Goal: Task Accomplishment & Management: Manage account settings

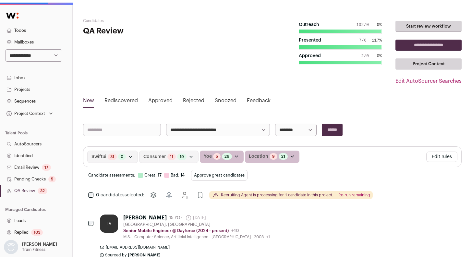
scroll to position [119, 0]
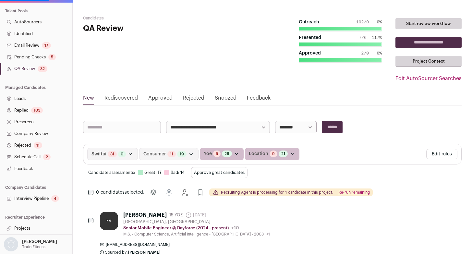
click at [35, 133] on link "Company Review" at bounding box center [36, 134] width 72 height 12
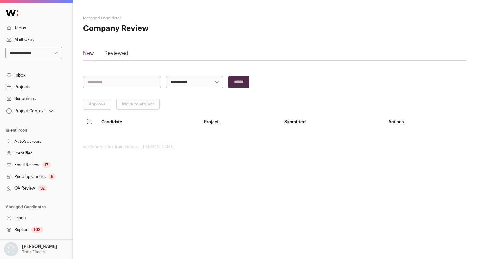
click at [113, 56] on link "Reviewed" at bounding box center [116, 54] width 24 height 10
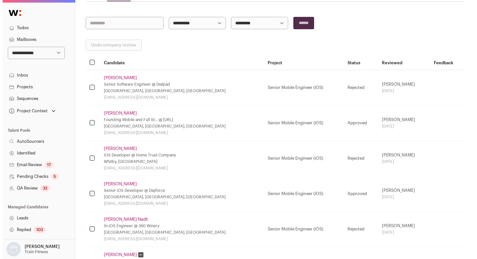
scroll to position [60, 0]
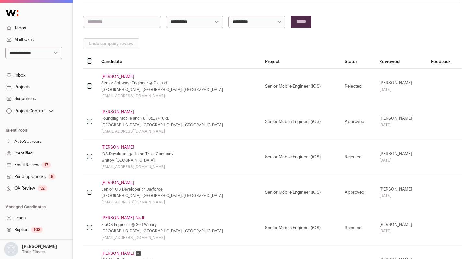
click at [118, 184] on link "Vladyslav Korshko" at bounding box center [117, 182] width 33 height 5
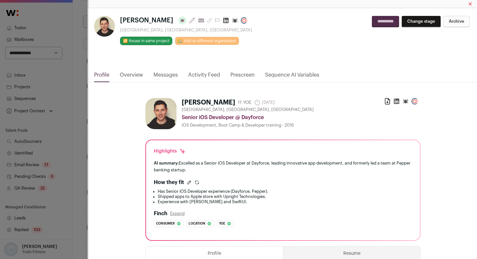
click at [205, 73] on link "Activity Feed" at bounding box center [204, 76] width 32 height 11
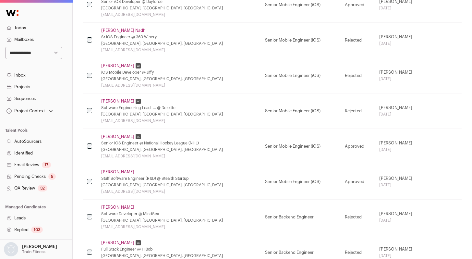
scroll to position [249, 0]
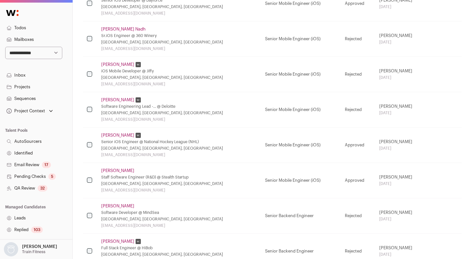
click at [124, 101] on link "Marwa Gabara" at bounding box center [117, 99] width 33 height 5
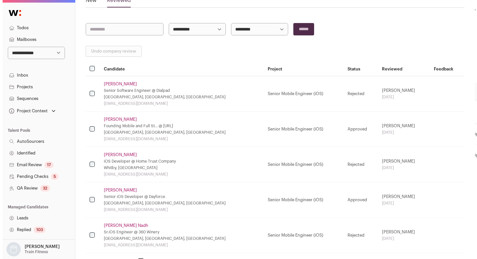
scroll to position [59, 0]
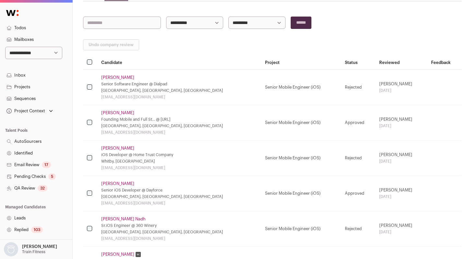
click at [105, 111] on link "Alex Gordiyenko" at bounding box center [117, 112] width 33 height 5
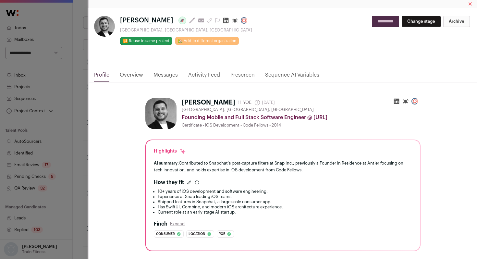
click at [206, 75] on link "Activity Feed" at bounding box center [204, 76] width 32 height 11
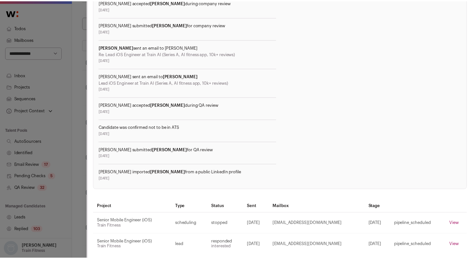
scroll to position [247, 0]
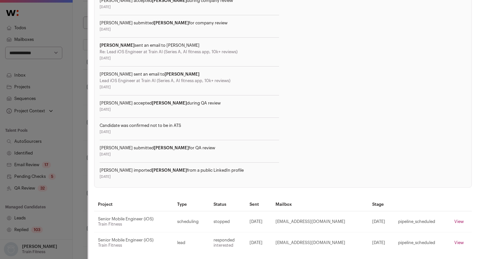
click at [66, 178] on div "Alex Gordiyenko Last update: 12 days ago View most recent conversation in Front…" at bounding box center [238, 129] width 477 height 259
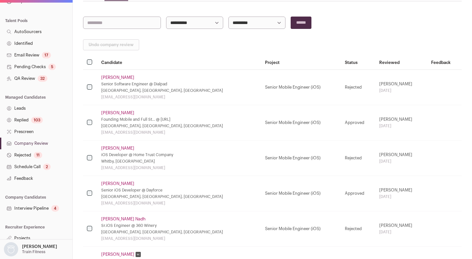
scroll to position [114, 0]
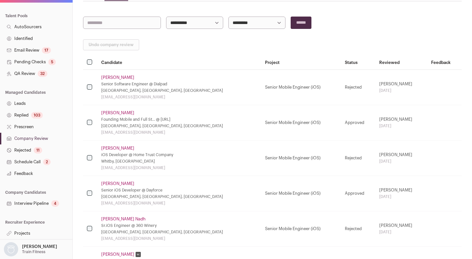
click at [31, 201] on link "Interview Pipeline 4" at bounding box center [36, 203] width 72 height 12
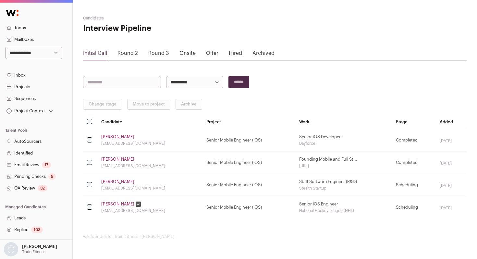
click at [111, 138] on link "Vladyslav Korshko" at bounding box center [117, 136] width 33 height 5
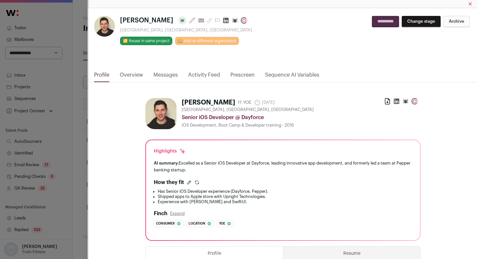
click at [208, 76] on link "Activity Feed" at bounding box center [204, 76] width 32 height 11
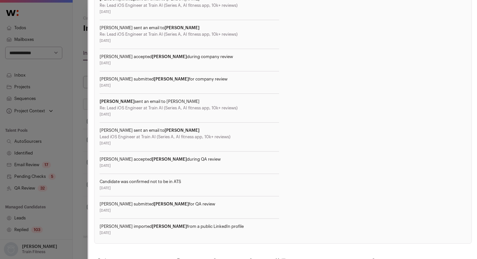
scroll to position [194, 0]
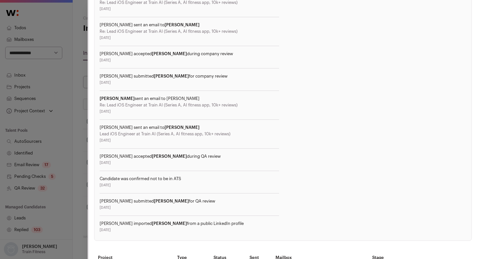
click at [84, 212] on div "Vladyslav Korshko Last update: 14 days ago View most recent conversation in Fro…" at bounding box center [238, 129] width 477 height 259
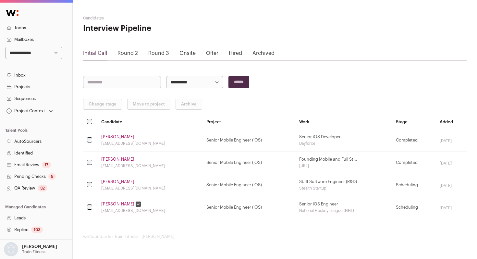
click at [115, 157] on link "Alex Gordiyenko" at bounding box center [117, 159] width 33 height 5
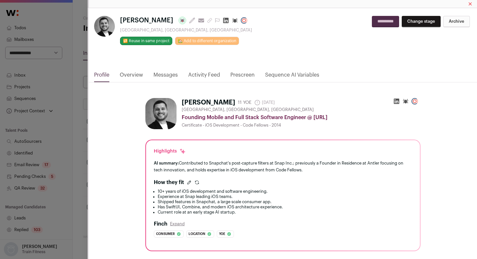
click at [211, 75] on link "Activity Feed" at bounding box center [204, 76] width 32 height 11
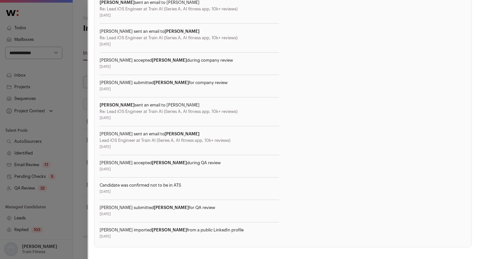
scroll to position [249, 0]
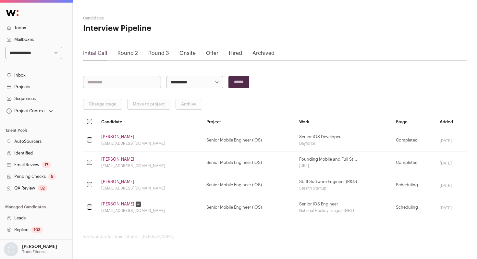
click at [114, 182] on link "Michael E." at bounding box center [117, 181] width 33 height 5
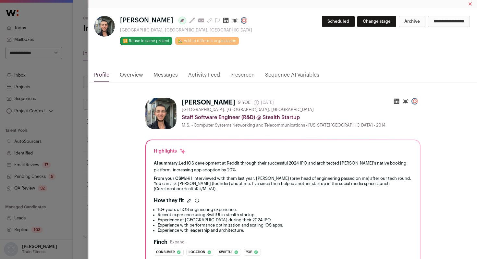
click at [211, 76] on link "Activity Feed" at bounding box center [204, 76] width 32 height 11
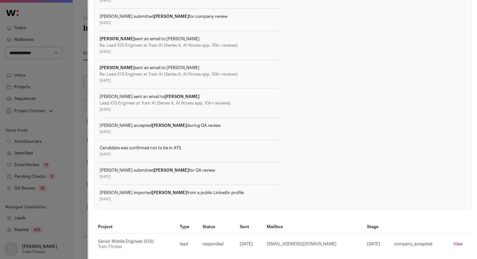
scroll to position [301, 0]
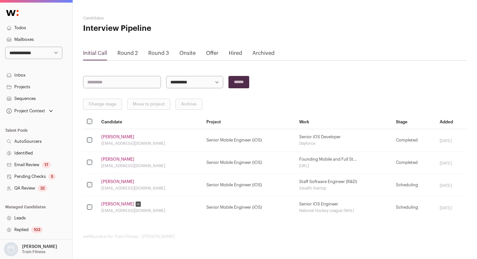
drag, startPoint x: 116, startPoint y: 202, endPoint x: 120, endPoint y: 202, distance: 3.9
click at [116, 202] on link "Cameron Bardell" at bounding box center [117, 203] width 33 height 5
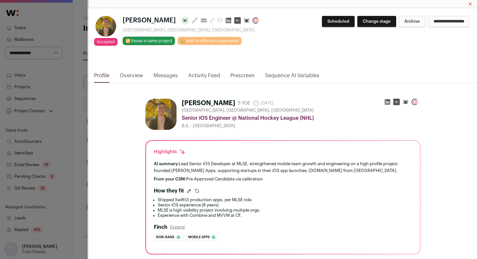
click at [201, 75] on link "Activity Feed" at bounding box center [204, 77] width 32 height 11
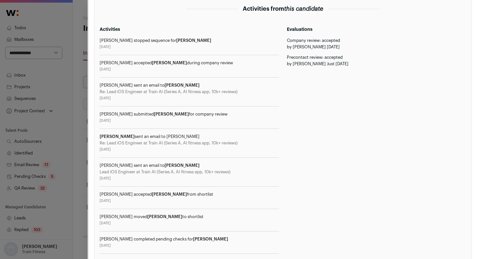
scroll to position [222, 0]
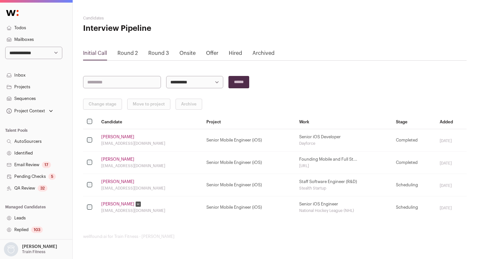
click at [34, 55] on select "**********" at bounding box center [33, 53] width 57 height 12
select select "*****"
click at [5, 47] on select "**********" at bounding box center [33, 53] width 57 height 12
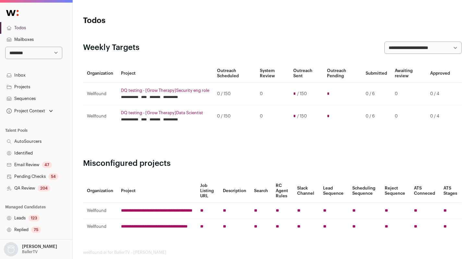
click at [29, 188] on link "QA Review 204" at bounding box center [36, 188] width 72 height 12
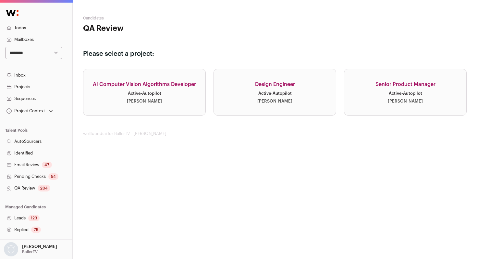
click at [283, 99] on div "Emily Rhodenbaugh" at bounding box center [274, 101] width 35 height 5
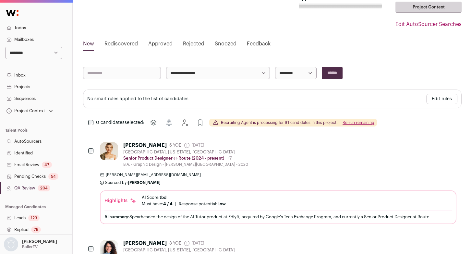
scroll to position [59, 0]
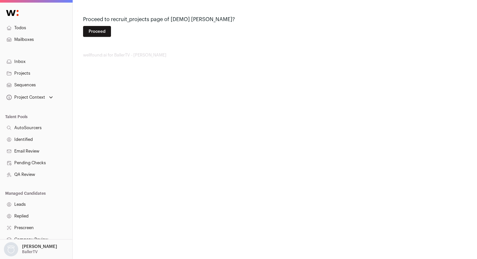
click at [99, 29] on button "Proceed" at bounding box center [97, 31] width 28 height 11
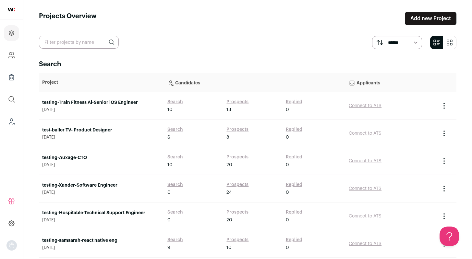
click at [175, 130] on link "Search" at bounding box center [175, 129] width 16 height 6
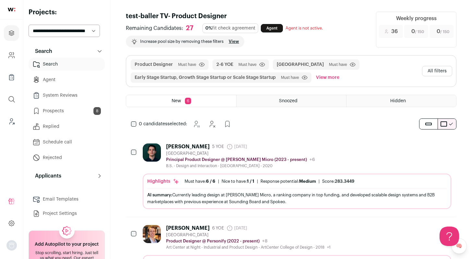
click at [47, 112] on link "Prospects 8" at bounding box center [67, 110] width 76 height 13
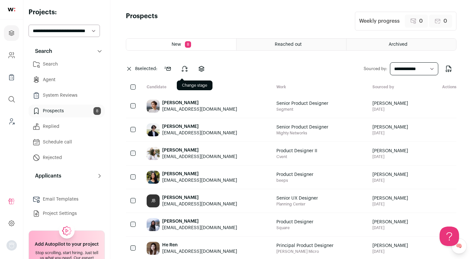
click at [188, 72] on icon at bounding box center [185, 69] width 8 height 8
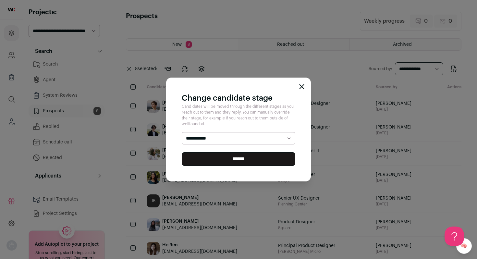
click at [222, 136] on select "**********" at bounding box center [239, 138] width 114 height 12
select select "********"
click at [182, 132] on select "**********" at bounding box center [239, 138] width 114 height 12
click at [209, 162] on input "******" at bounding box center [239, 159] width 114 height 14
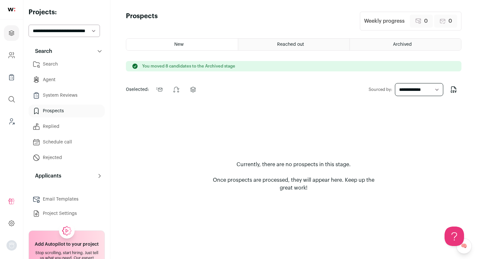
click at [62, 67] on link "Search" at bounding box center [67, 64] width 76 height 13
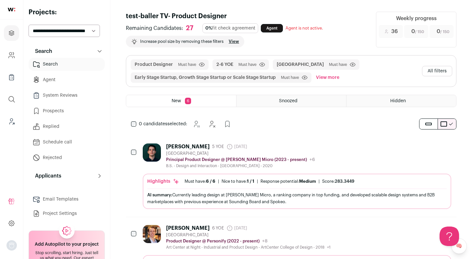
click at [433, 68] on button "All filters" at bounding box center [437, 71] width 30 height 10
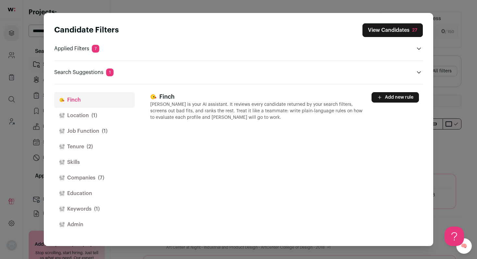
click at [90, 110] on button "Location (1)" at bounding box center [94, 116] width 80 height 16
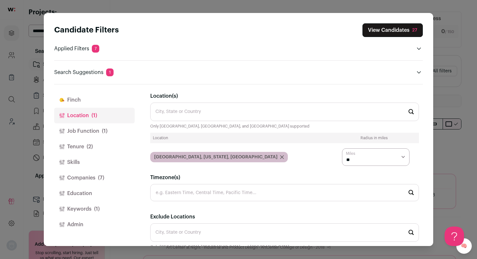
click at [87, 128] on button "Job Function (1)" at bounding box center [94, 131] width 80 height 16
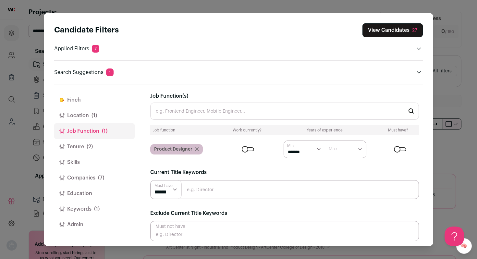
click at [81, 146] on button "Tenure (2)" at bounding box center [94, 147] width 80 height 16
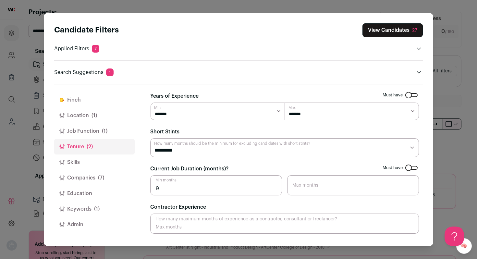
click at [76, 178] on button "Companies (7)" at bounding box center [94, 178] width 80 height 16
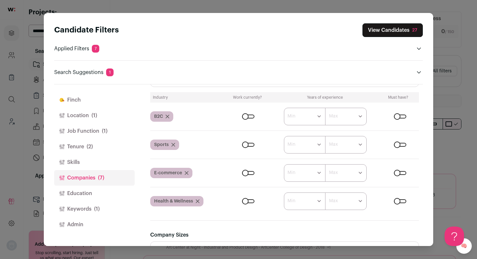
scroll to position [259, 0]
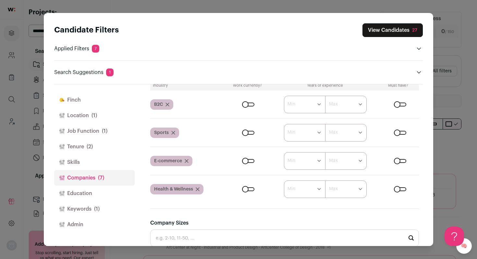
click at [87, 206] on button "Keywords (1)" at bounding box center [94, 209] width 80 height 16
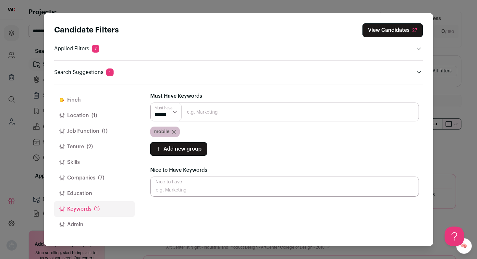
click at [447, 105] on div "Candidate Filters View Candidates 27 Applied Filters 7 Product Designer Must ha…" at bounding box center [238, 129] width 477 height 259
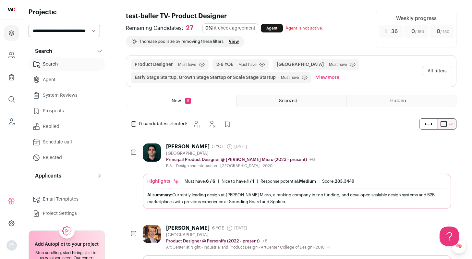
click at [314, 153] on div "Marc Raphael 5 YOE 6 days ago Admin only. The last time the profile was scraped…" at bounding box center [297, 155] width 308 height 25
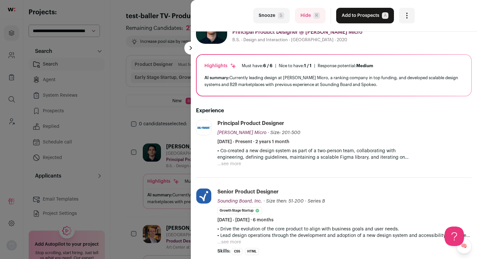
scroll to position [27, 0]
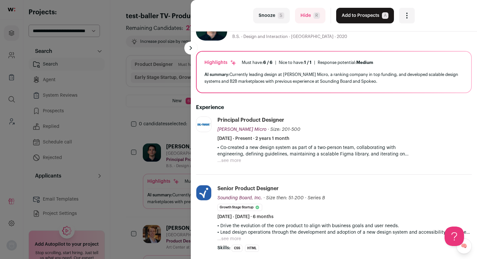
click at [230, 156] on p "• Co-created a new design system as part of a two-person team, collaborating wi…" at bounding box center [344, 150] width 254 height 13
click at [224, 164] on li "Ingram Micro corp.ingrammicro.com Add to company list Public / Private Public C…" at bounding box center [334, 145] width 276 height 58
click at [226, 162] on button "...see more" at bounding box center [229, 160] width 24 height 6
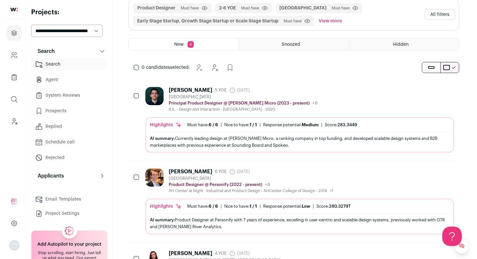
scroll to position [59, 0]
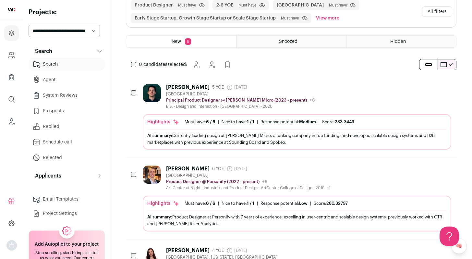
click at [332, 172] on div "Paul Grant 6 YOE 18 days ago Admin only. The last time the profile was scraped.…" at bounding box center [297, 177] width 308 height 25
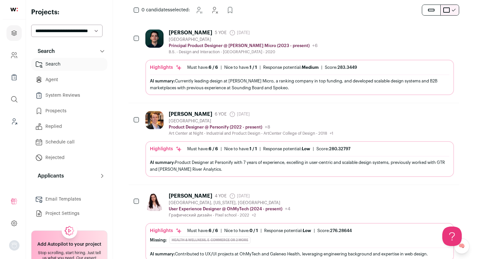
scroll to position [120, 0]
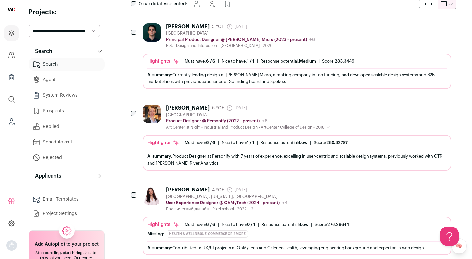
click at [323, 199] on div "Ekaterina Surnina 4 YOE 17 days ago Admin only. The last time the profile was s…" at bounding box center [297, 198] width 308 height 25
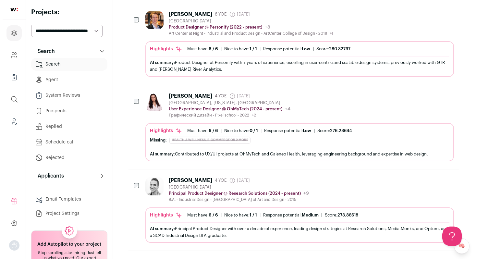
scroll to position [217, 0]
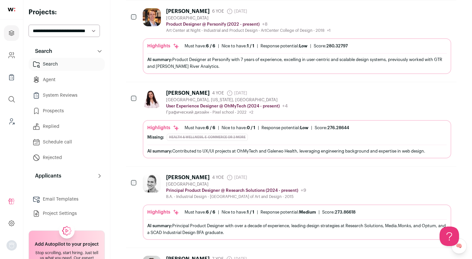
click at [343, 109] on div "Ekaterina Surnina 4 YOE 17 days ago Admin only. The last time the profile was s…" at bounding box center [297, 102] width 308 height 25
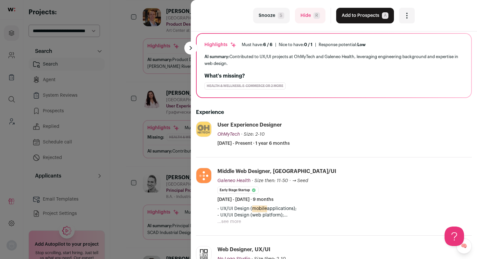
scroll to position [0, 0]
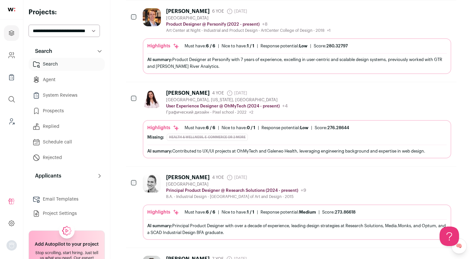
click at [337, 183] on div "Josh Lofgreen 4 YOE 25 days ago Admin only. The last time the profile was scrap…" at bounding box center [297, 186] width 308 height 25
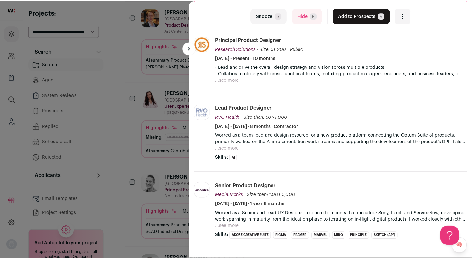
scroll to position [111, 0]
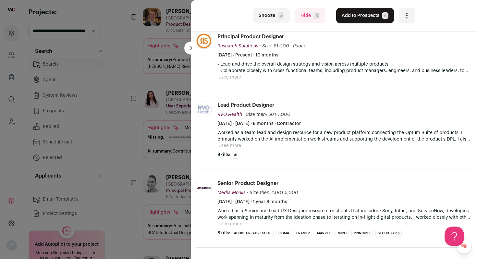
click at [236, 78] on button "...see more" at bounding box center [229, 77] width 24 height 6
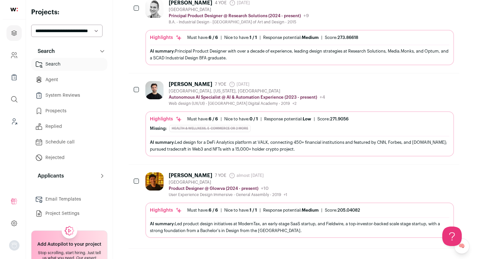
scroll to position [396, 0]
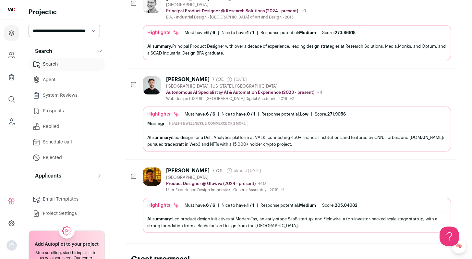
click at [339, 188] on div "Christopher Sayas 7 YOE almost 4 years ago Admin only. The last time the profil…" at bounding box center [297, 179] width 308 height 25
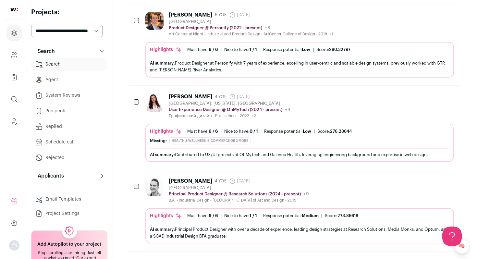
scroll to position [0, 0]
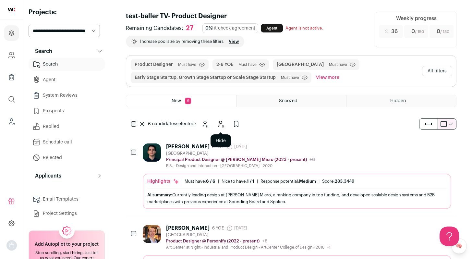
click at [218, 127] on icon "Hide" at bounding box center [221, 124] width 8 height 8
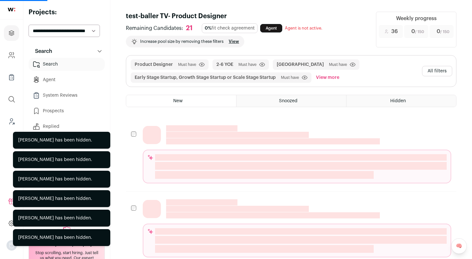
click at [122, 107] on main "test-baller TV- Product Designer Remaining Candidates: 21 0% fit check agreemen…" at bounding box center [291, 249] width 362 height 498
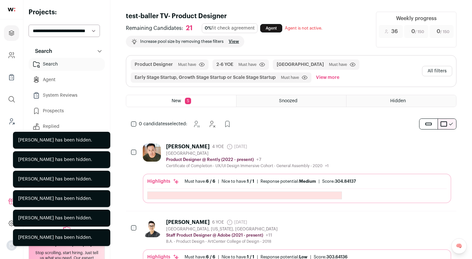
click at [439, 71] on button "All filters" at bounding box center [437, 71] width 30 height 10
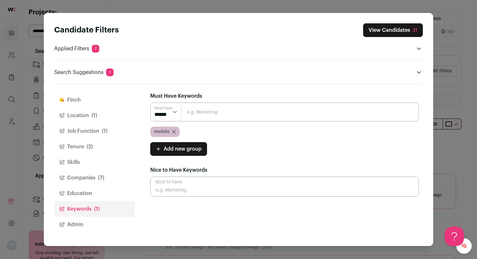
click at [91, 116] on span "(1)" at bounding box center [94, 116] width 6 height 8
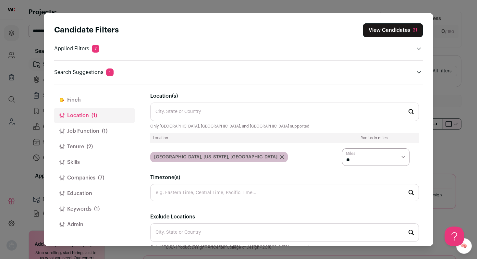
click at [88, 133] on button "Job Function (1)" at bounding box center [94, 131] width 80 height 16
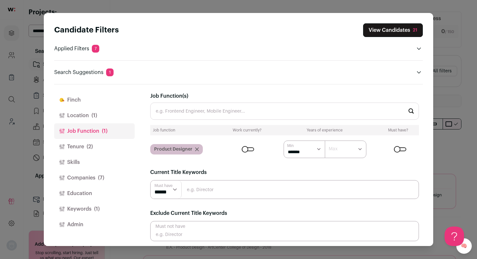
click at [89, 143] on span "(2)" at bounding box center [90, 147] width 6 height 8
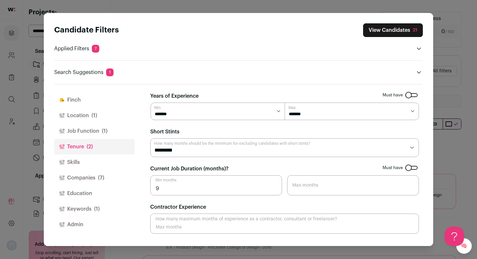
click at [219, 115] on select "******* ****** ******* ******* ******* *******" at bounding box center [217, 111] width 134 height 18
select select "*"
click at [150, 102] on select "******* ****** ******* ******* ******* *******" at bounding box center [217, 111] width 134 height 18
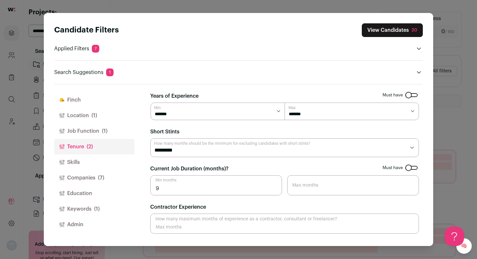
click at [336, 107] on select "******* ******* ******* ******* ******* ******* ******** ******** ******** ****…" at bounding box center [351, 111] width 134 height 18
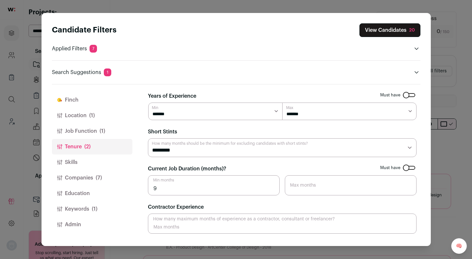
select select "Close modal via background"
click at [282, 102] on select "******* ******* ******* ******* ******* ******* ******** ******** ******** ****…" at bounding box center [349, 111] width 134 height 18
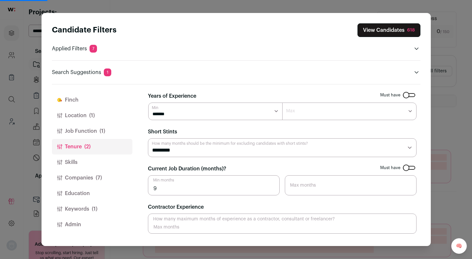
click at [97, 132] on button "Job Function (1)" at bounding box center [92, 131] width 80 height 16
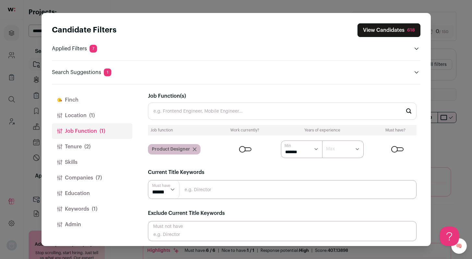
click at [81, 176] on button "Companies (7)" at bounding box center [92, 178] width 80 height 16
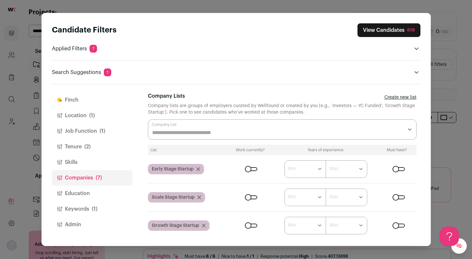
click at [459, 138] on div "Candidate Filters View Candidates 618 Applied Filters 7 Product Designer Must h…" at bounding box center [236, 129] width 472 height 259
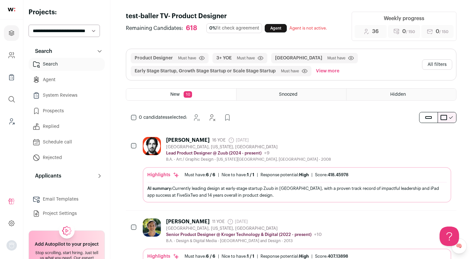
click at [369, 148] on div "Jonathan Brazeau 16 YOE 8 days ago Admin only. The last time the profile was sc…" at bounding box center [297, 149] width 308 height 25
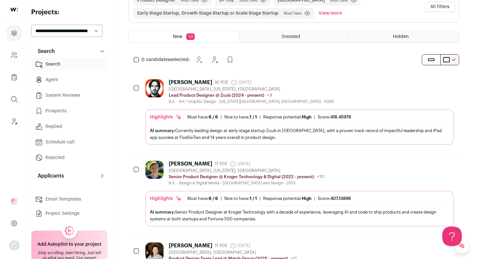
scroll to position [61, 0]
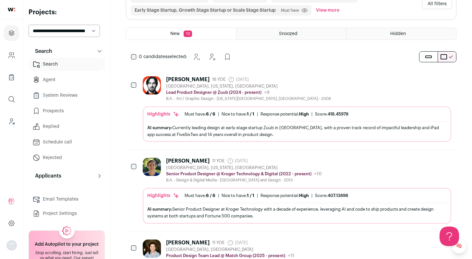
click at [372, 174] on div "Brett Anderson 11 YOE 18 days ago Admin only. The last time the profile was scr…" at bounding box center [297, 170] width 308 height 25
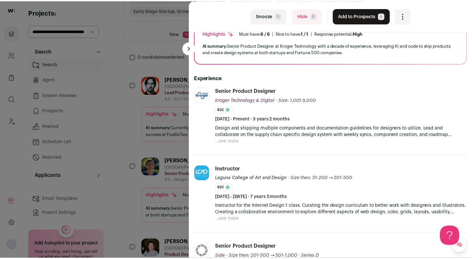
scroll to position [59, 0]
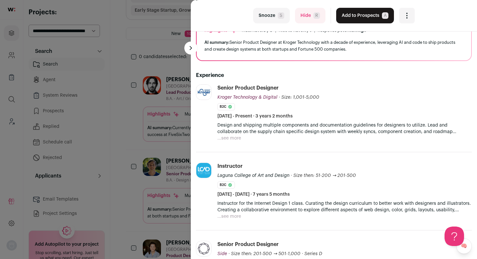
click at [235, 139] on button "...see more" at bounding box center [229, 138] width 24 height 6
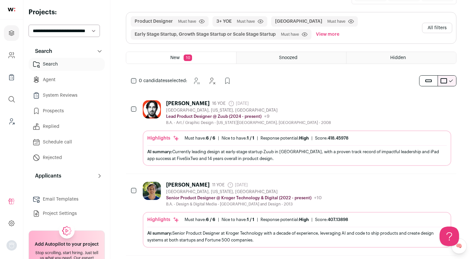
scroll to position [33, 0]
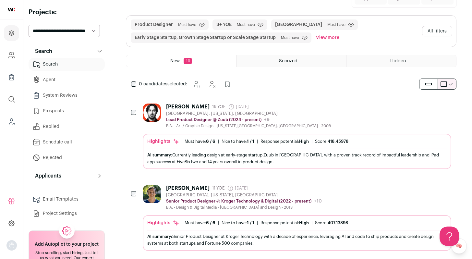
click at [442, 33] on button "All filters" at bounding box center [437, 31] width 30 height 10
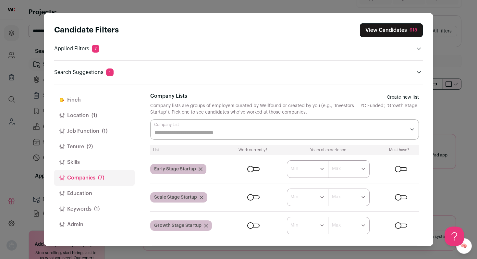
click at [89, 127] on button "Job Function (1)" at bounding box center [94, 131] width 80 height 16
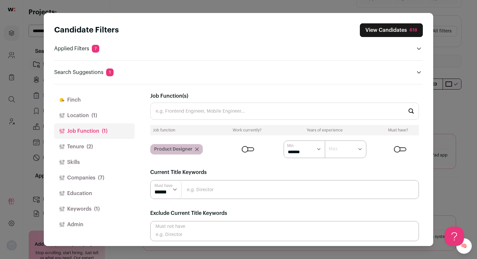
click at [211, 191] on input "Close modal via background" at bounding box center [284, 189] width 269 height 19
type input "mobile"
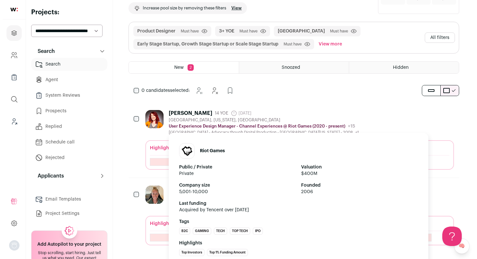
scroll to position [0, 0]
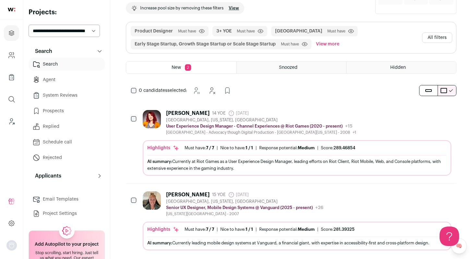
click at [369, 122] on div "Noelle Stransky 14 YOE 8 months ago Admin only. The last time the profile was s…" at bounding box center [297, 122] width 308 height 25
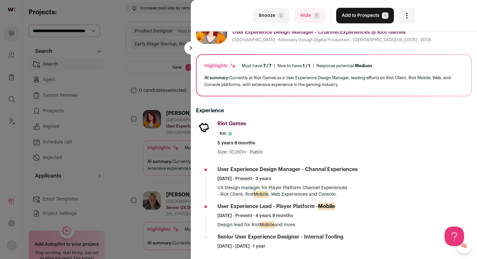
scroll to position [27, 0]
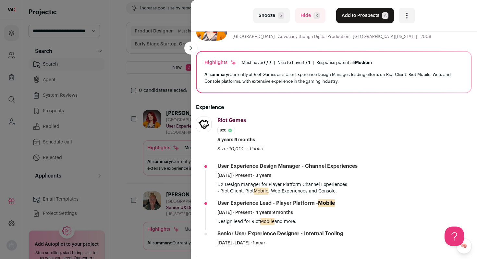
click at [353, 17] on button "Add to Prospects A" at bounding box center [365, 16] width 58 height 16
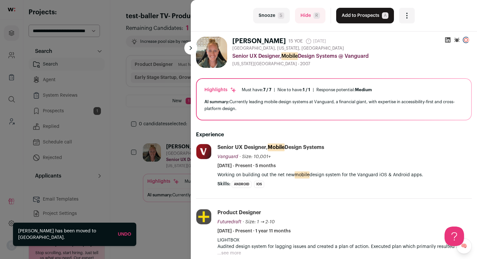
scroll to position [0, 0]
click at [301, 17] on button "Hide R" at bounding box center [310, 16] width 30 height 16
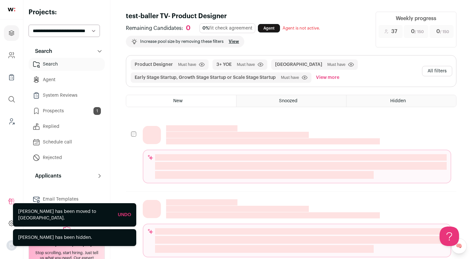
click at [439, 69] on button "All filters" at bounding box center [437, 71] width 30 height 10
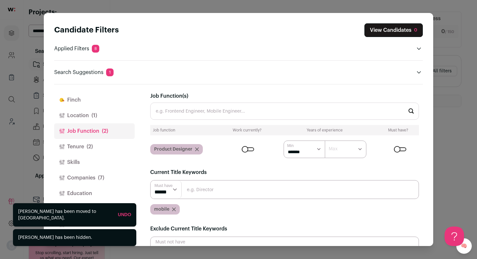
click at [175, 208] on div "mobile" at bounding box center [165, 209] width 30 height 10
click at [175, 213] on div "mobile" at bounding box center [165, 209] width 30 height 10
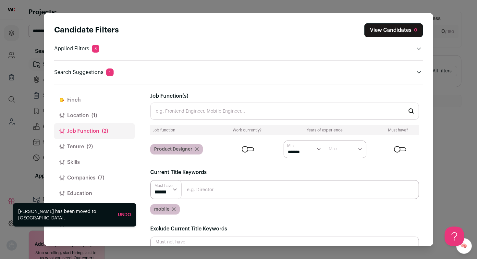
click at [175, 210] on icon "Close modal via background" at bounding box center [174, 209] width 4 height 4
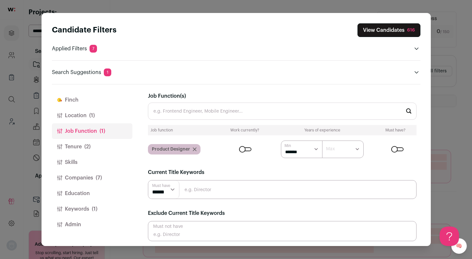
click at [86, 182] on button "Companies (7)" at bounding box center [92, 178] width 80 height 16
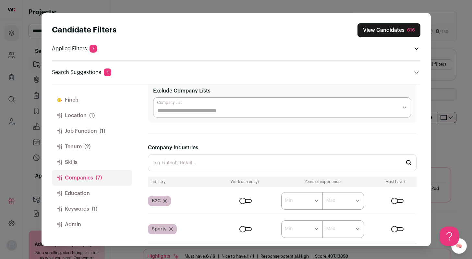
scroll to position [165, 0]
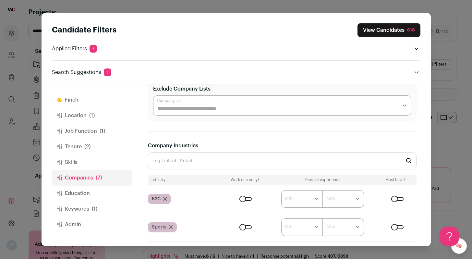
click at [246, 196] on form "****** ******* ******* ******* ******* ******* ******* ******* ******* ********…" at bounding box center [319, 199] width 194 height 18
click at [244, 198] on div "Close modal via background" at bounding box center [245, 199] width 12 height 4
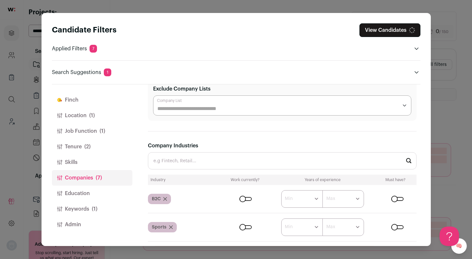
click at [393, 199] on div "Close modal via background" at bounding box center [397, 199] width 12 height 4
click at [448, 107] on div "Candidate Filters View Candidates 323 Applied Filters 8 Product Designer Must h…" at bounding box center [236, 129] width 472 height 259
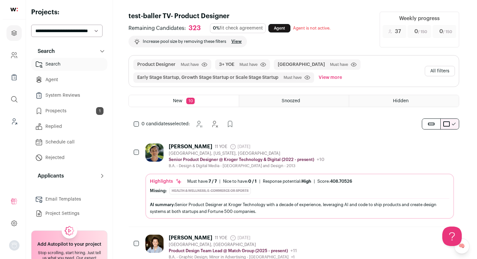
scroll to position [0, 0]
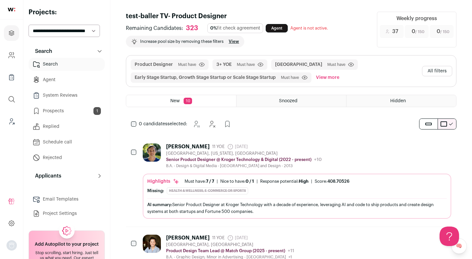
click at [343, 153] on div "Brett Anderson 11 YOE 18 days ago Admin only. The last time the profile was scr…" at bounding box center [297, 155] width 308 height 25
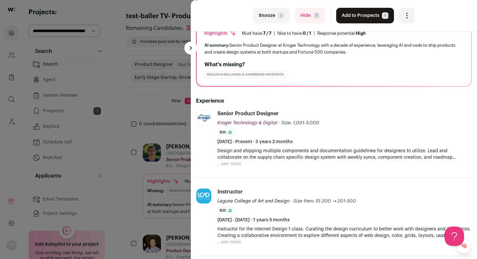
scroll to position [59, 0]
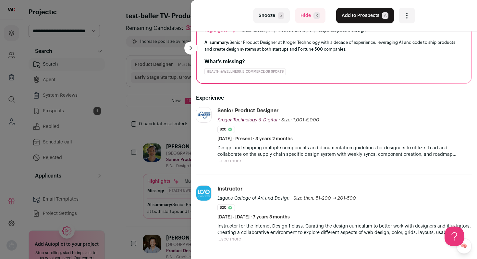
click at [230, 162] on button "...see more" at bounding box center [229, 161] width 24 height 6
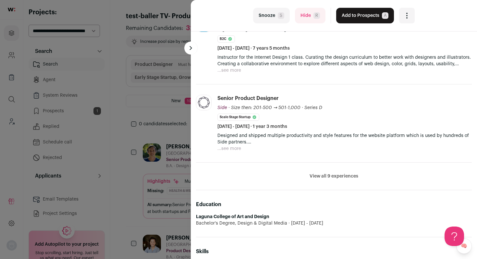
scroll to position [248, 0]
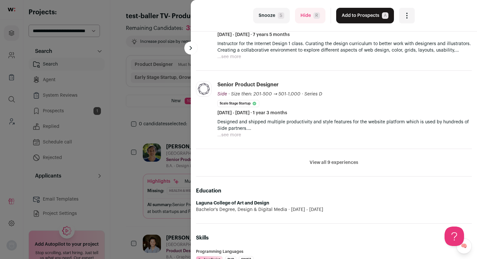
click at [238, 134] on button "...see more" at bounding box center [229, 135] width 24 height 6
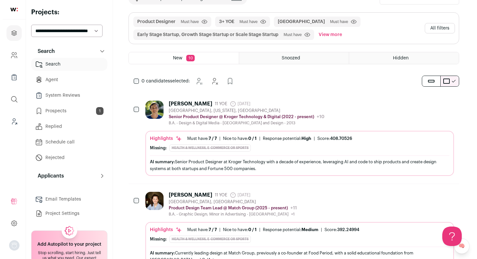
scroll to position [60, 0]
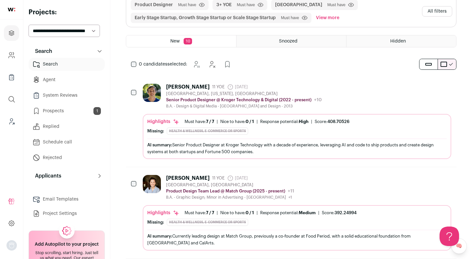
click at [357, 175] on div "Jenn Juyoung Kim 11 YOE 15 days ago Admin only. The last time the profile was s…" at bounding box center [297, 187] width 308 height 25
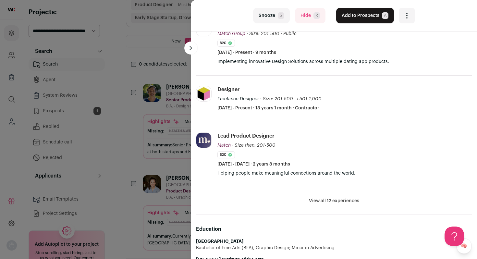
scroll to position [149, 0]
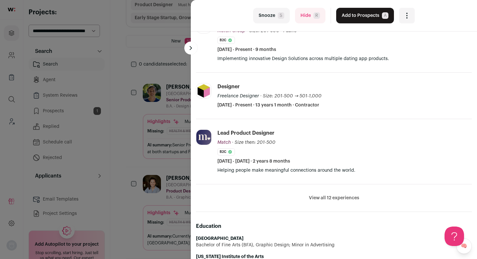
click at [364, 13] on button "Add to Prospects A" at bounding box center [365, 16] width 58 height 16
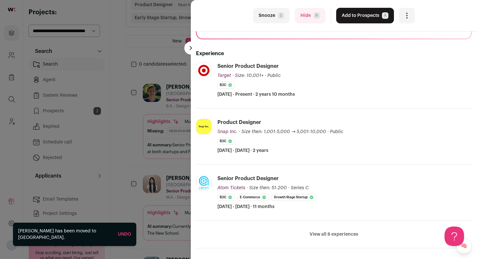
scroll to position [67, 0]
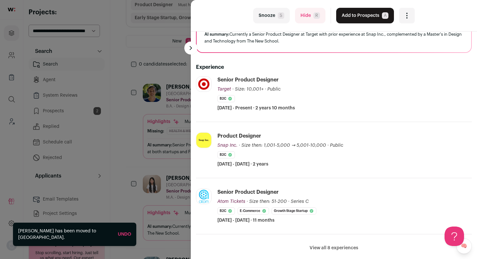
click at [358, 26] on div "last Snooze S Hide R Add to Prospects A Are you sure? Merrilee Pan is already i…" at bounding box center [334, 15] width 286 height 31
click at [359, 18] on button "Add to Prospects A" at bounding box center [365, 16] width 58 height 16
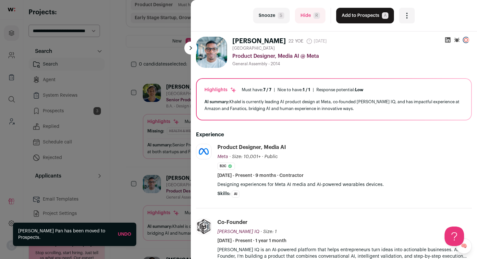
click at [302, 11] on button "Hide R" at bounding box center [310, 16] width 30 height 16
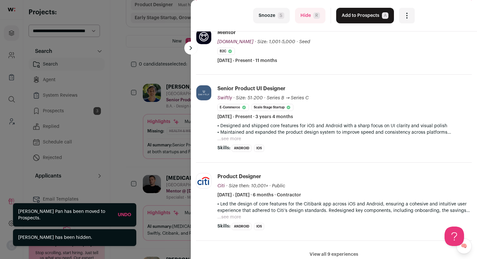
scroll to position [120, 0]
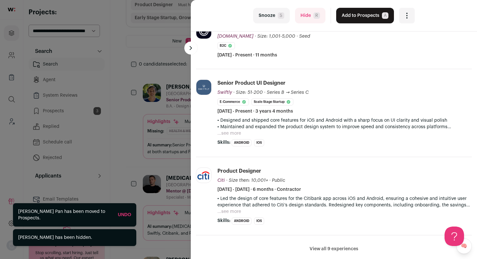
click at [231, 133] on button "...see more" at bounding box center [229, 133] width 24 height 6
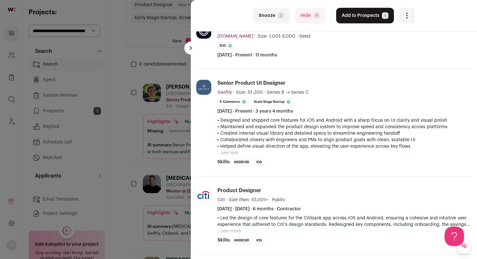
click at [373, 16] on button "Add to Prospects A" at bounding box center [365, 16] width 58 height 16
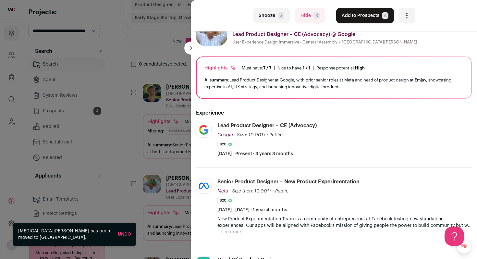
scroll to position [27, 0]
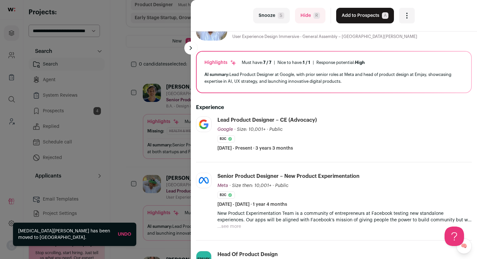
click at [306, 15] on button "Hide R" at bounding box center [310, 16] width 30 height 16
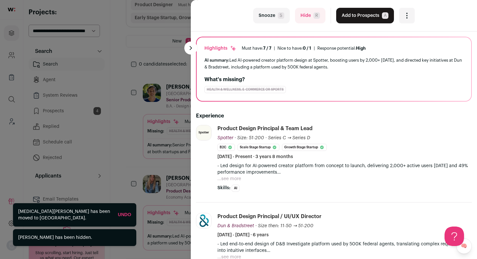
scroll to position [61, 0]
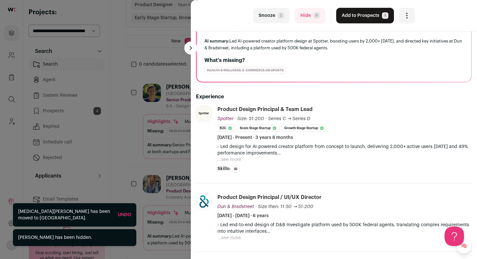
click at [229, 161] on button "...see more" at bounding box center [229, 159] width 24 height 6
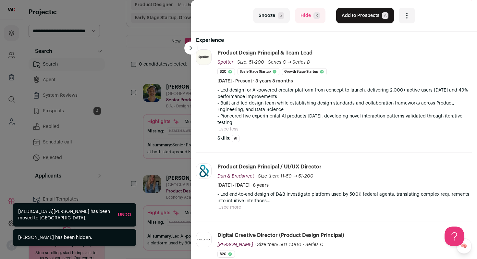
scroll to position [120, 0]
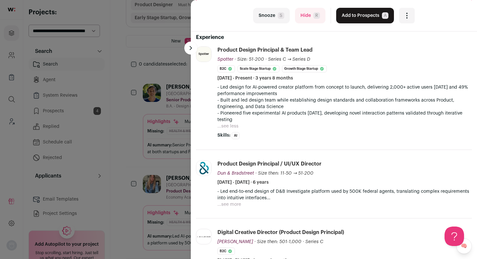
click at [234, 202] on button "...see more" at bounding box center [229, 204] width 24 height 6
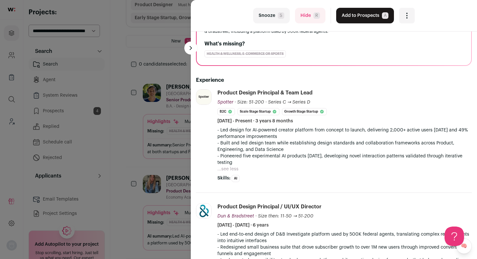
scroll to position [74, 0]
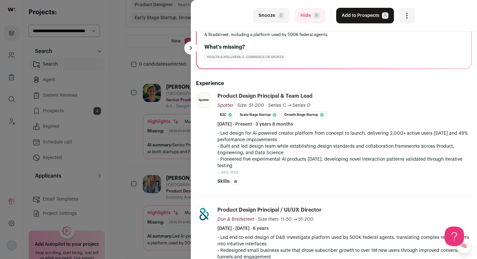
click at [354, 12] on button "Add to Prospects A" at bounding box center [365, 16] width 58 height 16
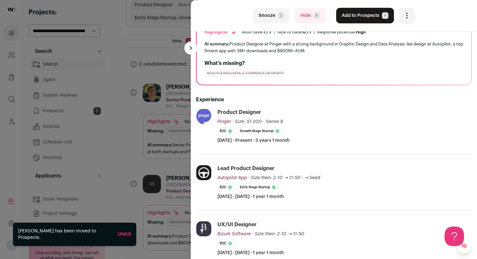
scroll to position [61, 0]
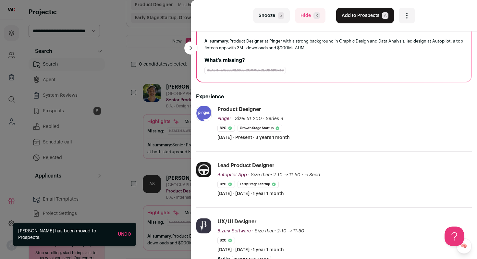
click at [346, 18] on button "Add to Prospects A" at bounding box center [365, 16] width 58 height 16
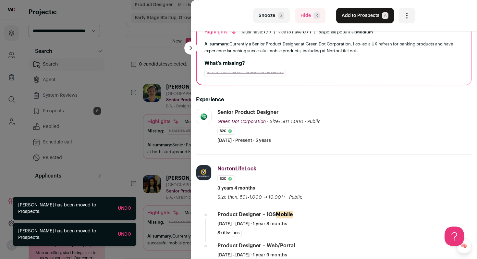
scroll to position [60, 0]
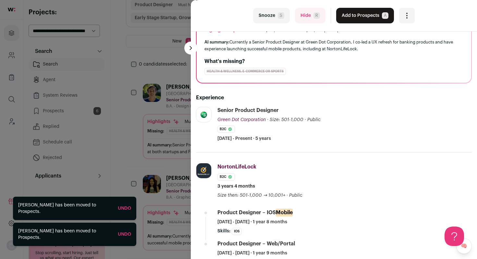
click at [366, 15] on button "Add to Prospects A" at bounding box center [365, 16] width 58 height 16
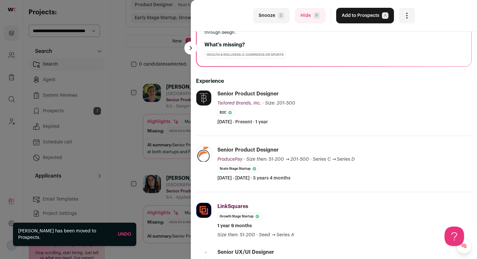
scroll to position [88, 0]
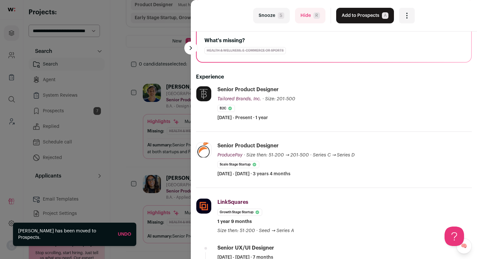
click at [369, 16] on button "Add to Prospects A" at bounding box center [365, 16] width 58 height 16
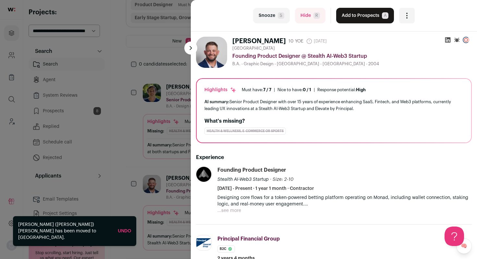
click at [313, 17] on span "R" at bounding box center [316, 15] width 6 height 6
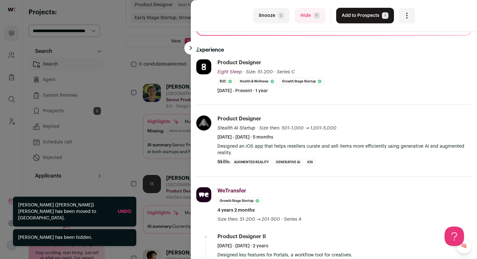
scroll to position [88, 0]
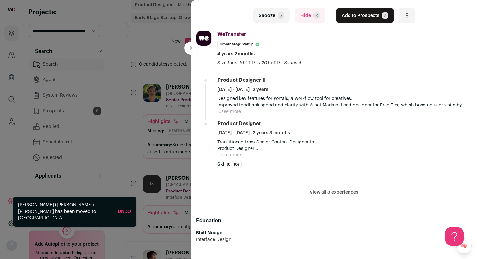
click at [235, 110] on button "...see more" at bounding box center [229, 111] width 24 height 6
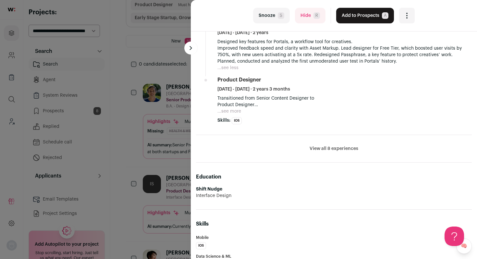
scroll to position [302, 0]
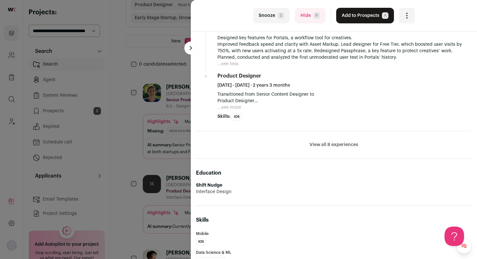
click at [235, 107] on button "...see more" at bounding box center [229, 107] width 24 height 6
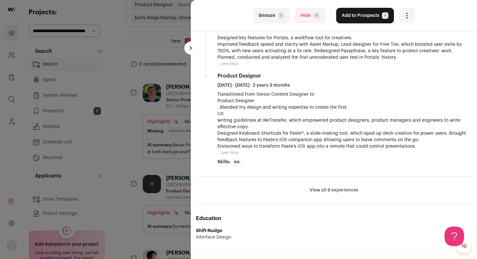
click at [345, 17] on button "Add to Prospects A" at bounding box center [365, 16] width 58 height 16
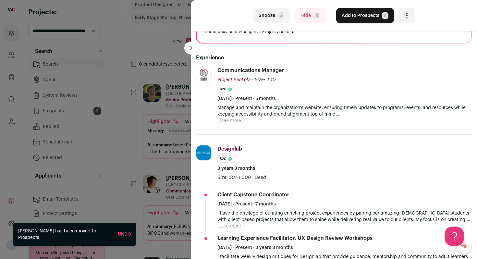
scroll to position [87, 0]
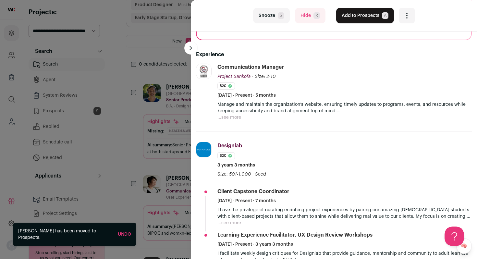
click at [301, 21] on button "Hide R" at bounding box center [310, 16] width 30 height 16
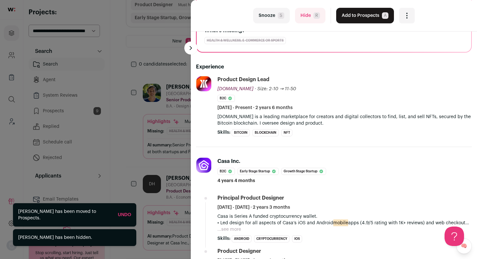
scroll to position [92, 0]
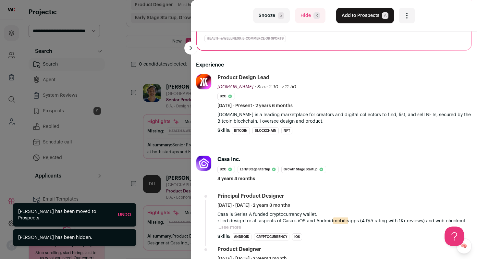
click at [359, 8] on button "Add to Prospects A" at bounding box center [365, 16] width 58 height 16
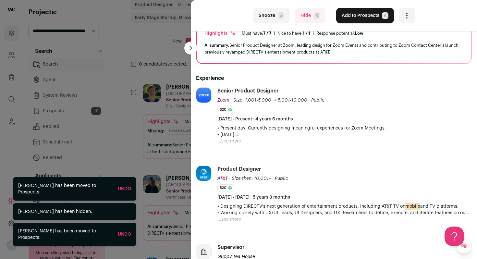
scroll to position [60, 0]
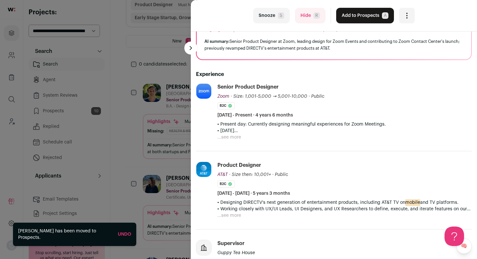
click at [356, 22] on button "Add to Prospects A" at bounding box center [365, 16] width 58 height 16
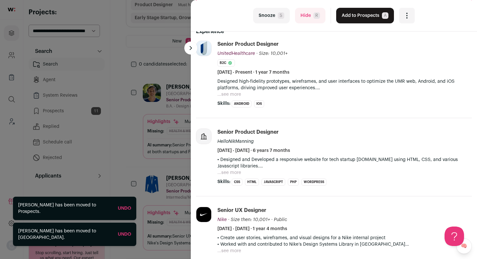
scroll to position [131, 0]
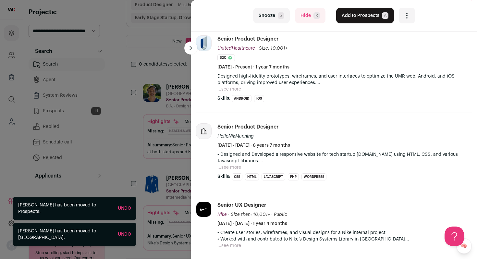
click at [226, 89] on button "...see more" at bounding box center [229, 89] width 24 height 6
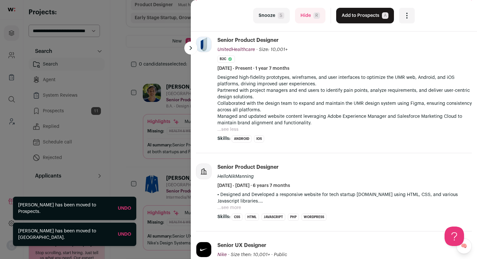
scroll to position [128, 0]
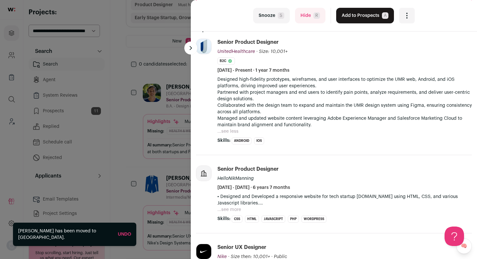
click at [372, 20] on button "Add to Prospects A" at bounding box center [365, 16] width 58 height 16
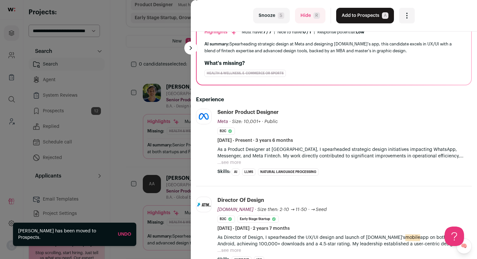
scroll to position [61, 0]
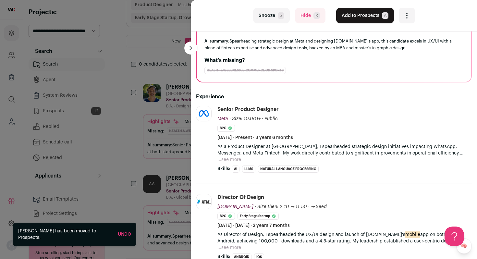
click at [303, 21] on button "Hide R" at bounding box center [310, 16] width 30 height 16
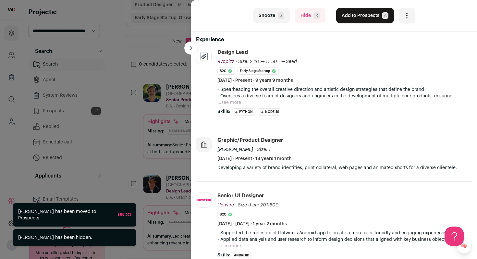
scroll to position [119, 0]
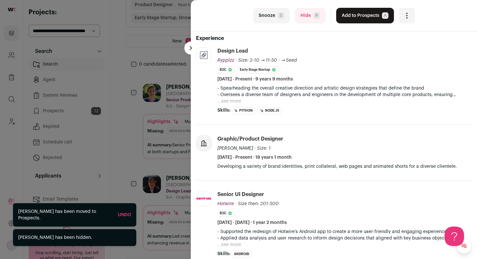
click at [225, 100] on button "...see more" at bounding box center [229, 101] width 24 height 6
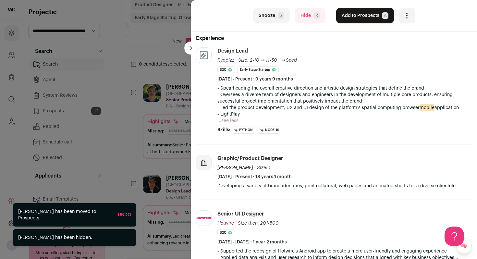
scroll to position [0, 0]
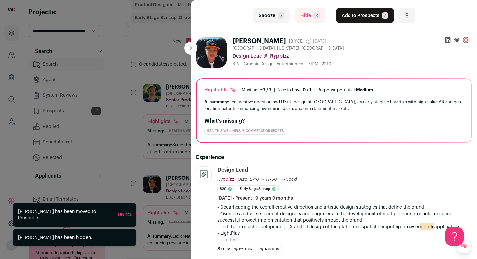
click at [368, 5] on div "last Snooze S Hide R Add to Prospects A Are you sure? Andrew Jung is already in…" at bounding box center [334, 15] width 286 height 31
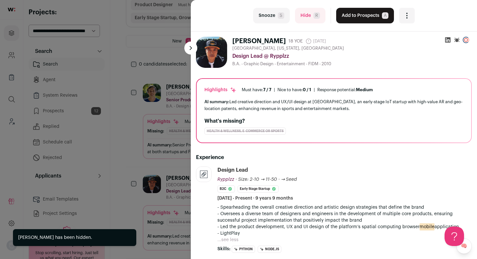
click at [361, 15] on button "Add to Prospects A" at bounding box center [365, 16] width 58 height 16
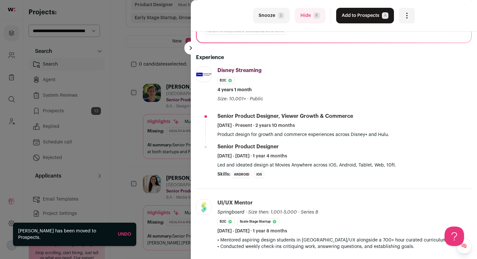
scroll to position [104, 0]
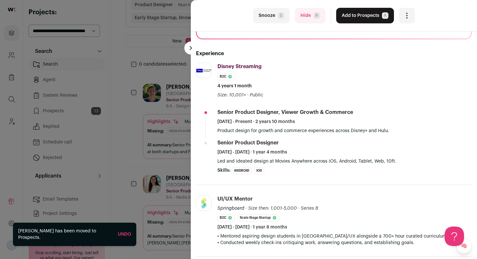
click at [307, 15] on button "Hide R" at bounding box center [310, 16] width 30 height 16
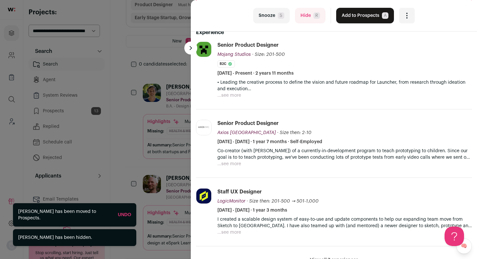
scroll to position [127, 0]
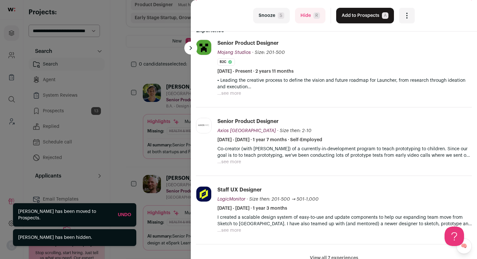
click at [224, 93] on button "...see more" at bounding box center [229, 93] width 24 height 6
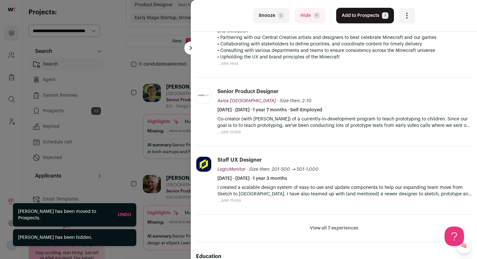
scroll to position [187, 0]
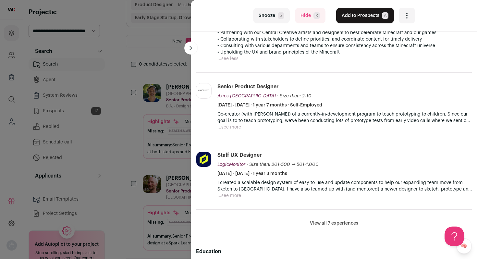
click at [310, 15] on button "Hide R" at bounding box center [310, 16] width 30 height 16
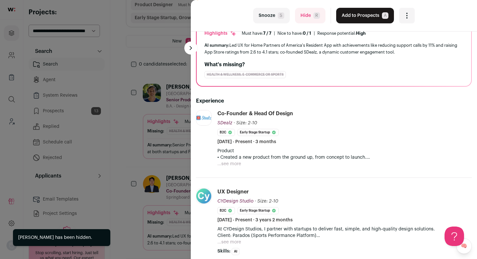
scroll to position [59, 0]
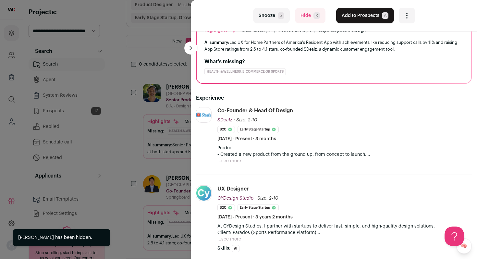
click at [313, 15] on span "R" at bounding box center [316, 15] width 6 height 6
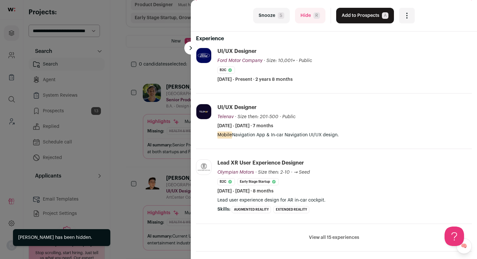
scroll to position [122, 0]
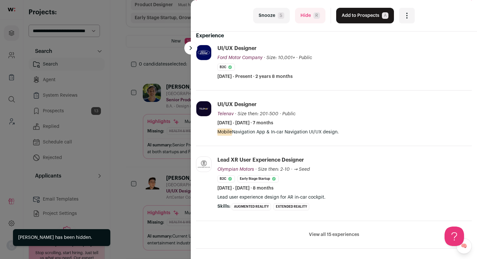
click at [302, 14] on button "Hide R" at bounding box center [310, 16] width 30 height 16
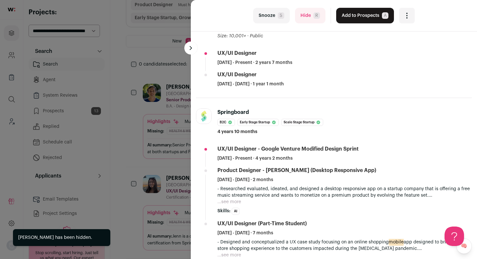
scroll to position [176, 0]
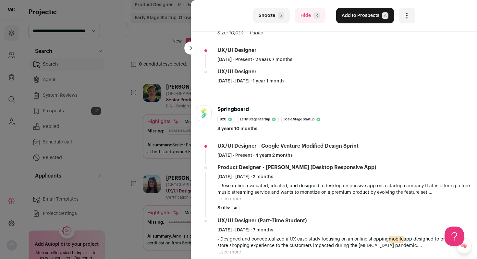
click at [305, 20] on button "Hide R" at bounding box center [310, 16] width 30 height 16
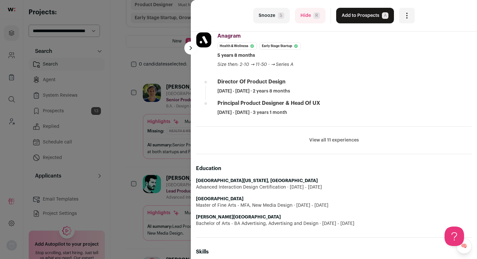
scroll to position [228, 0]
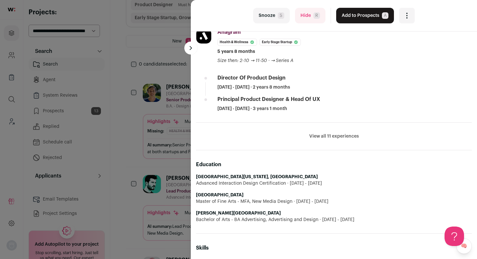
click at [307, 16] on button "Hide R" at bounding box center [310, 16] width 30 height 16
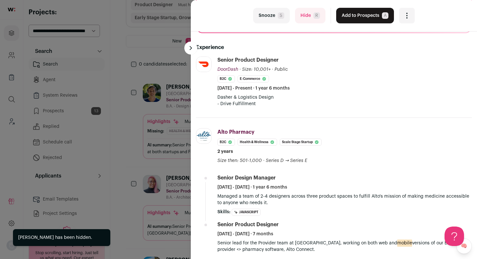
scroll to position [102, 0]
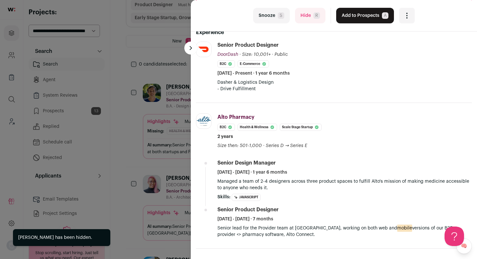
click at [363, 17] on button "Add to Prospects A" at bounding box center [365, 16] width 58 height 16
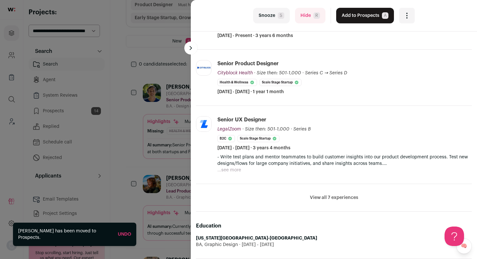
scroll to position [148, 0]
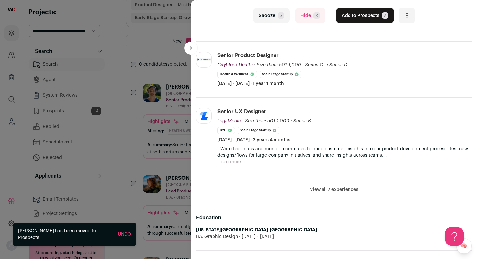
click at [326, 189] on button "View all 7 experiences" at bounding box center [334, 189] width 48 height 6
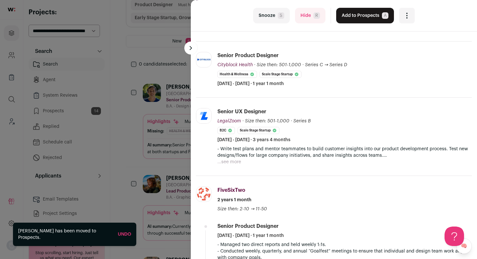
click at [223, 161] on button "...see more" at bounding box center [229, 162] width 24 height 6
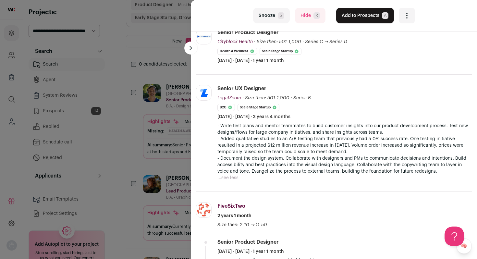
scroll to position [175, 0]
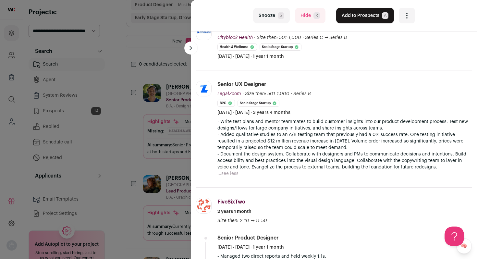
click at [349, 15] on button "Add to Prospects A" at bounding box center [365, 16] width 58 height 16
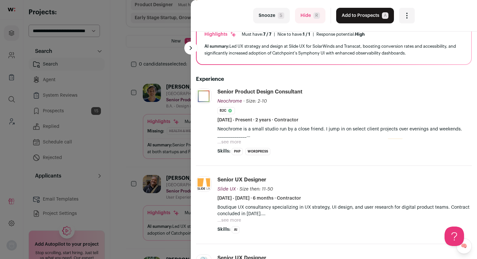
scroll to position [59, 0]
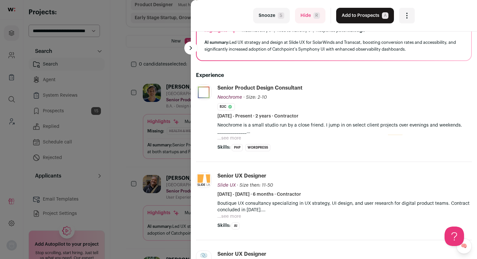
click at [309, 18] on button "Hide R" at bounding box center [310, 16] width 30 height 16
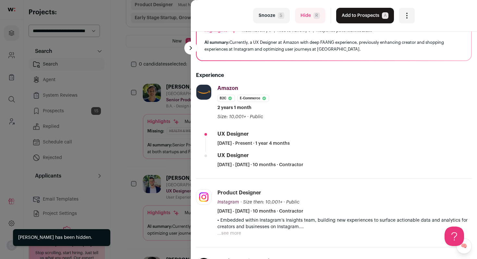
click at [353, 11] on button "Add to Prospects A" at bounding box center [365, 16] width 58 height 16
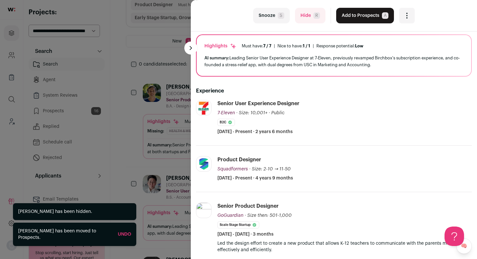
scroll to position [60, 0]
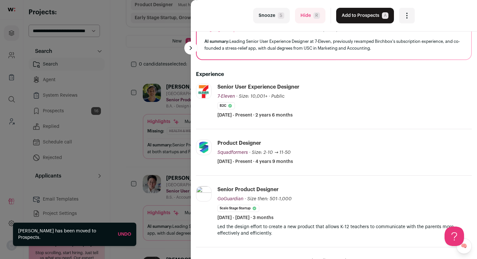
click at [307, 15] on button "Hide R" at bounding box center [310, 16] width 30 height 16
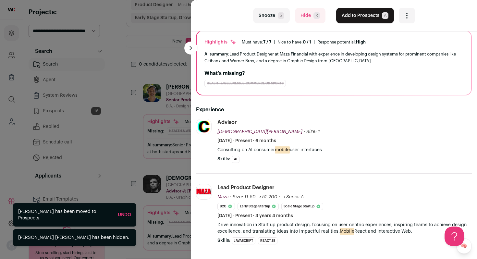
scroll to position [60, 0]
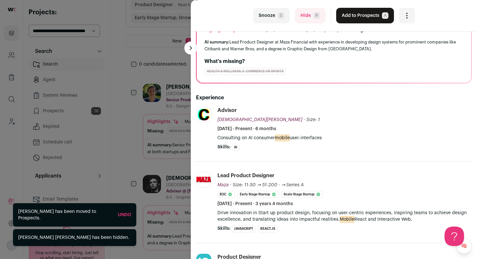
click at [358, 21] on button "Add to Prospects A" at bounding box center [365, 16] width 58 height 16
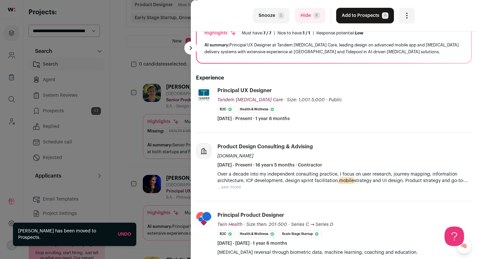
scroll to position [52, 0]
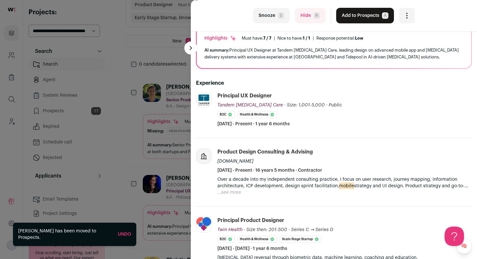
click at [365, 8] on button "Add to Prospects A" at bounding box center [365, 16] width 58 height 16
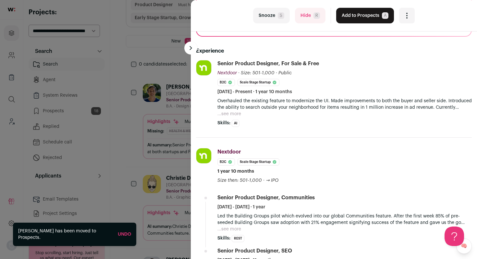
scroll to position [87, 0]
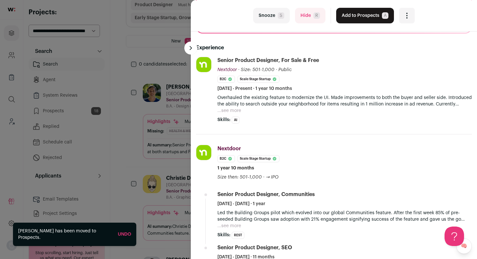
click at [235, 111] on button "...see more" at bounding box center [229, 110] width 24 height 6
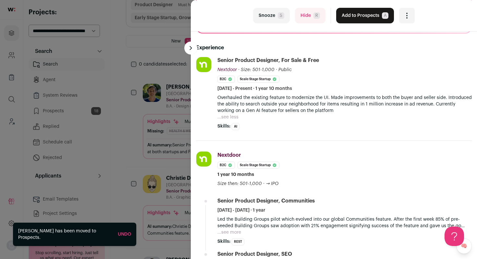
click at [356, 12] on button "Add to Prospects A" at bounding box center [365, 16] width 58 height 16
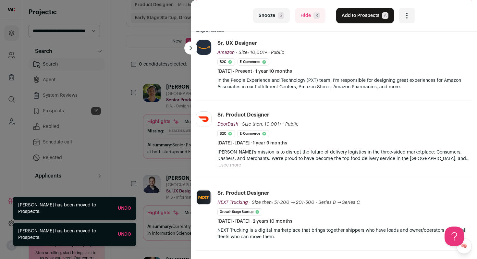
scroll to position [121, 0]
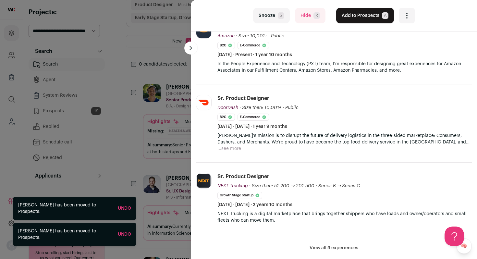
click at [361, 16] on button "Add to Prospects A" at bounding box center [365, 16] width 58 height 16
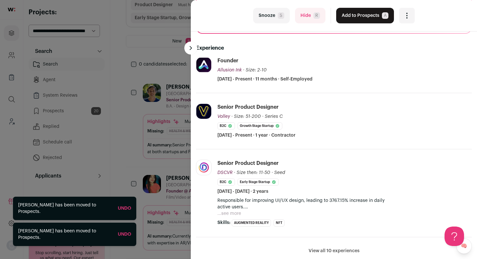
scroll to position [111, 0]
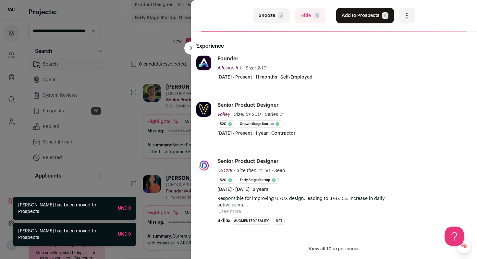
click at [305, 13] on button "Hide R" at bounding box center [310, 16] width 30 height 16
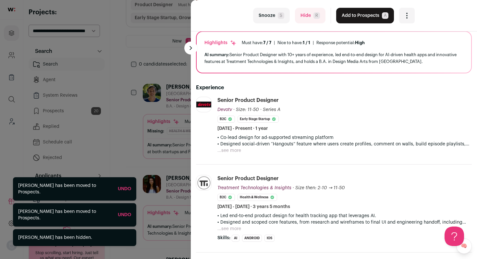
scroll to position [61, 0]
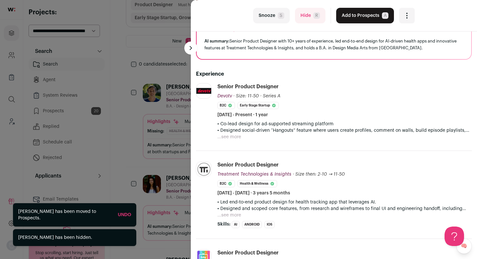
click at [231, 135] on button "...see more" at bounding box center [229, 137] width 24 height 6
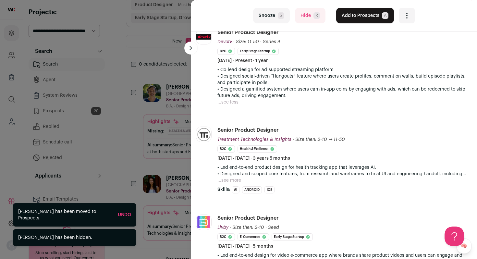
scroll to position [120, 0]
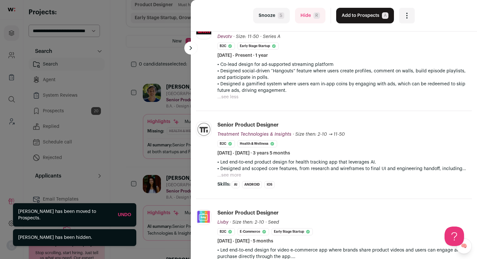
click at [349, 10] on button "Add to Prospects A" at bounding box center [365, 16] width 58 height 16
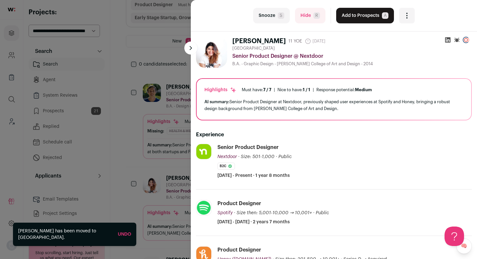
click at [363, 26] on div "last Snooze S Hide R Add to Prospects A Are you sure? Dayana Alvarez is already…" at bounding box center [334, 15] width 286 height 31
click at [361, 15] on button "Add to Prospects A" at bounding box center [365, 16] width 58 height 16
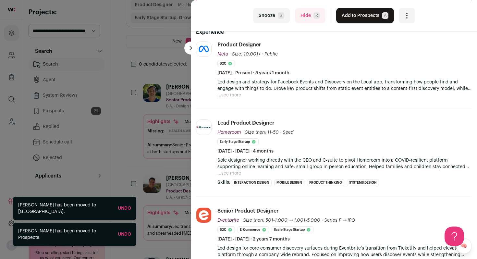
scroll to position [106, 0]
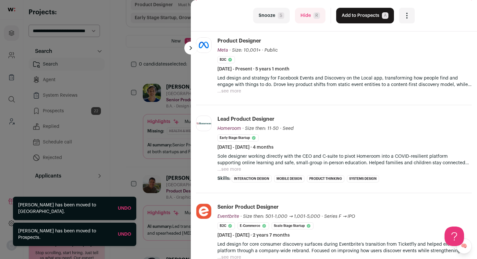
click at [234, 91] on button "...see more" at bounding box center [229, 91] width 24 height 6
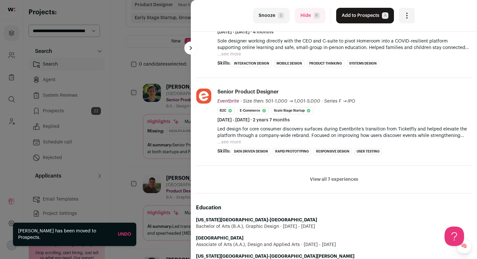
scroll to position [361, 0]
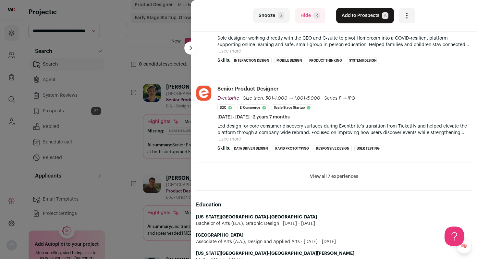
click at [305, 18] on button "Hide R" at bounding box center [310, 16] width 30 height 16
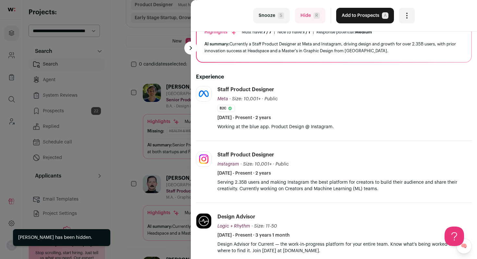
scroll to position [60, 0]
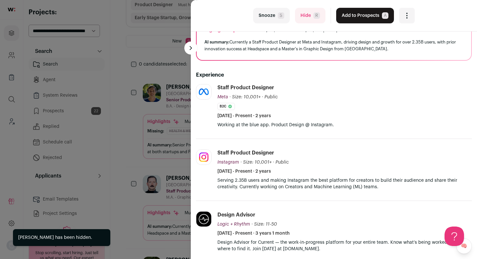
click at [313, 14] on span "R" at bounding box center [316, 15] width 6 height 6
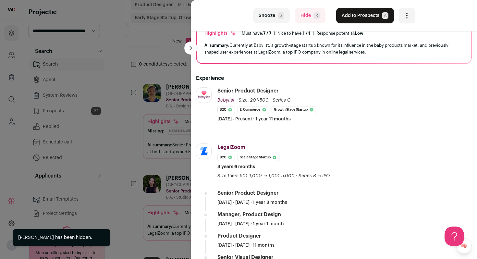
scroll to position [59, 0]
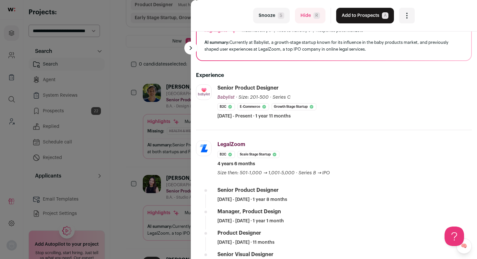
click at [363, 17] on button "Add to Prospects A" at bounding box center [365, 16] width 58 height 16
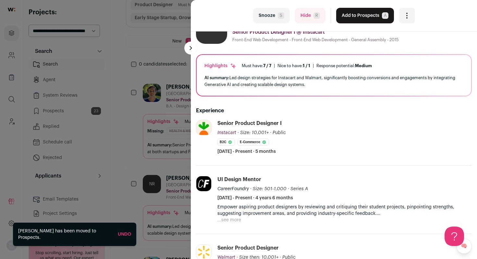
scroll to position [27, 0]
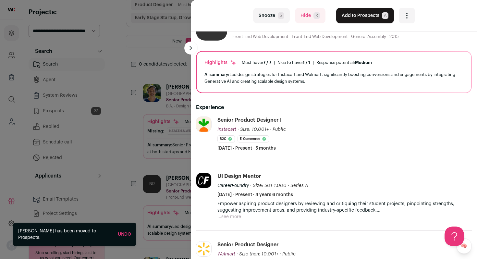
click at [298, 16] on button "Hide R" at bounding box center [310, 16] width 30 height 16
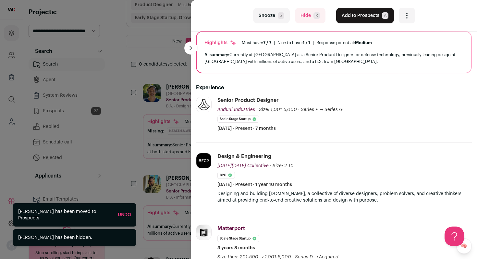
scroll to position [61, 0]
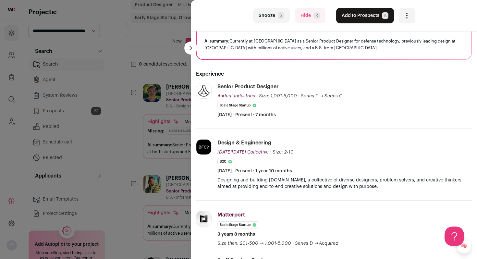
click at [301, 19] on button "Hide R" at bounding box center [310, 16] width 30 height 16
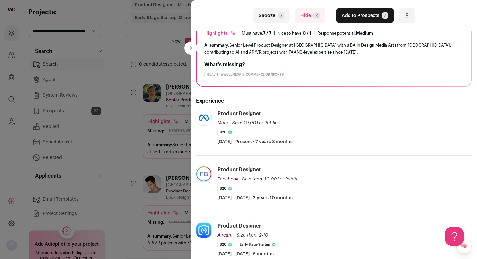
scroll to position [59, 0]
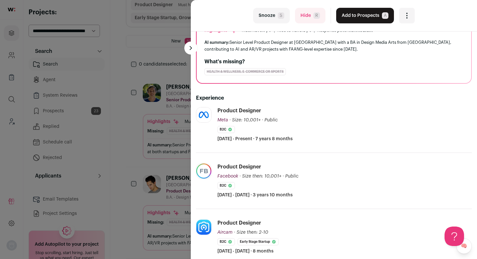
click at [303, 12] on button "Hide R" at bounding box center [310, 16] width 30 height 16
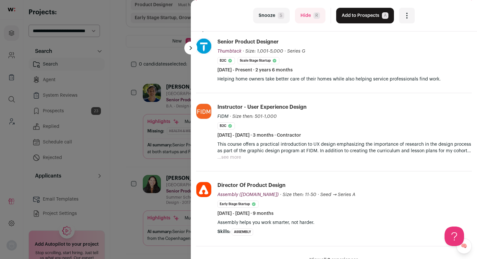
scroll to position [115, 0]
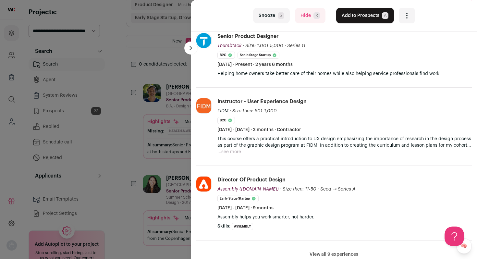
click at [297, 19] on button "Hide R" at bounding box center [310, 16] width 30 height 16
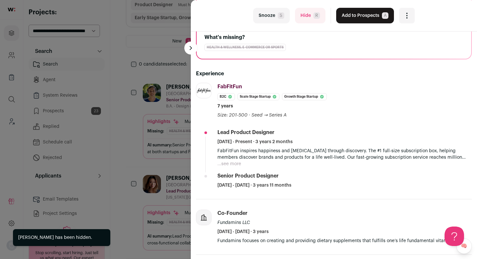
scroll to position [88, 0]
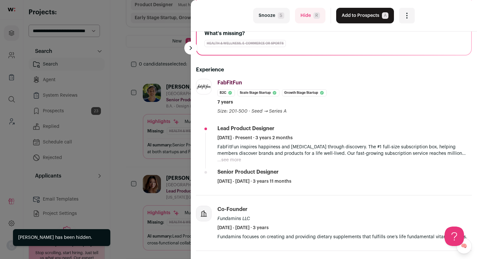
click at [336, 17] on button "Add to Prospects A" at bounding box center [365, 16] width 58 height 16
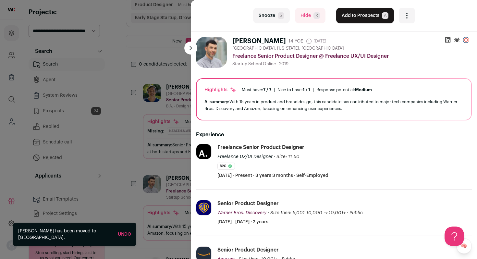
click at [306, 12] on button "Hide R" at bounding box center [310, 16] width 30 height 16
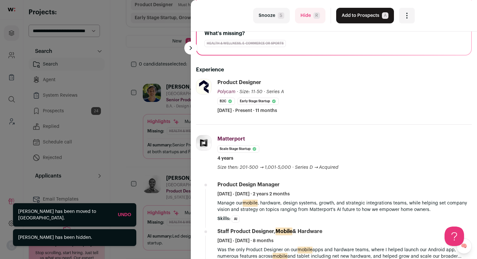
click at [392, 12] on div "Snooze S Hide R Add to Prospects A Are you sure? Vivek Tanna is already in your…" at bounding box center [334, 16] width 162 height 16
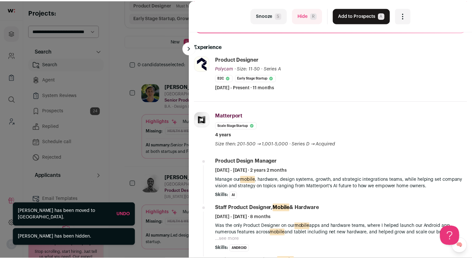
scroll to position [115, 0]
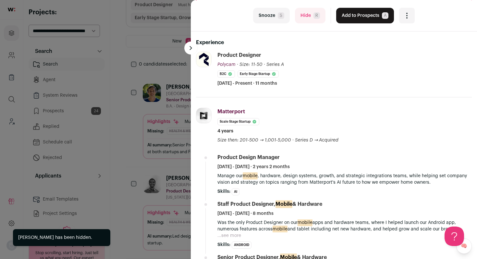
click at [369, 16] on button "Add to Prospects A" at bounding box center [365, 16] width 58 height 16
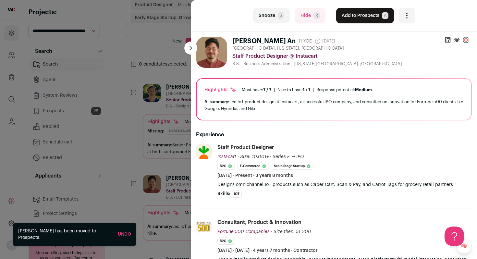
click at [61, 114] on div "last Snooze S Hide R Add to Prospects A Are you sure? Jinsoo An Cancel" at bounding box center [238, 129] width 477 height 259
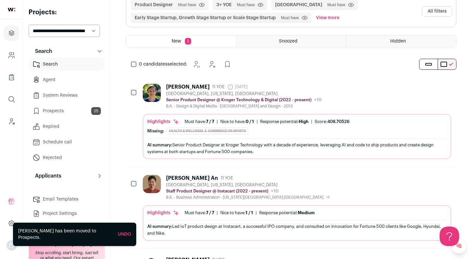
click at [61, 113] on link "Prospects 25" at bounding box center [67, 110] width 76 height 13
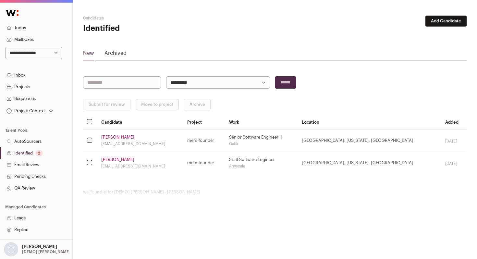
click at [44, 49] on select "**********" at bounding box center [33, 53] width 57 height 12
select select "*****"
click at [5, 47] on select "**********" at bounding box center [33, 53] width 57 height 12
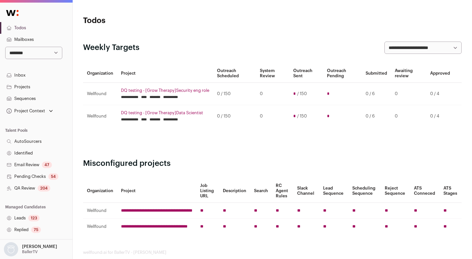
click at [30, 151] on link "Identified" at bounding box center [36, 153] width 72 height 12
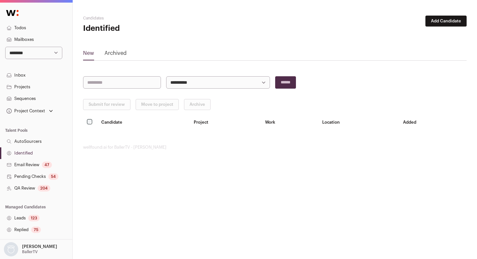
click at [40, 153] on link "Identified" at bounding box center [36, 153] width 72 height 12
click at [36, 163] on link "Email Review 47" at bounding box center [36, 165] width 72 height 12
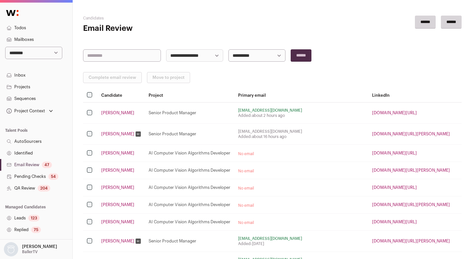
click at [41, 153] on link "Identified" at bounding box center [36, 153] width 72 height 12
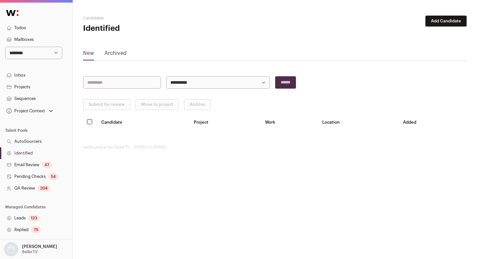
click at [458, 25] on button "Add Candidate" at bounding box center [445, 21] width 41 height 11
click at [427, 44] on link "From CSV file" at bounding box center [429, 46] width 78 height 10
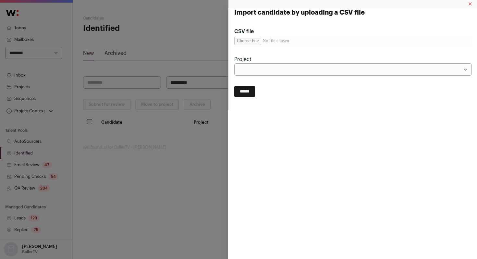
click at [255, 43] on input "CSV file" at bounding box center [352, 41] width 237 height 8
type input "**********"
click at [282, 72] on select "**********" at bounding box center [352, 69] width 237 height 12
select select "*****"
click at [234, 63] on select "**********" at bounding box center [352, 69] width 237 height 12
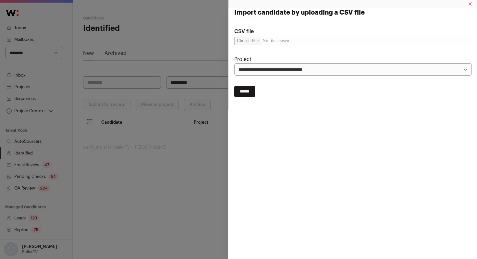
click at [255, 94] on input "******" at bounding box center [244, 91] width 21 height 11
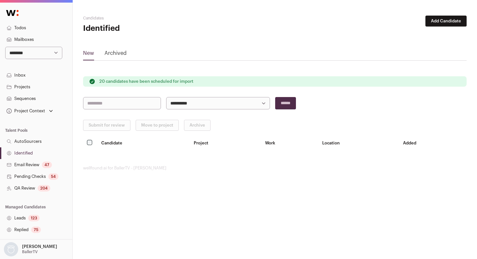
click at [24, 153] on link "Identified" at bounding box center [36, 153] width 72 height 12
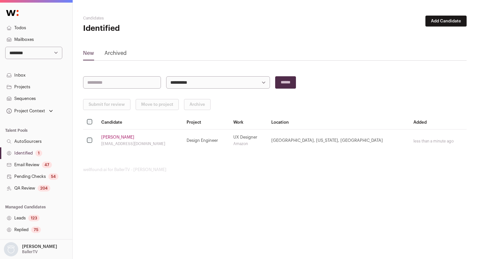
click at [31, 153] on link "Identified 1" at bounding box center [36, 153] width 72 height 12
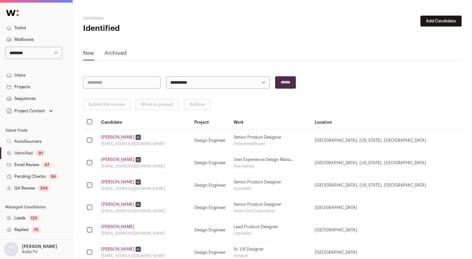
click at [112, 136] on link "[PERSON_NAME]" at bounding box center [117, 137] width 33 height 5
click at [115, 157] on link "[PERSON_NAME]" at bounding box center [117, 159] width 33 height 5
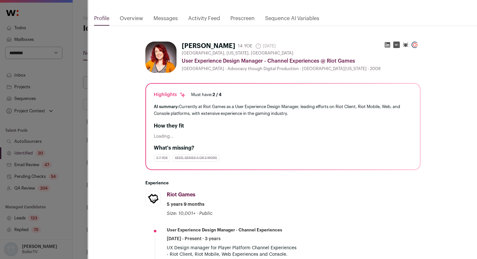
scroll to position [59, 0]
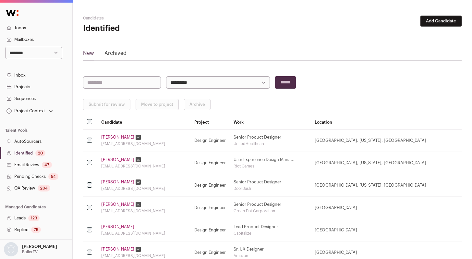
click at [109, 181] on link "[PERSON_NAME]" at bounding box center [117, 181] width 33 height 5
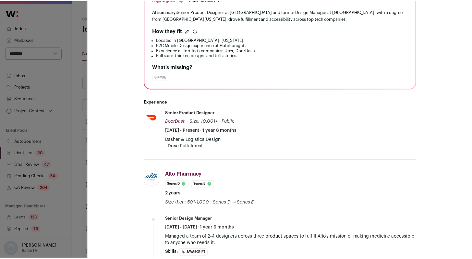
scroll to position [155, 0]
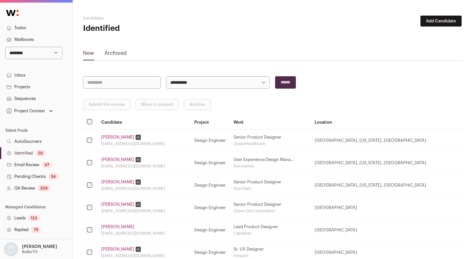
click at [24, 89] on link "Projects" at bounding box center [36, 87] width 72 height 12
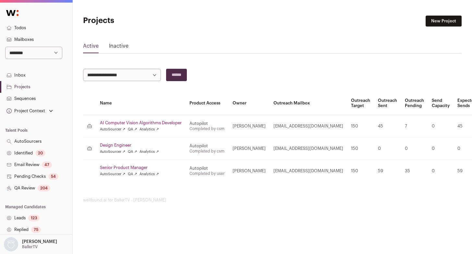
click at [27, 87] on link "Projects" at bounding box center [36, 87] width 72 height 12
click at [121, 147] on link "Design Engineer" at bounding box center [141, 145] width 82 height 5
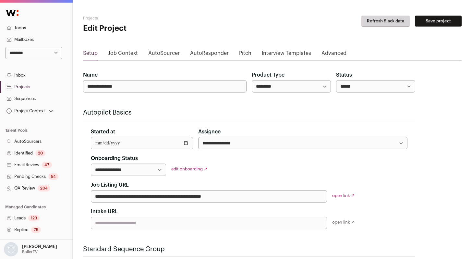
click at [123, 53] on link "Job Context" at bounding box center [123, 54] width 30 height 10
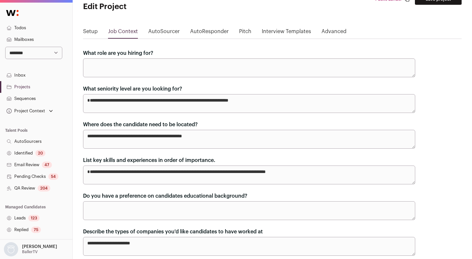
scroll to position [27, 0]
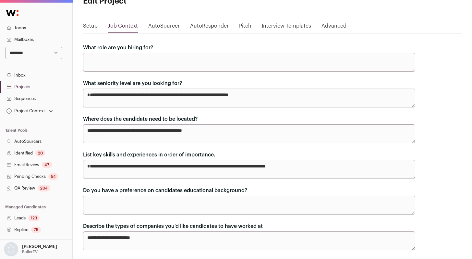
click at [24, 151] on link "Identified 20" at bounding box center [36, 153] width 72 height 12
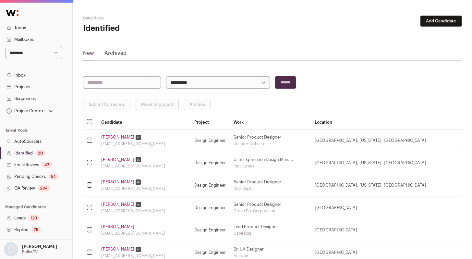
click at [119, 136] on link "[PERSON_NAME]" at bounding box center [117, 137] width 33 height 5
click at [119, 160] on link "[PERSON_NAME]" at bounding box center [117, 159] width 33 height 5
click at [113, 180] on link "[PERSON_NAME]" at bounding box center [117, 181] width 33 height 5
click at [113, 203] on link "Jessica K." at bounding box center [117, 204] width 33 height 5
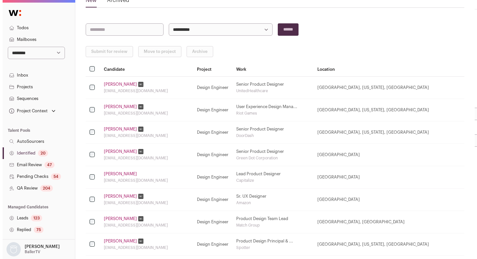
scroll to position [59, 0]
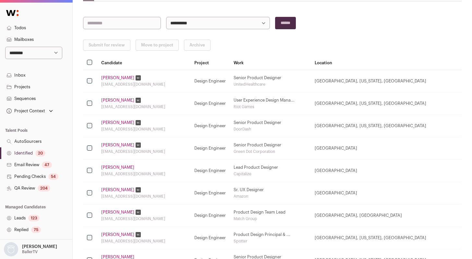
click at [110, 167] on link "[PERSON_NAME]" at bounding box center [117, 167] width 33 height 5
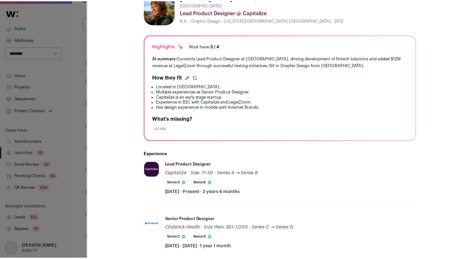
scroll to position [0, 0]
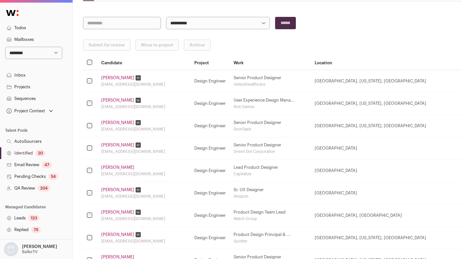
click at [32, 189] on link "QA Review 204" at bounding box center [36, 188] width 72 height 12
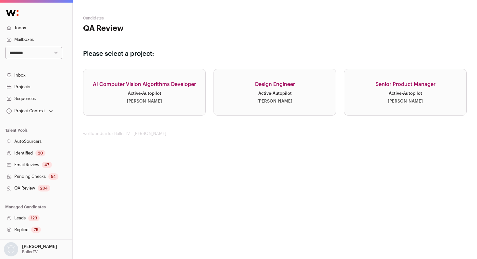
click at [276, 84] on div "Design Engineer" at bounding box center [275, 84] width 40 height 8
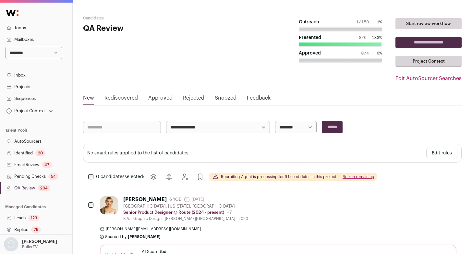
click at [170, 100] on link "Approved" at bounding box center [160, 99] width 24 height 10
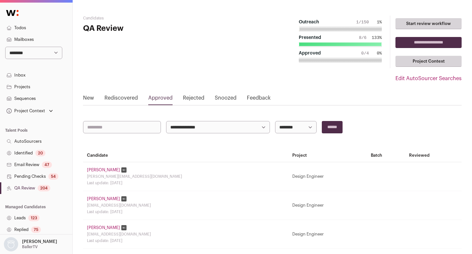
click at [295, 127] on select "**********" at bounding box center [296, 127] width 42 height 12
select select "**********"
click at [275, 121] on select "**********" at bounding box center [296, 127] width 42 height 12
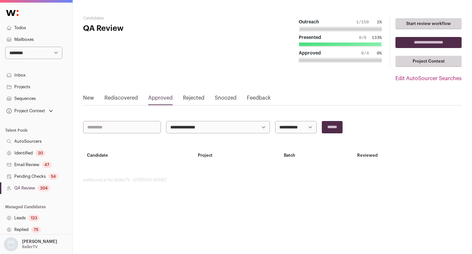
click at [291, 129] on select "**********" at bounding box center [296, 127] width 42 height 12
select select "**********"
click at [275, 121] on select "**********" at bounding box center [296, 127] width 42 height 12
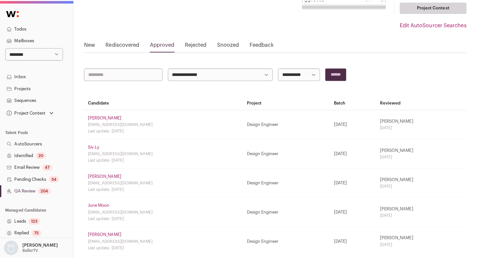
scroll to position [60, 0]
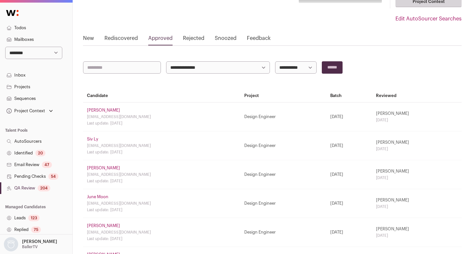
click at [101, 110] on link "Matthew Rudas" at bounding box center [103, 110] width 33 height 5
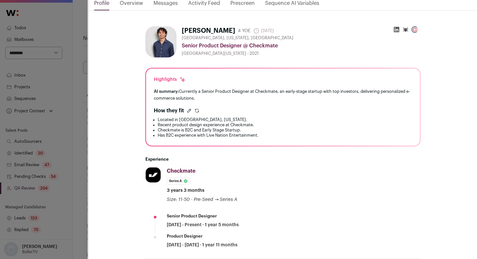
scroll to position [0, 0]
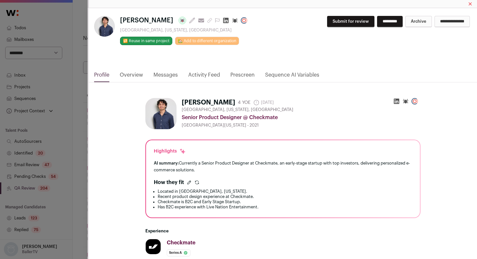
click at [189, 76] on link "Activity Feed" at bounding box center [204, 76] width 32 height 11
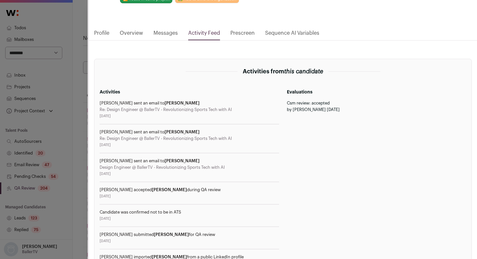
scroll to position [109, 0]
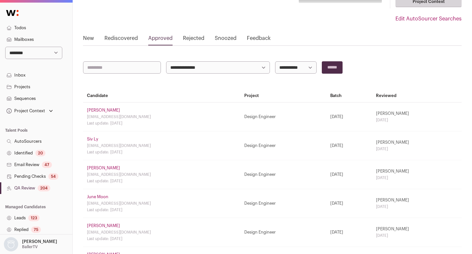
click at [88, 140] on link "Siv Ly" at bounding box center [92, 139] width 11 height 5
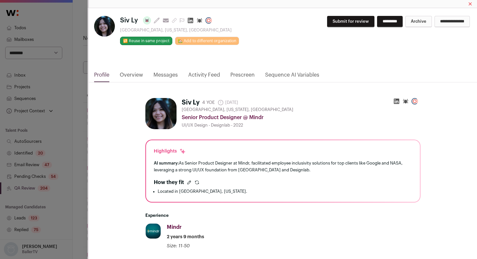
click at [197, 74] on link "Activity Feed" at bounding box center [204, 76] width 32 height 11
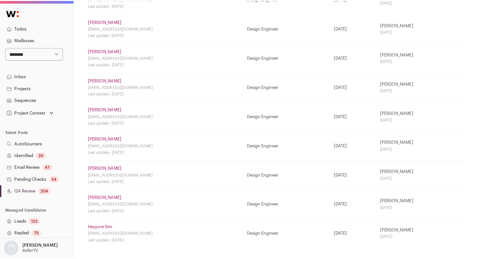
scroll to position [296, 0]
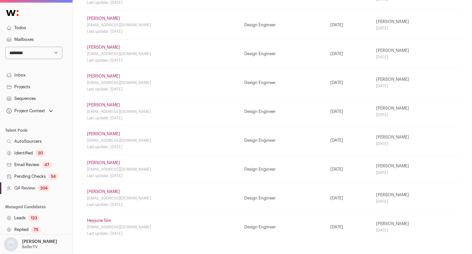
click at [113, 163] on link "Samantha Landis" at bounding box center [103, 162] width 33 height 5
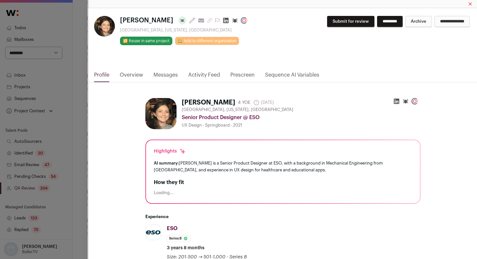
click at [209, 76] on link "Activity Feed" at bounding box center [204, 76] width 32 height 11
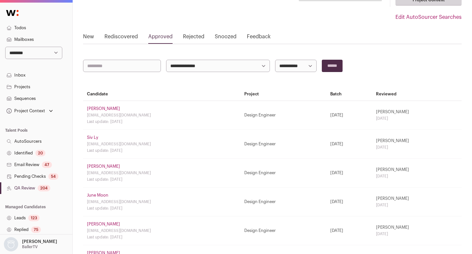
scroll to position [0, 0]
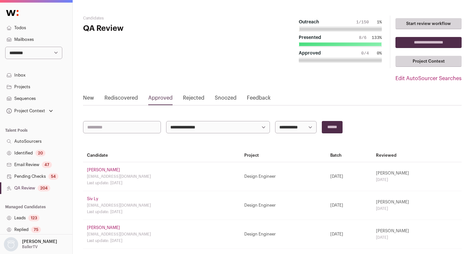
click at [35, 188] on link "QA Review 204" at bounding box center [36, 188] width 72 height 12
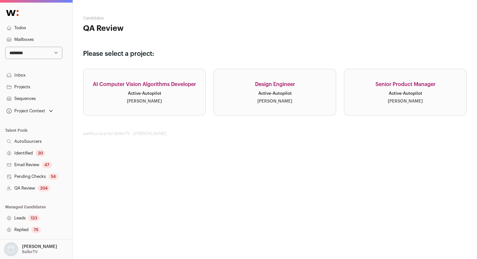
click at [265, 99] on div "Emily Rhodenbaugh" at bounding box center [274, 101] width 35 height 5
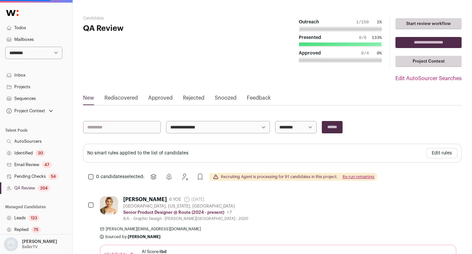
click at [194, 98] on link "Rejected" at bounding box center [193, 99] width 21 height 10
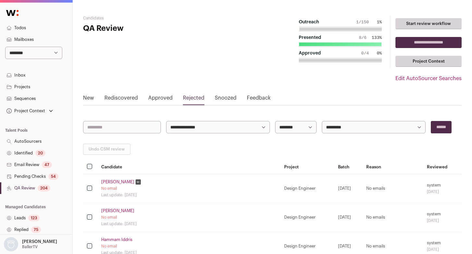
click at [27, 153] on link "Identified 20" at bounding box center [36, 153] width 72 height 12
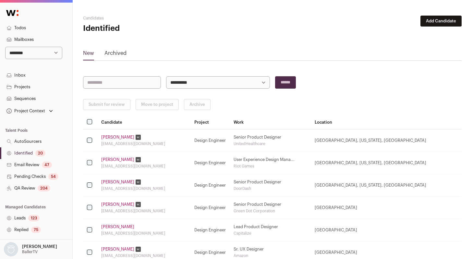
click at [112, 137] on link "[PERSON_NAME]" at bounding box center [117, 137] width 33 height 5
click at [115, 158] on link "[PERSON_NAME]" at bounding box center [117, 159] width 33 height 5
click at [117, 182] on link "[PERSON_NAME]" at bounding box center [117, 181] width 33 height 5
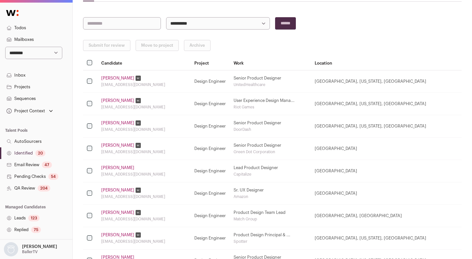
scroll to position [60, 0]
click at [109, 145] on link "Jessica K." at bounding box center [117, 144] width 33 height 5
click at [111, 167] on link "[PERSON_NAME]" at bounding box center [117, 166] width 33 height 5
click at [116, 190] on link "[PERSON_NAME]" at bounding box center [117, 189] width 33 height 5
click at [115, 211] on link "[PERSON_NAME]" at bounding box center [117, 211] width 33 height 5
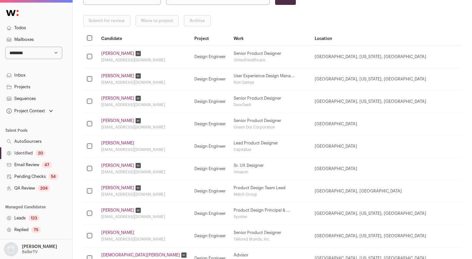
scroll to position [87, 0]
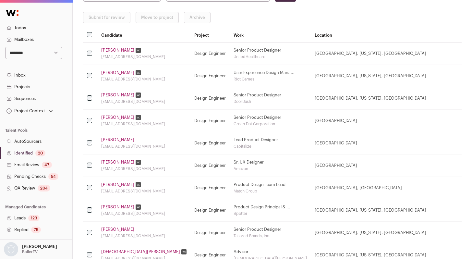
click at [112, 206] on link "[PERSON_NAME]" at bounding box center [117, 206] width 33 height 5
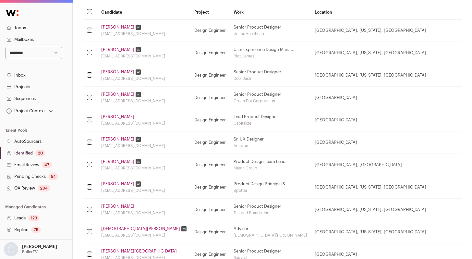
scroll to position [114, 0]
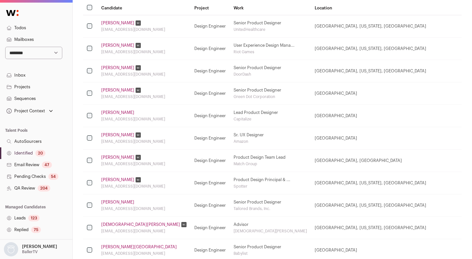
click at [112, 202] on link "[PERSON_NAME]" at bounding box center [117, 201] width 33 height 5
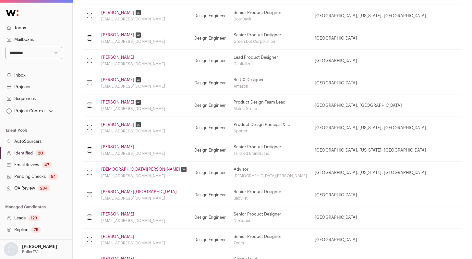
scroll to position [174, 0]
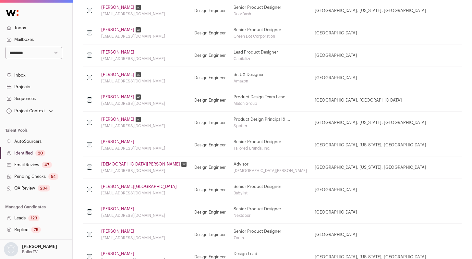
click at [118, 166] on link "[DEMOGRAPHIC_DATA][PERSON_NAME]" at bounding box center [140, 164] width 79 height 5
click at [113, 189] on link "[PERSON_NAME][GEOGRAPHIC_DATA]" at bounding box center [139, 186] width 76 height 5
click at [113, 207] on link "[PERSON_NAME]" at bounding box center [117, 208] width 33 height 5
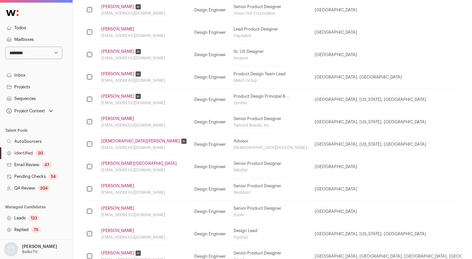
scroll to position [202, 0]
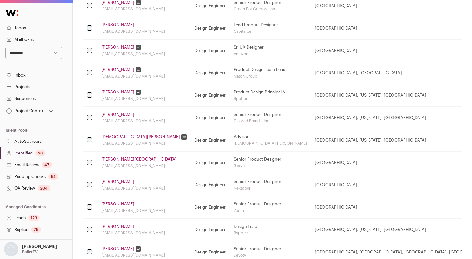
click at [112, 200] on td "Joanne Sampoonachot joannesampoonachot@gmail.com" at bounding box center [143, 207] width 93 height 22
click at [112, 203] on link "[PERSON_NAME]" at bounding box center [117, 203] width 33 height 5
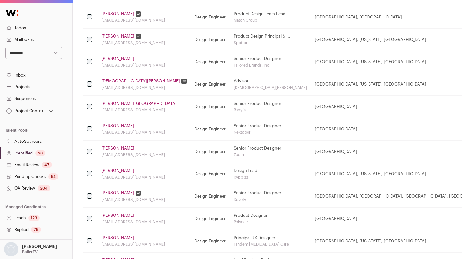
scroll to position [262, 0]
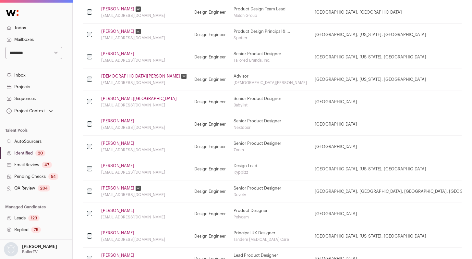
click at [119, 168] on link "[PERSON_NAME]" at bounding box center [117, 165] width 33 height 5
click at [116, 188] on link "[PERSON_NAME]" at bounding box center [117, 187] width 33 height 5
click at [114, 208] on link "[PERSON_NAME]" at bounding box center [117, 210] width 33 height 5
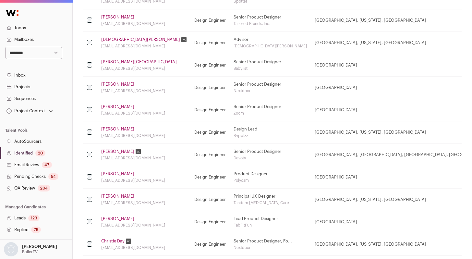
scroll to position [322, 0]
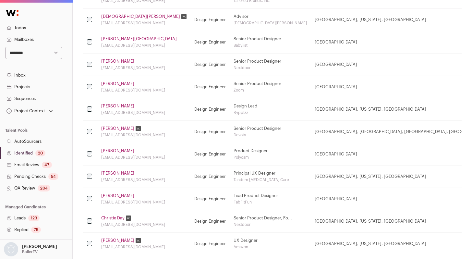
click at [112, 169] on td "Matt Lumpkin mattlumpkin@gmail.com" at bounding box center [143, 176] width 93 height 22
click at [110, 171] on link "[PERSON_NAME]" at bounding box center [117, 173] width 33 height 5
click at [111, 194] on link "[PERSON_NAME]" at bounding box center [117, 195] width 33 height 5
click at [113, 216] on link "Christie Day" at bounding box center [112, 217] width 23 height 5
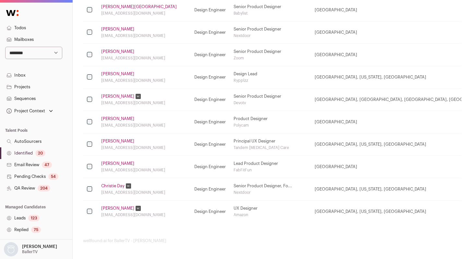
click at [112, 208] on link "[PERSON_NAME]" at bounding box center [117, 208] width 33 height 5
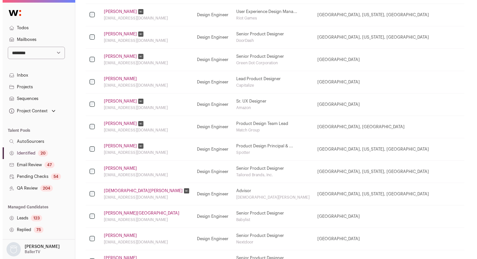
scroll to position [0, 0]
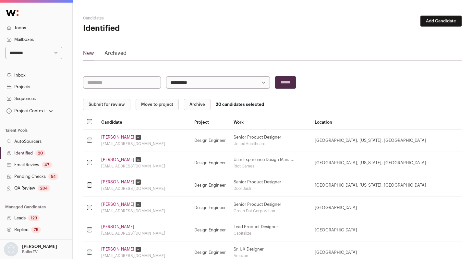
click at [194, 104] on button "Archive" at bounding box center [197, 104] width 27 height 11
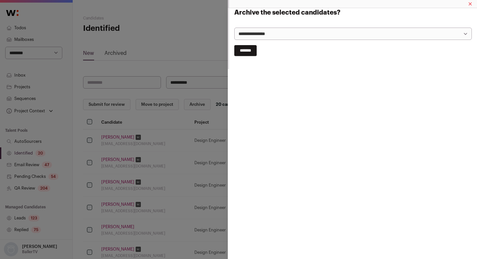
click at [284, 31] on select "**********" at bounding box center [352, 34] width 237 height 12
select select "**********"
click at [234, 28] on select "**********" at bounding box center [352, 34] width 237 height 12
click at [247, 52] on input "*******" at bounding box center [245, 50] width 22 height 11
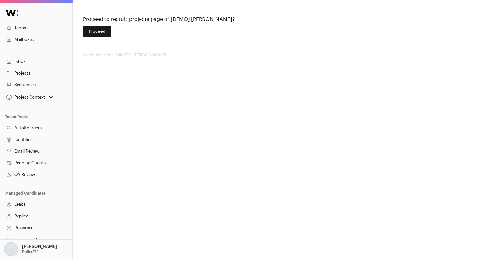
click at [105, 30] on button "Proceed" at bounding box center [97, 31] width 28 height 11
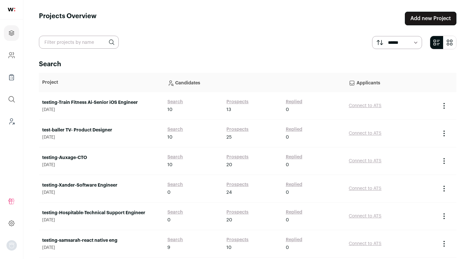
click at [83, 129] on link "test-baller TV- Product Designer" at bounding box center [101, 130] width 119 height 6
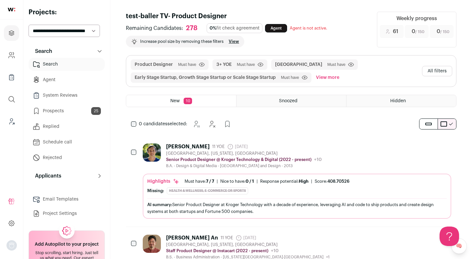
click at [443, 66] on button "All filters" at bounding box center [437, 71] width 30 height 10
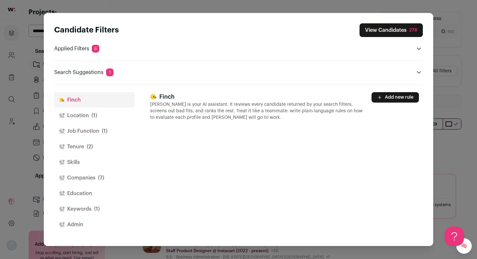
click at [87, 132] on button "Job Function (1)" at bounding box center [94, 131] width 80 height 16
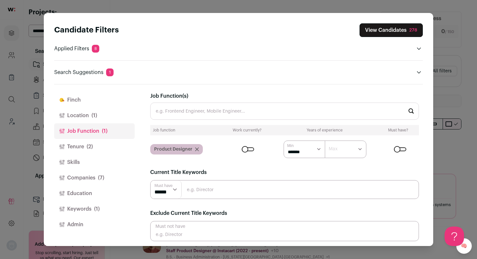
click at [347, 150] on select "******* ******* ******* ******* ******* ******* ******** ******** ******** ****…" at bounding box center [346, 149] width 42 height 18
select select "*"
click at [325, 140] on select "******* ******* ******* ******* ******* ******* ******** ******** ******** ****…" at bounding box center [346, 149] width 42 height 18
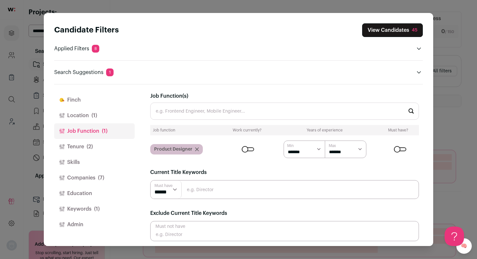
click at [465, 113] on div "Candidate Filters View Candidates 45 Applied Filters 8 Product Designer Must ha…" at bounding box center [238, 129] width 477 height 259
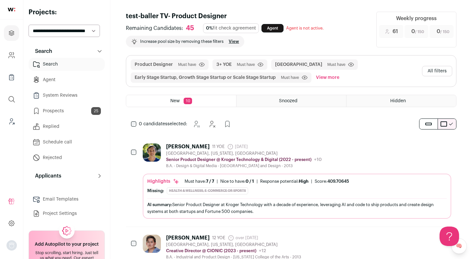
click at [389, 144] on div "Brett Anderson 11 YOE 18 days ago Admin only. The last time the profile was scr…" at bounding box center [297, 155] width 308 height 25
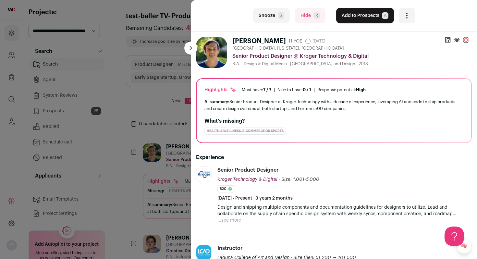
click at [156, 133] on div "last Snooze S Hide R Add to Prospects A Are you sure? Brett Anderson is already…" at bounding box center [238, 129] width 477 height 259
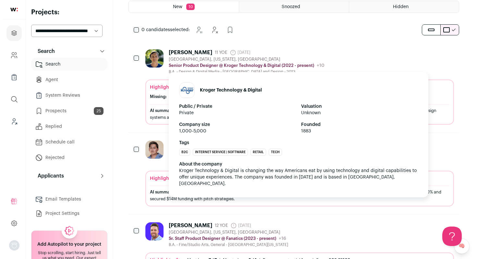
scroll to position [97, 0]
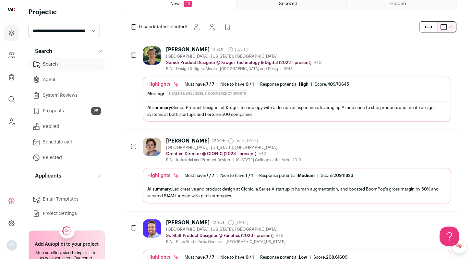
click at [345, 150] on div "Henry Wu 12 YOE over 1 year ago Admin only. The last time the profile was scrap…" at bounding box center [297, 150] width 308 height 25
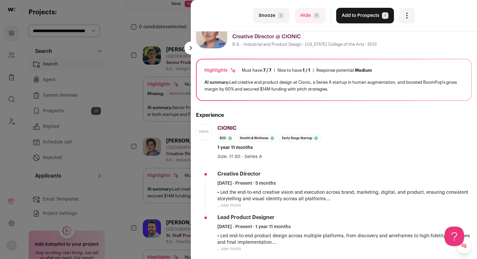
scroll to position [0, 0]
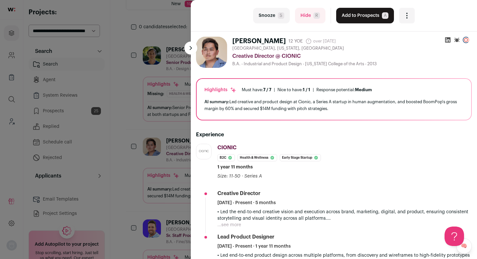
click at [358, 21] on button "Add to Prospects A" at bounding box center [365, 16] width 58 height 16
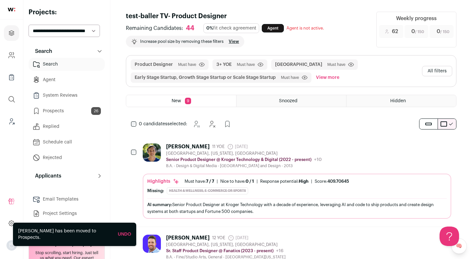
click at [444, 72] on button "All filters" at bounding box center [437, 71] width 30 height 10
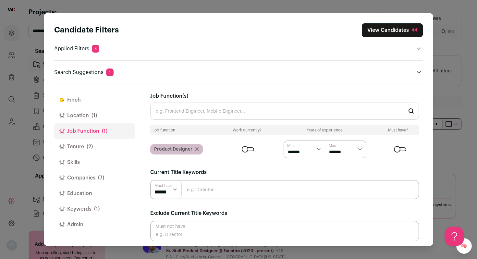
click at [103, 150] on button "Tenure (2)" at bounding box center [94, 147] width 80 height 16
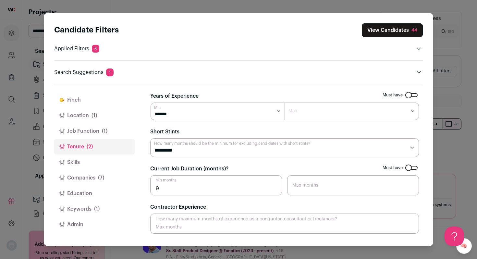
click at [97, 130] on button "Job Function (1)" at bounding box center [94, 131] width 80 height 16
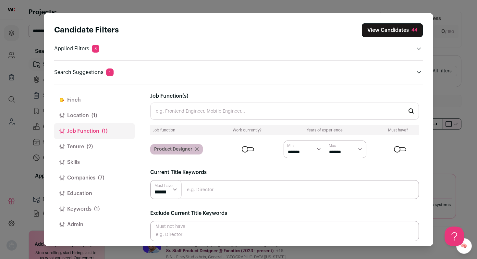
click at [90, 105] on button "Finch" at bounding box center [94, 100] width 80 height 16
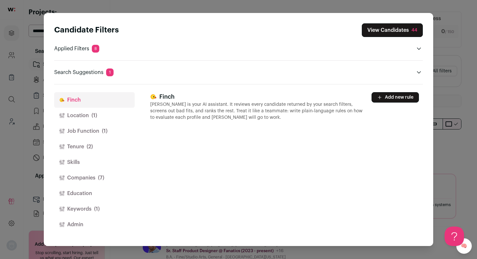
click at [25, 154] on div "Candidate Filters View Candidates 44 Applied Filters 8 Product Designer Must ha…" at bounding box center [238, 129] width 477 height 259
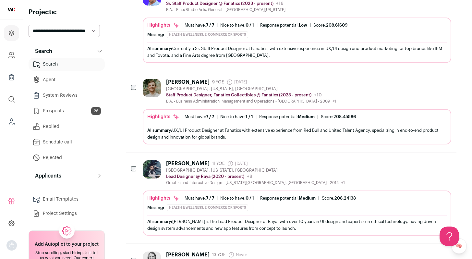
scroll to position [248, 0]
click at [69, 111] on link "Prospects 26" at bounding box center [67, 110] width 76 height 13
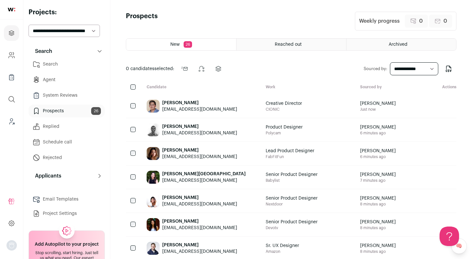
click at [168, 103] on div "Henry Wu" at bounding box center [199, 103] width 75 height 6
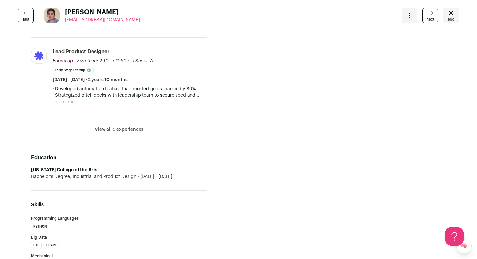
scroll to position [345, 0]
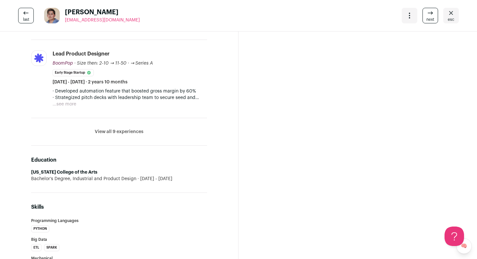
click at [135, 128] on button "View all 9 experiences" at bounding box center [119, 131] width 49 height 6
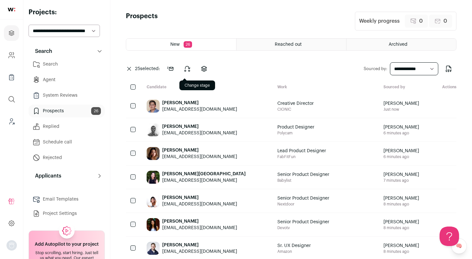
click at [193, 70] on button at bounding box center [187, 69] width 16 height 16
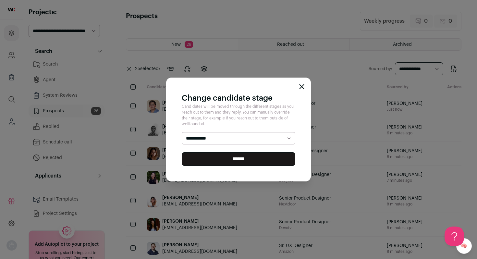
click at [244, 140] on select "**********" at bounding box center [239, 138] width 114 height 12
select select "********"
click at [182, 132] on select "**********" at bounding box center [239, 138] width 114 height 12
click at [217, 160] on input "******" at bounding box center [239, 159] width 114 height 14
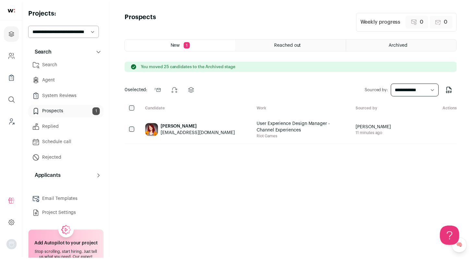
scroll to position [0, 0]
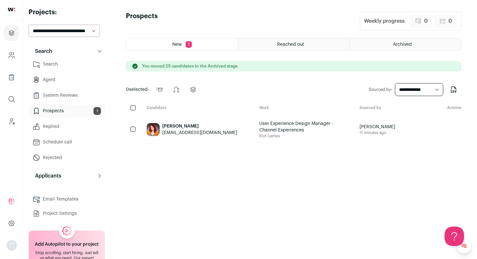
click at [54, 65] on link "Search" at bounding box center [67, 64] width 76 height 13
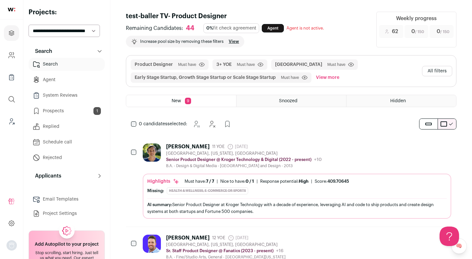
click at [443, 71] on button "All filters" at bounding box center [437, 71] width 30 height 10
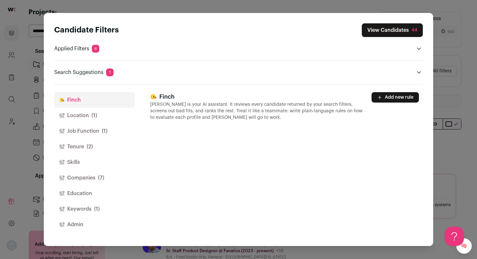
click at [88, 150] on span "(2)" at bounding box center [90, 147] width 6 height 8
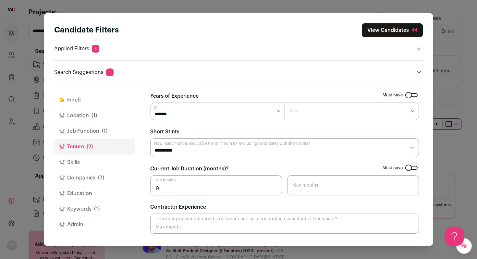
click at [313, 111] on select "******* ******* ******* ******* ******* ******* ******** ******** ******** ****…" at bounding box center [351, 111] width 134 height 18
select select "*"
click at [284, 102] on select "******* ******* ******* ******* ******* ******* ******** ******** ******** ****…" at bounding box center [351, 111] width 134 height 18
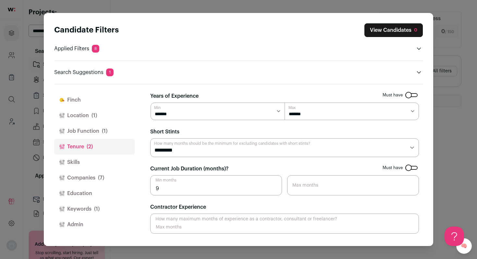
click at [81, 128] on button "Job Function (1)" at bounding box center [94, 131] width 80 height 16
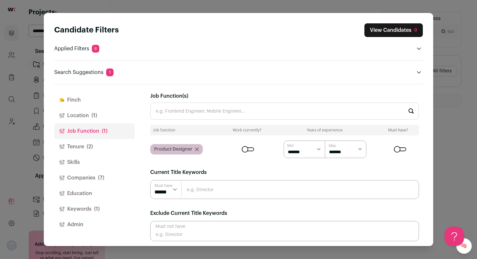
click at [79, 146] on button "Tenure (2)" at bounding box center [94, 147] width 80 height 16
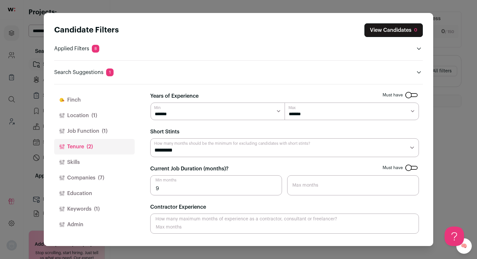
click at [78, 179] on button "Companies (7)" at bounding box center [94, 178] width 80 height 16
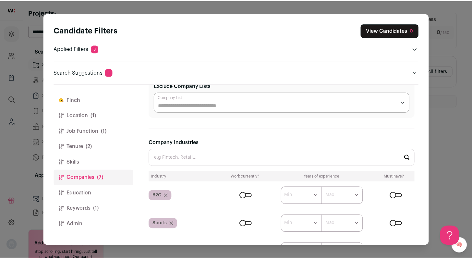
scroll to position [169, 0]
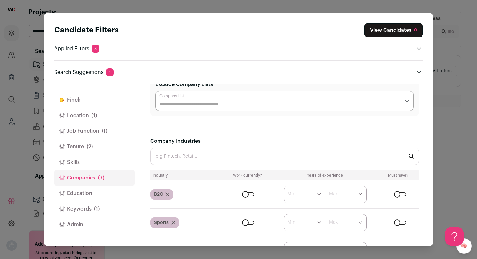
click at [244, 195] on div "Close modal via background" at bounding box center [248, 194] width 12 height 4
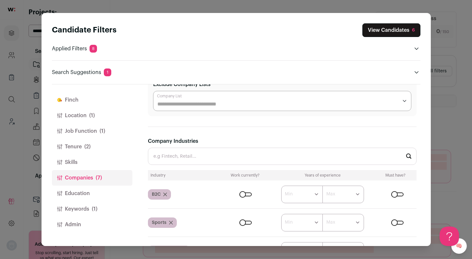
click at [391, 194] on div "Close modal via background" at bounding box center [397, 194] width 12 height 4
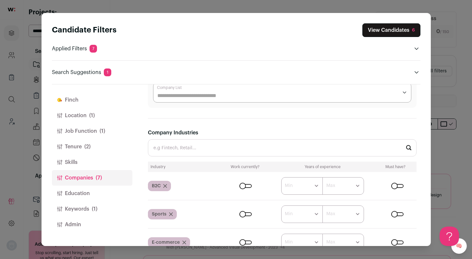
scroll to position [180, 0]
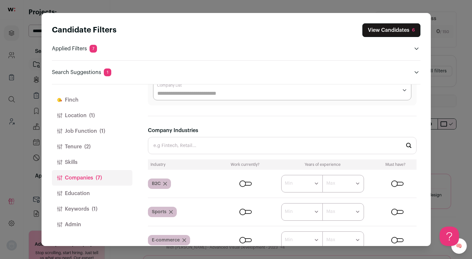
click at [67, 208] on button "Keywords (1)" at bounding box center [92, 209] width 80 height 16
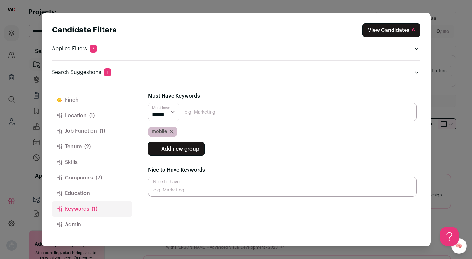
scroll to position [0, 0]
click at [457, 149] on div "Candidate Filters View Candidates 6 Applied Filters 7 Product Designer Must hav…" at bounding box center [236, 129] width 472 height 259
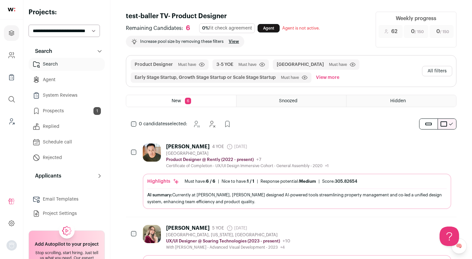
click at [428, 74] on button "All filters" at bounding box center [437, 71] width 30 height 10
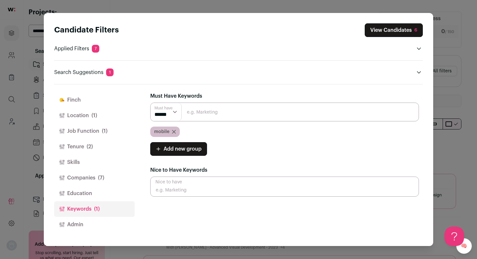
click at [173, 133] on icon "Close modal via background" at bounding box center [174, 132] width 4 height 4
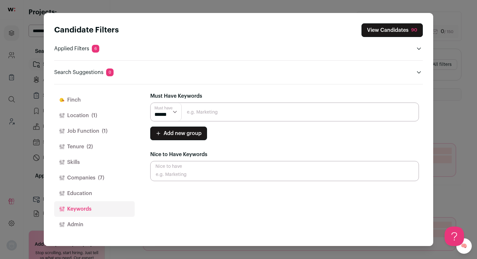
click at [461, 99] on div "Candidate Filters View Candidates 90 Applied Filters 6 Product Designer Must ha…" at bounding box center [238, 129] width 477 height 259
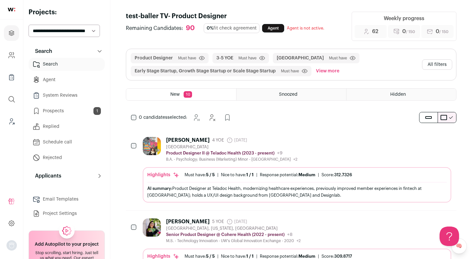
click at [446, 66] on button "All filters" at bounding box center [437, 64] width 30 height 10
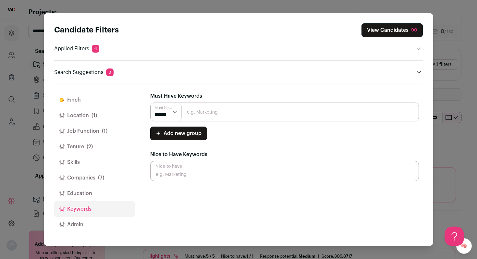
click at [87, 178] on button "Companies (7)" at bounding box center [94, 178] width 80 height 16
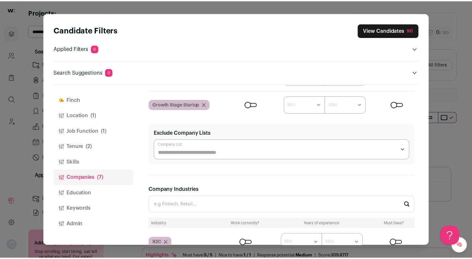
scroll to position [124, 0]
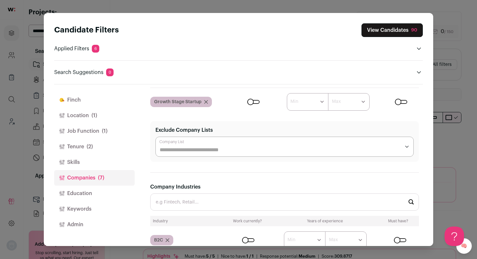
click at [249, 241] on div "Close modal via background" at bounding box center [248, 240] width 12 height 4
click at [400, 240] on div "Close modal via background" at bounding box center [400, 240] width 12 height 4
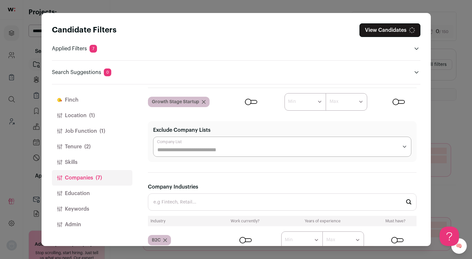
scroll to position [0, 0]
click at [461, 92] on div "Candidate Filters View Candidates 36 Applied Filters 7 Product Designer Must ha…" at bounding box center [236, 129] width 472 height 259
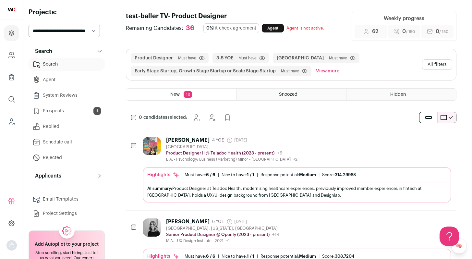
click at [324, 146] on div "Vicki Lin 4 YOE 24 days ago Admin only. The last time the profile was scraped. …" at bounding box center [297, 149] width 308 height 25
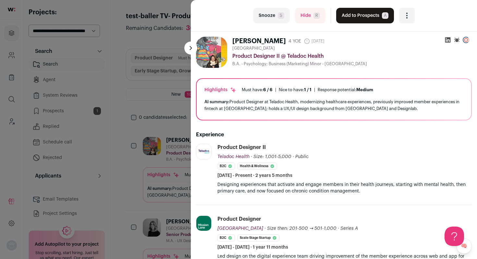
click at [348, 15] on button "Add to Prospects A" at bounding box center [365, 16] width 58 height 16
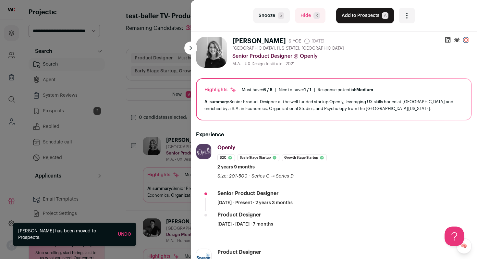
click at [348, 15] on button "Add to Prospects A" at bounding box center [365, 16] width 58 height 16
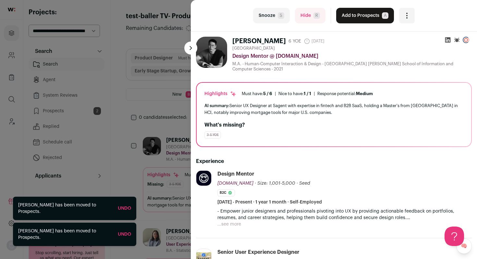
click at [348, 15] on button "Add to Prospects A" at bounding box center [365, 16] width 58 height 16
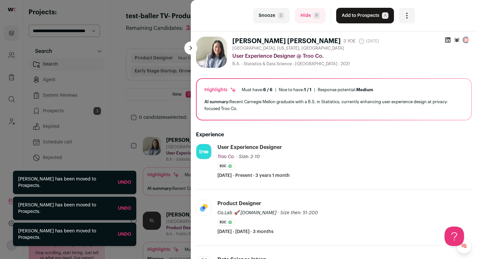
click at [348, 15] on button "Add to Prospects A" at bounding box center [365, 16] width 58 height 16
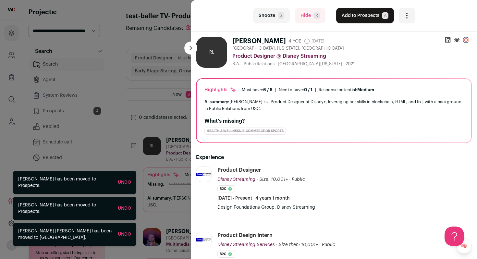
click at [304, 14] on button "Hide R" at bounding box center [310, 16] width 30 height 16
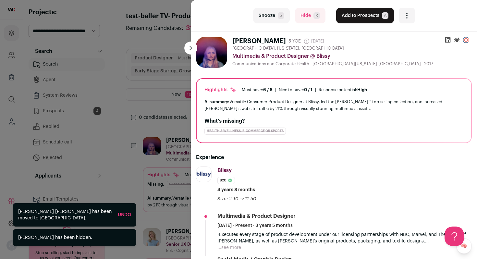
click at [343, 16] on button "Add to Prospects A" at bounding box center [365, 16] width 58 height 16
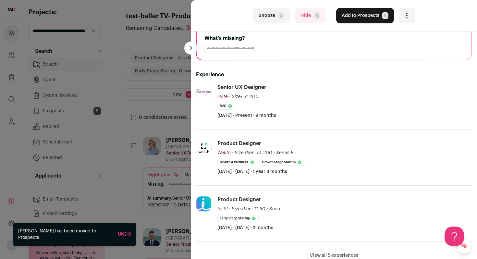
scroll to position [87, 0]
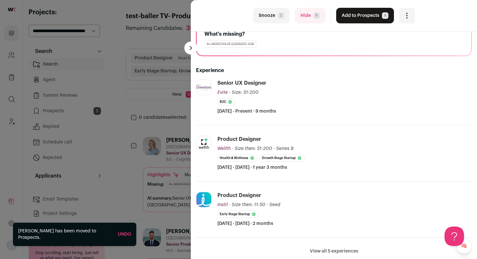
click at [344, 15] on button "Add to Prospects A" at bounding box center [365, 16] width 58 height 16
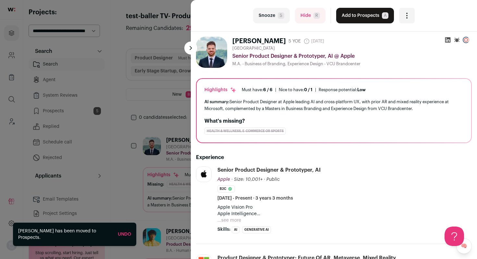
click at [361, 19] on button "Add to Prospects A" at bounding box center [365, 16] width 58 height 16
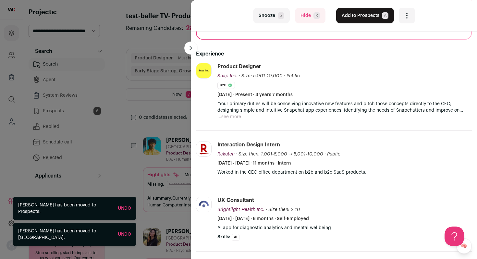
scroll to position [105, 0]
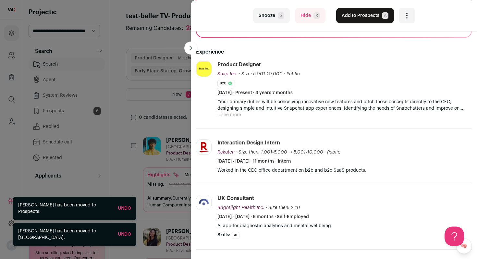
click at [361, 19] on button "Add to Prospects A" at bounding box center [365, 16] width 58 height 16
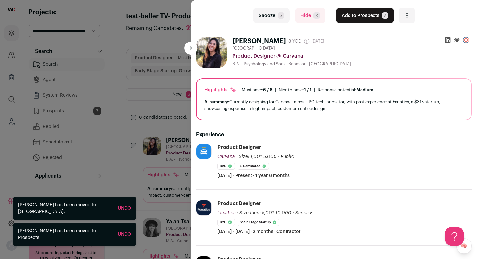
click at [361, 19] on button "Add to Prospects A" at bounding box center [365, 16] width 58 height 16
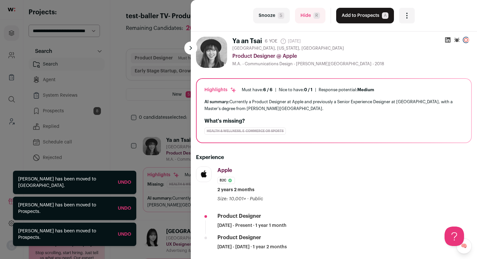
click at [361, 19] on button "Add to Prospects A" at bounding box center [365, 16] width 58 height 16
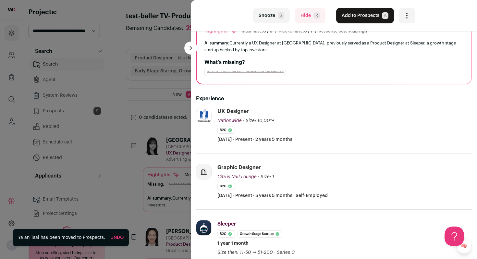
scroll to position [61, 0]
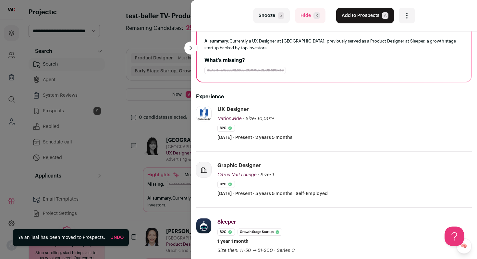
click at [301, 14] on button "Hide R" at bounding box center [310, 16] width 30 height 16
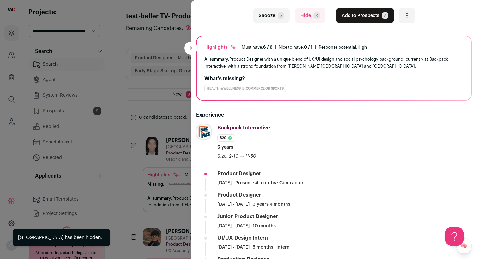
scroll to position [59, 0]
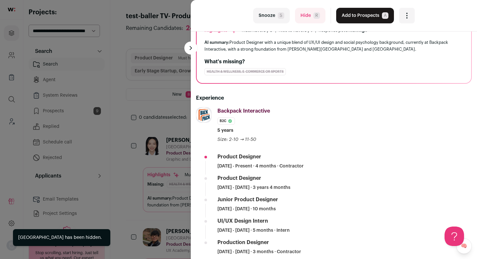
click at [299, 11] on button "Hide R" at bounding box center [310, 16] width 30 height 16
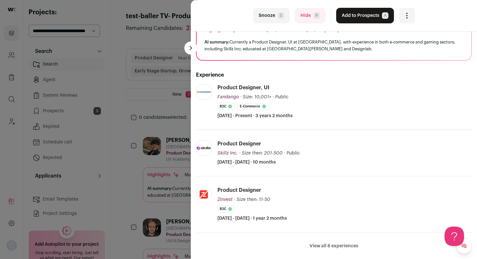
scroll to position [0, 0]
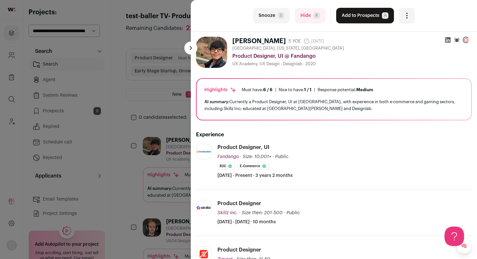
click at [346, 14] on button "Add to Prospects A" at bounding box center [365, 16] width 58 height 16
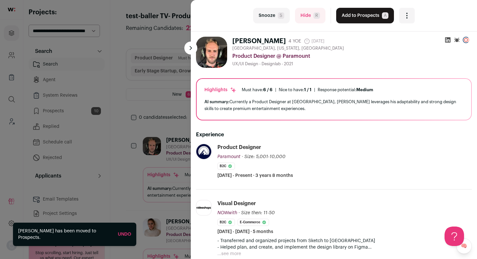
click at [304, 17] on button "Hide R" at bounding box center [310, 16] width 30 height 16
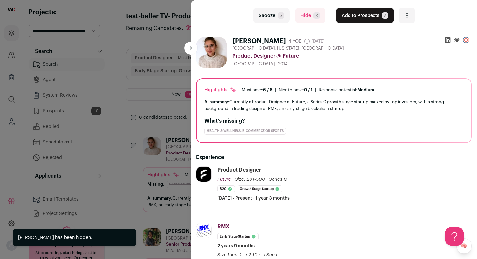
click at [353, 18] on button "Add to Prospects A" at bounding box center [365, 16] width 58 height 16
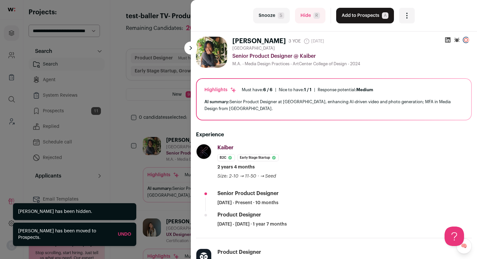
click at [353, 18] on button "Add to Prospects A" at bounding box center [365, 16] width 58 height 16
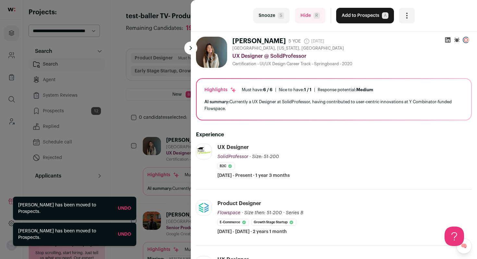
click at [353, 18] on button "Add to Prospects A" at bounding box center [365, 16] width 58 height 16
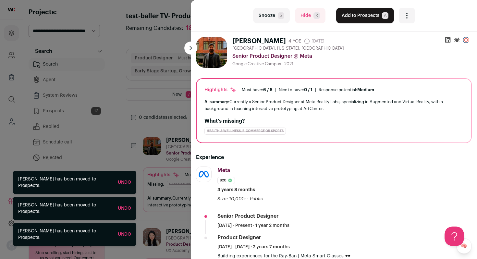
click at [353, 18] on button "Add to Prospects A" at bounding box center [365, 16] width 58 height 16
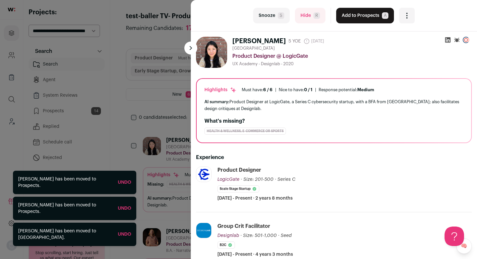
click at [353, 18] on button "Add to Prospects A" at bounding box center [365, 16] width 58 height 16
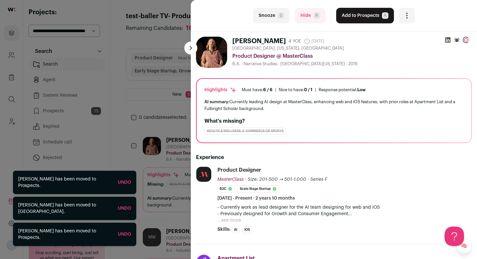
click at [353, 18] on button "Add to Prospects A" at bounding box center [365, 16] width 58 height 16
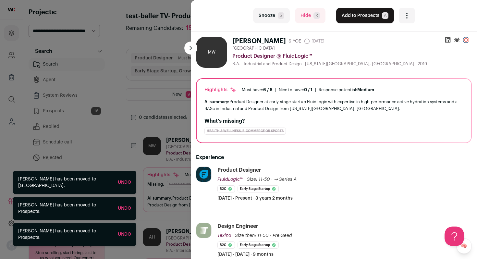
click at [353, 18] on button "Add to Prospects A" at bounding box center [365, 16] width 58 height 16
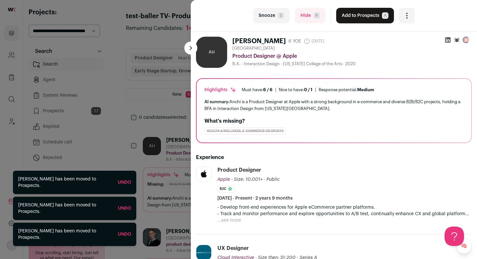
click at [353, 18] on button "Add to Prospects A" at bounding box center [365, 16] width 58 height 16
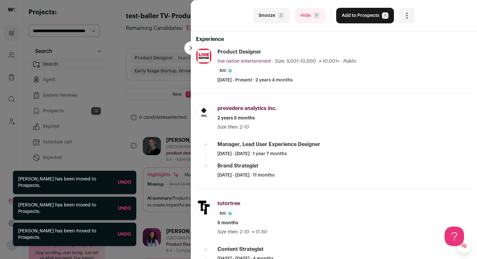
scroll to position [122, 0]
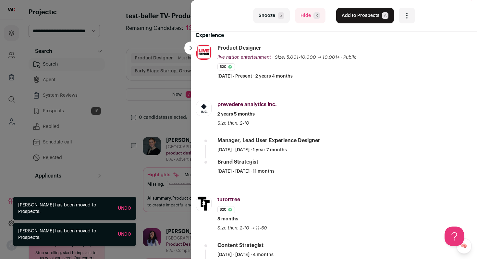
click at [307, 17] on button "Hide R" at bounding box center [310, 16] width 30 height 16
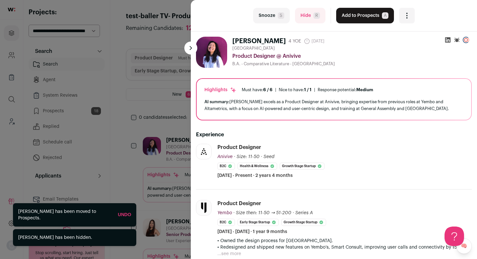
click at [324, 17] on div "Snooze S Hide R Add to Prospects A Are you sure? Sandy Vong is already in your …" at bounding box center [334, 16] width 162 height 16
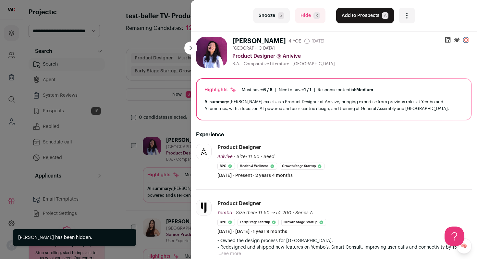
click at [338, 15] on button "Add to Prospects A" at bounding box center [365, 16] width 58 height 16
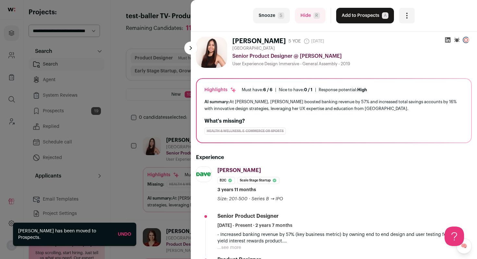
click at [338, 15] on button "Add to Prospects A" at bounding box center [365, 16] width 58 height 16
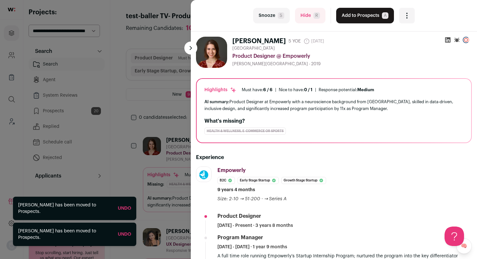
click at [338, 15] on button "Add to Prospects A" at bounding box center [365, 16] width 58 height 16
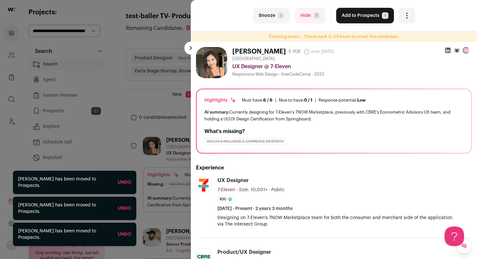
click at [317, 18] on button "Hide R" at bounding box center [310, 16] width 30 height 16
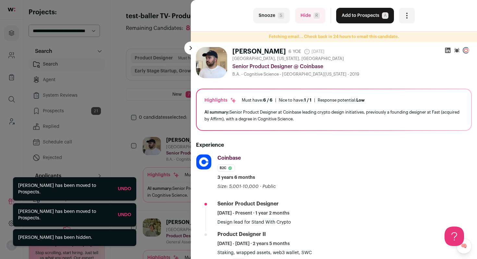
click at [356, 15] on button "Add to Prospects A" at bounding box center [365, 16] width 58 height 16
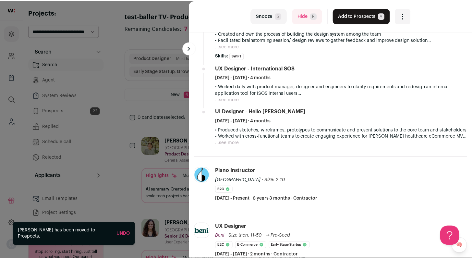
scroll to position [173, 0]
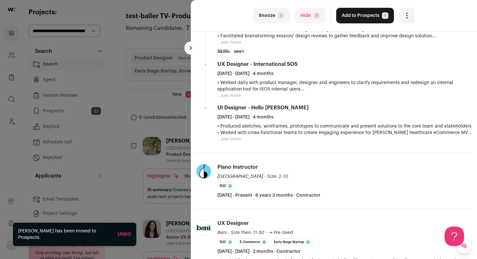
click at [300, 11] on button "Hide R" at bounding box center [310, 16] width 30 height 16
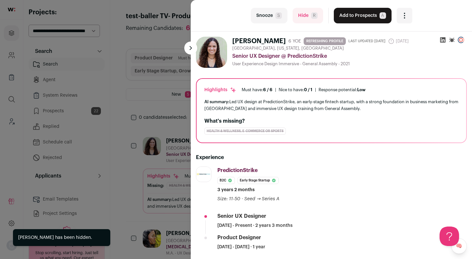
scroll to position [0, 0]
click at [345, 16] on button "Add to Prospects A" at bounding box center [363, 16] width 58 height 16
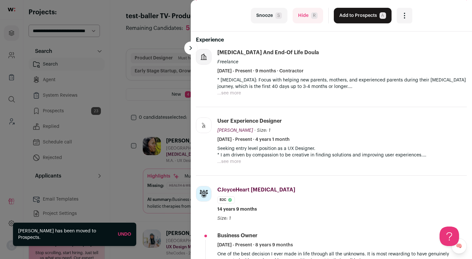
scroll to position [120, 0]
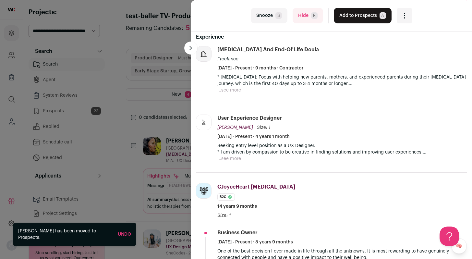
click at [303, 12] on button "Hide R" at bounding box center [308, 16] width 30 height 16
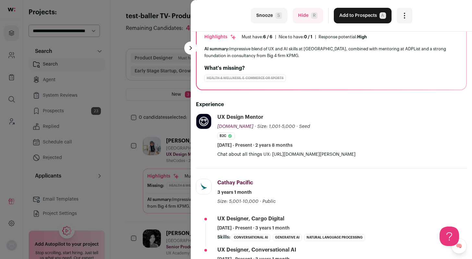
scroll to position [59, 0]
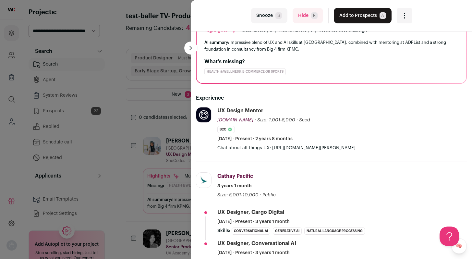
click at [299, 19] on button "Hide R" at bounding box center [308, 16] width 30 height 16
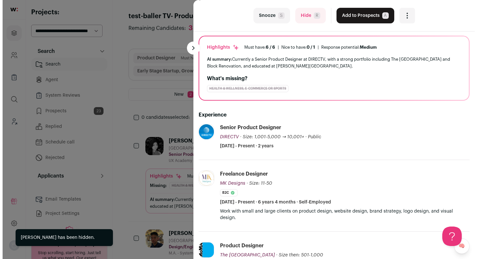
scroll to position [59, 0]
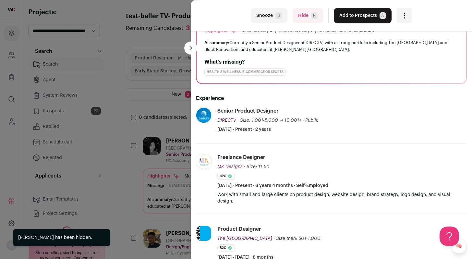
click at [304, 21] on button "Hide R" at bounding box center [308, 16] width 30 height 16
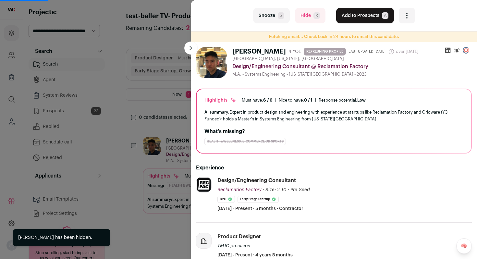
click at [304, 21] on button "Hide R" at bounding box center [310, 16] width 30 height 16
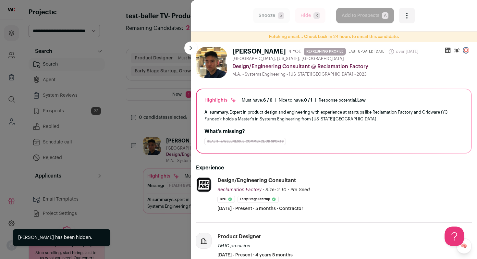
scroll to position [0, 0]
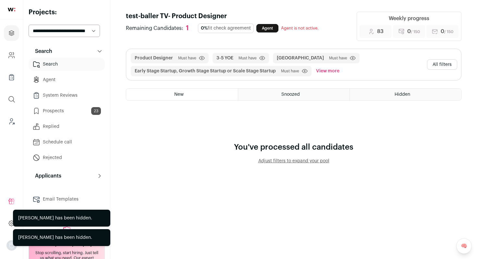
click at [429, 64] on button "All filters" at bounding box center [442, 64] width 30 height 10
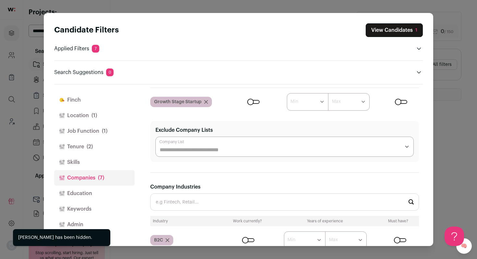
click at [97, 117] on button "Location (1)" at bounding box center [94, 116] width 80 height 16
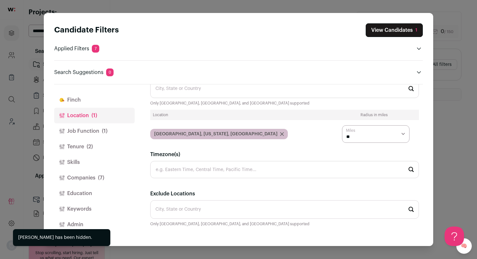
click at [92, 132] on button "Job Function (1)" at bounding box center [94, 131] width 80 height 16
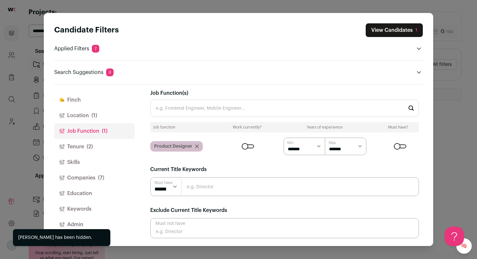
scroll to position [3, 0]
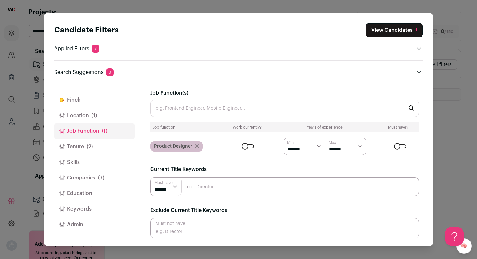
click at [91, 143] on span "(2)" at bounding box center [90, 147] width 6 height 8
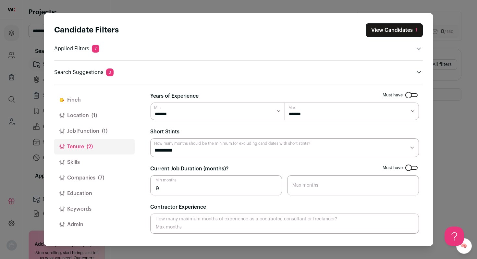
scroll to position [0, 0]
click at [86, 178] on button "Companies (7)" at bounding box center [94, 178] width 80 height 16
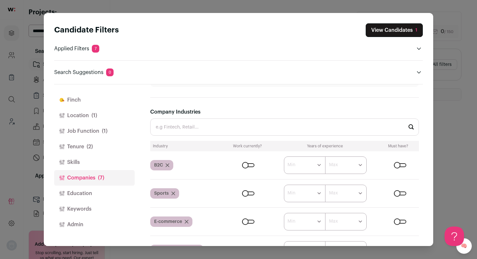
scroll to position [211, 0]
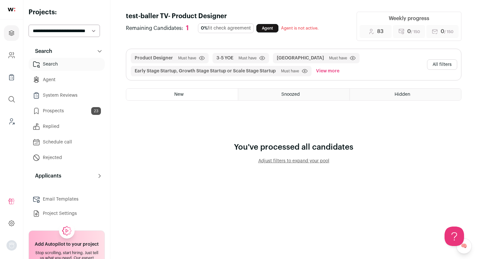
click at [72, 113] on link "Prospects 23" at bounding box center [67, 110] width 76 height 13
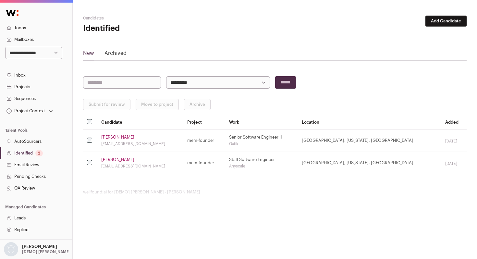
click at [22, 54] on select "**********" at bounding box center [33, 53] width 57 height 12
select select "*****"
click at [5, 47] on select "**********" at bounding box center [33, 53] width 57 height 12
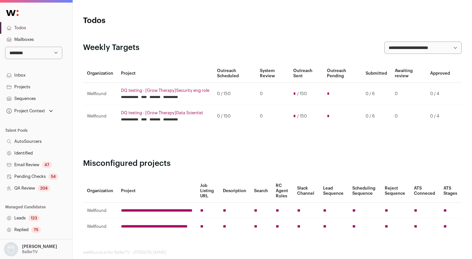
click at [36, 156] on link "Identified" at bounding box center [36, 153] width 72 height 12
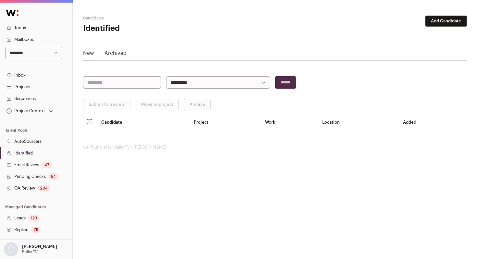
click at [437, 20] on button "Add Candidate" at bounding box center [445, 21] width 41 height 11
click at [420, 42] on link "From CSV file" at bounding box center [429, 46] width 78 height 10
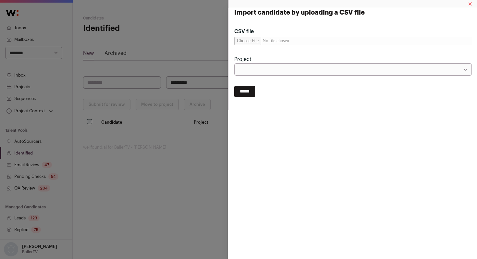
click at [256, 40] on input "CSV file" at bounding box center [352, 41] width 237 height 8
type input "**********"
click at [291, 72] on select "**********" at bounding box center [352, 69] width 237 height 12
select select "*****"
click at [234, 63] on select "**********" at bounding box center [352, 69] width 237 height 12
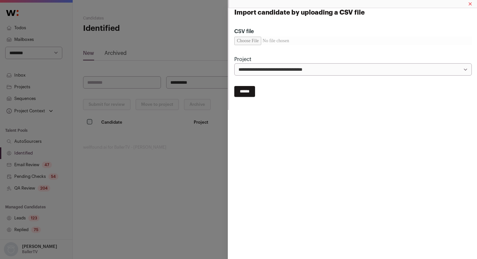
click at [248, 92] on input "******" at bounding box center [244, 91] width 21 height 11
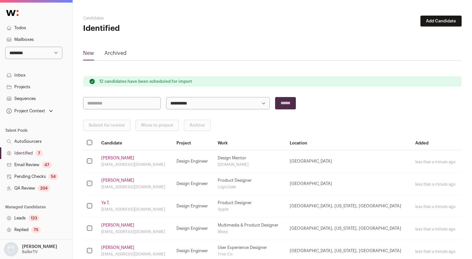
click at [34, 154] on link "Identified 7" at bounding box center [36, 153] width 72 height 12
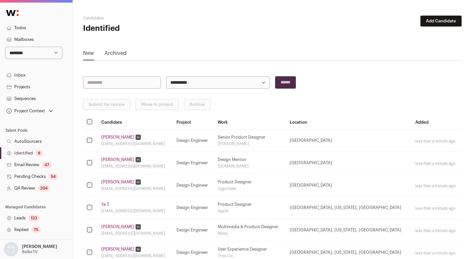
click at [119, 137] on link "[PERSON_NAME]" at bounding box center [117, 137] width 33 height 5
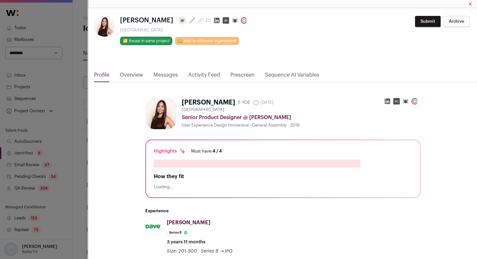
click at [58, 153] on div "[PERSON_NAME] Last update: [DATE] [GEOGRAPHIC_DATA] 🔂 Reuse in same project 🏡 A…" at bounding box center [238, 129] width 477 height 259
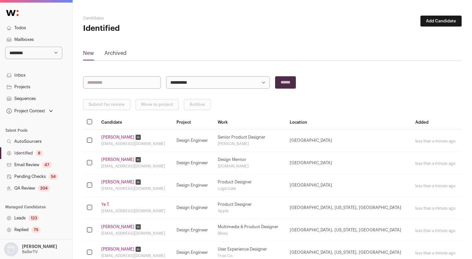
click at [24, 150] on link "Identified 8" at bounding box center [36, 153] width 72 height 12
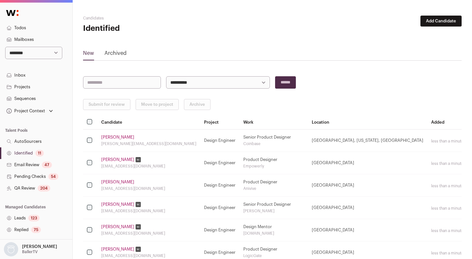
click at [24, 150] on link "Identified 11" at bounding box center [36, 153] width 72 height 12
click at [25, 152] on link "Identified 11" at bounding box center [36, 153] width 72 height 12
click at [36, 160] on link "Email Review 47" at bounding box center [36, 165] width 72 height 12
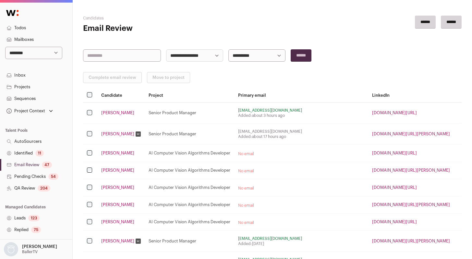
click at [32, 156] on link "Identified 11" at bounding box center [36, 153] width 72 height 12
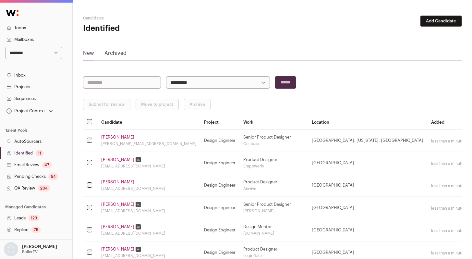
click at [37, 153] on div "11" at bounding box center [39, 153] width 8 height 6
click at [37, 140] on link "AutoSourcers" at bounding box center [36, 142] width 72 height 12
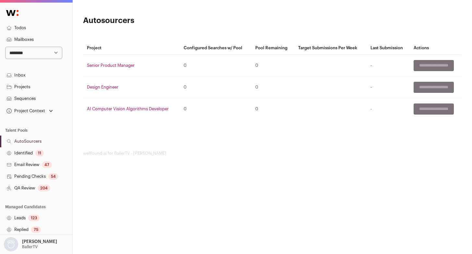
click at [29, 152] on link "Identified 11" at bounding box center [36, 153] width 72 height 12
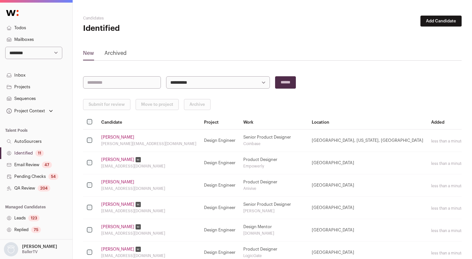
click at [107, 137] on link "[PERSON_NAME]" at bounding box center [117, 137] width 33 height 5
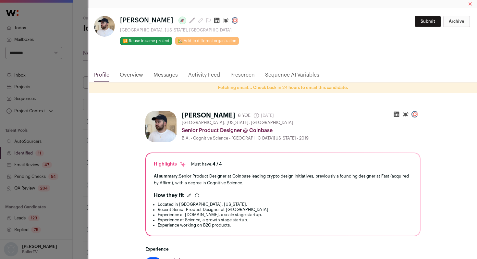
click at [213, 21] on icon "Close modal via background" at bounding box center [216, 20] width 6 height 6
click at [72, 164] on div "Mariano Avila Last update: 5 days ago Los Angeles, California, United States 🔂 …" at bounding box center [238, 129] width 477 height 259
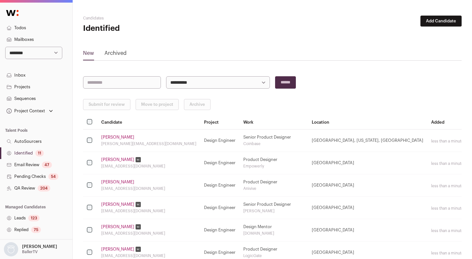
click at [111, 159] on link "[PERSON_NAME]" at bounding box center [117, 159] width 33 height 5
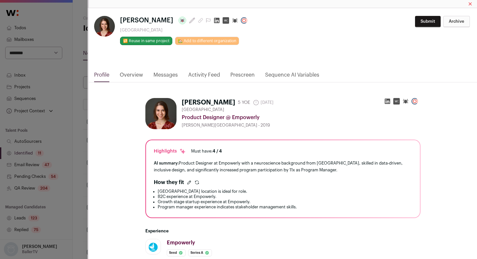
click at [214, 19] on icon "Close modal via background" at bounding box center [217, 21] width 6 height 6
click at [77, 135] on div "Casey Monahan Last update: 10 days ago Los Angeles Metropolitan Area 🔂 Reuse in…" at bounding box center [238, 129] width 477 height 259
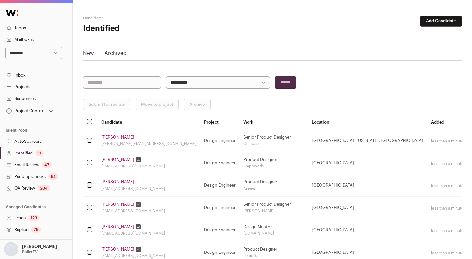
click at [110, 181] on link "Sandy V." at bounding box center [117, 181] width 33 height 5
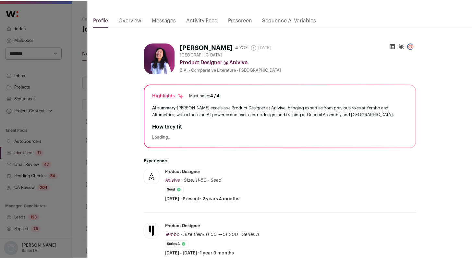
scroll to position [59, 0]
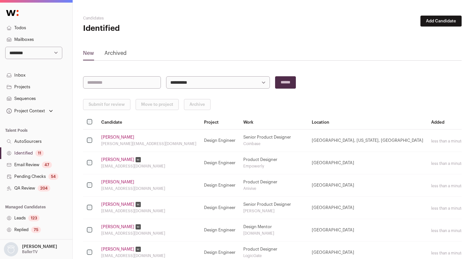
click at [108, 205] on link "[PERSON_NAME]" at bounding box center [117, 204] width 33 height 5
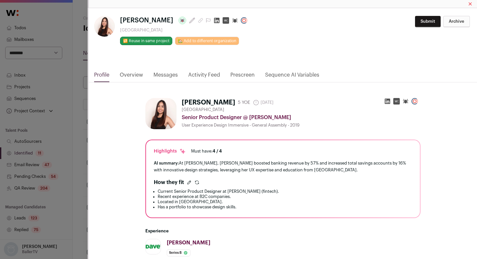
click at [213, 20] on icon "Close modal via background" at bounding box center [216, 20] width 6 height 6
click at [69, 137] on div "Anita Chow Last update: 12 days ago Los Angeles Metropolitan Area 🔂 Reuse in sa…" at bounding box center [238, 129] width 477 height 259
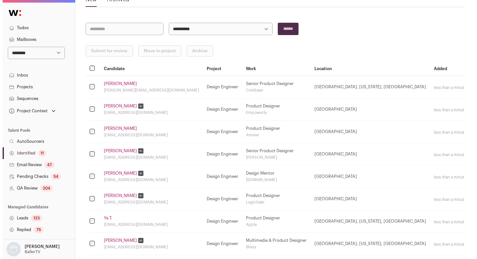
scroll to position [60, 0]
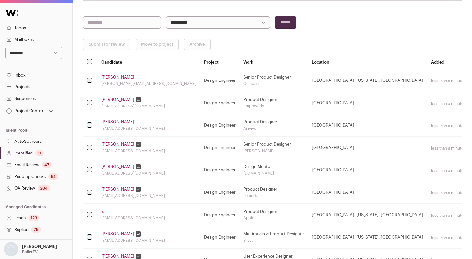
click at [114, 165] on link "[PERSON_NAME]" at bounding box center [117, 166] width 33 height 5
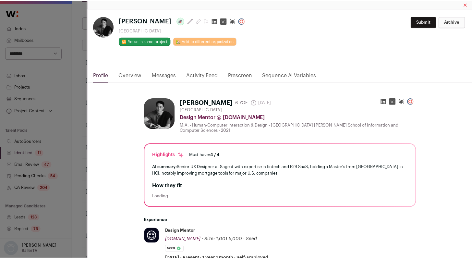
scroll to position [13, 0]
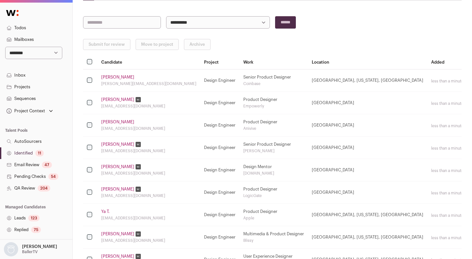
click at [114, 188] on link "[PERSON_NAME]" at bounding box center [117, 188] width 33 height 5
click at [105, 210] on link "Ya T." at bounding box center [105, 211] width 8 height 5
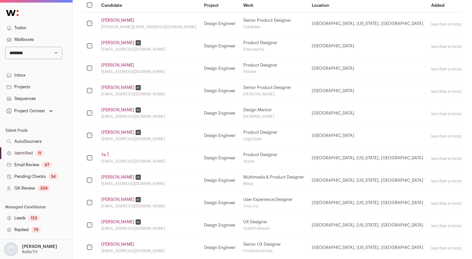
scroll to position [121, 0]
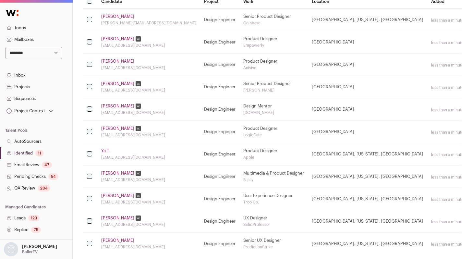
click at [115, 172] on link "[PERSON_NAME]" at bounding box center [117, 173] width 33 height 5
click at [106, 195] on link "[PERSON_NAME]" at bounding box center [117, 195] width 33 height 5
click at [110, 216] on link "[PERSON_NAME]" at bounding box center [117, 217] width 33 height 5
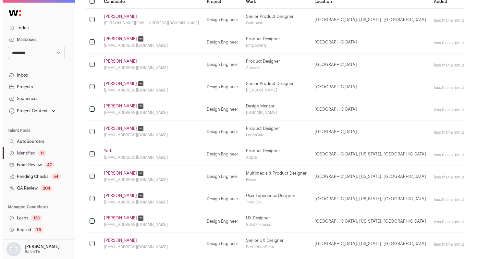
scroll to position [153, 0]
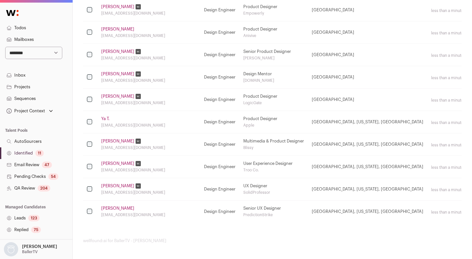
click at [108, 207] on link "[PERSON_NAME]" at bounding box center [117, 208] width 33 height 5
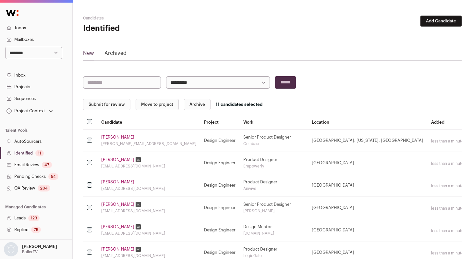
click at [96, 107] on button "Submit for review" at bounding box center [106, 104] width 47 height 11
click at [113, 137] on link "[PERSON_NAME]" at bounding box center [117, 137] width 33 height 5
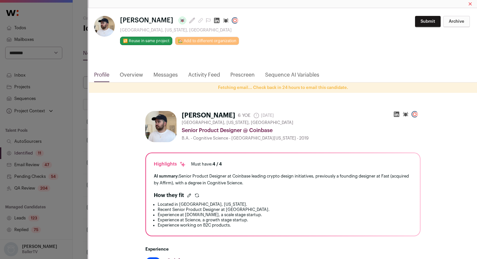
click at [203, 21] on html "**********" at bounding box center [238, 206] width 477 height 412
click at [214, 21] on icon "Close modal via background" at bounding box center [217, 21] width 6 height 6
click at [71, 109] on div "Mariano Avila Last update: 5 days ago Los Angeles, California, United States 🔂 …" at bounding box center [238, 129] width 477 height 259
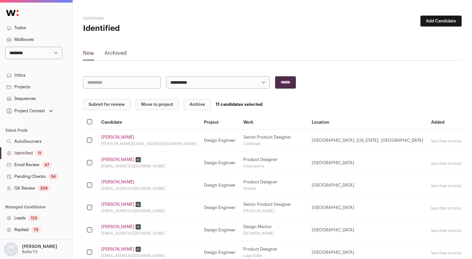
click at [98, 106] on button "Submit for review" at bounding box center [106, 104] width 47 height 11
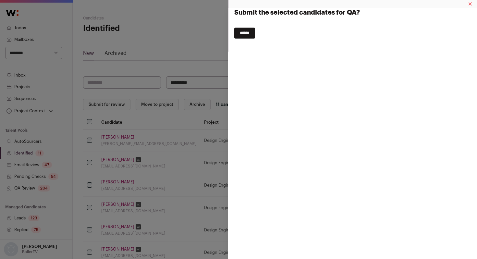
click at [255, 32] on input "******" at bounding box center [244, 33] width 21 height 11
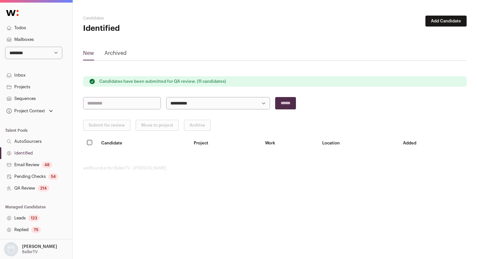
click at [30, 152] on link "Identified" at bounding box center [36, 153] width 72 height 12
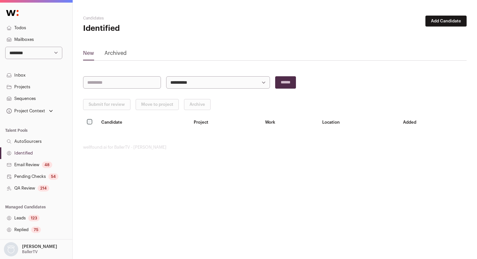
click at [30, 152] on link "Identified" at bounding box center [36, 153] width 72 height 12
click at [37, 183] on link "QA Review 214" at bounding box center [36, 188] width 72 height 12
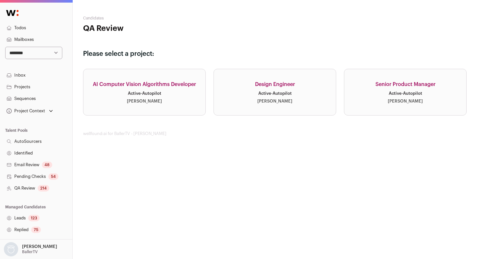
click at [273, 93] on div "Active · Autopilot" at bounding box center [274, 93] width 33 height 5
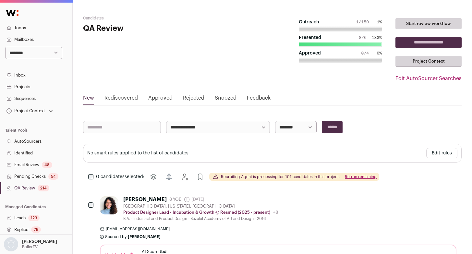
click at [169, 98] on link "Approved" at bounding box center [160, 99] width 24 height 10
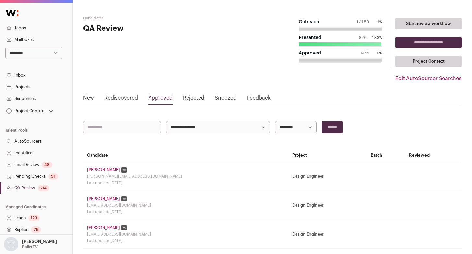
click at [302, 128] on select "**********" at bounding box center [296, 127] width 42 height 12
select select "**********"
click at [275, 121] on select "**********" at bounding box center [296, 127] width 42 height 12
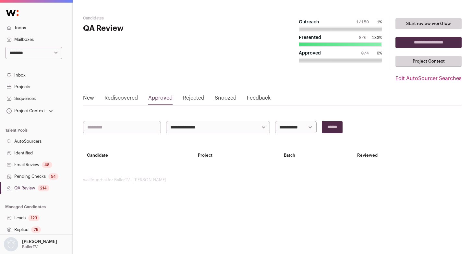
click at [307, 126] on select "**********" at bounding box center [296, 127] width 42 height 12
select select "**********"
click at [275, 121] on select "**********" at bounding box center [296, 127] width 42 height 12
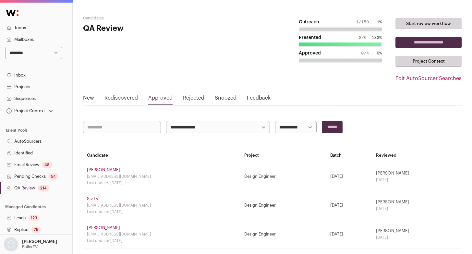
click at [102, 170] on link "Matthew Rudas" at bounding box center [103, 169] width 33 height 5
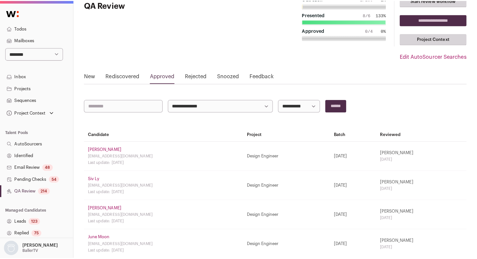
scroll to position [27, 0]
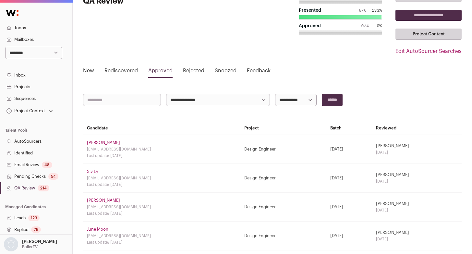
click at [92, 176] on div "sivkheang11@gmail.com" at bounding box center [162, 177] width 150 height 5
click at [93, 173] on link "Siv Ly" at bounding box center [92, 171] width 11 height 5
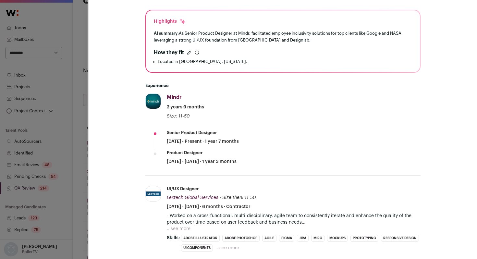
scroll to position [131, 0]
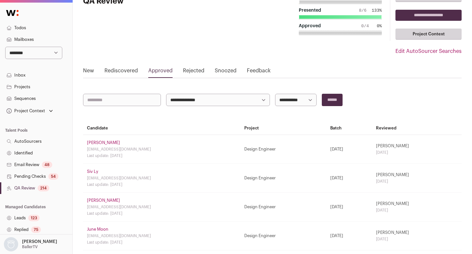
click at [90, 201] on link "Sunny Lee" at bounding box center [103, 200] width 33 height 5
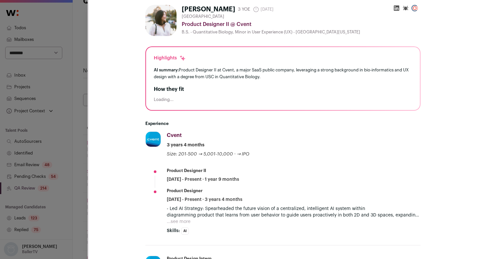
scroll to position [94, 0]
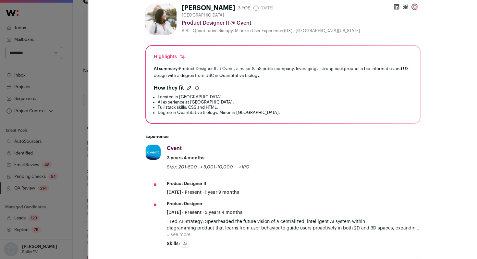
click at [171, 235] on button "...see more" at bounding box center [179, 234] width 24 height 6
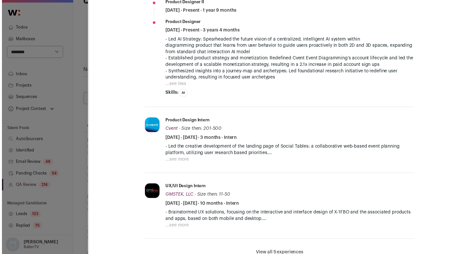
scroll to position [277, 0]
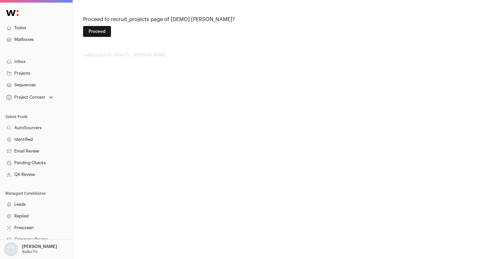
click at [96, 31] on button "Proceed" at bounding box center [97, 31] width 28 height 11
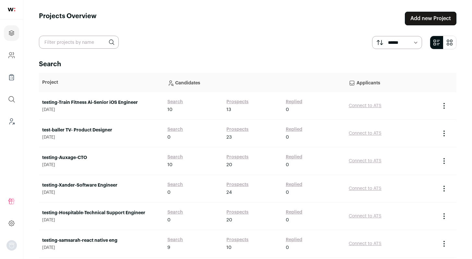
click at [99, 130] on link "test-baller TV- Product Designer" at bounding box center [101, 130] width 119 height 6
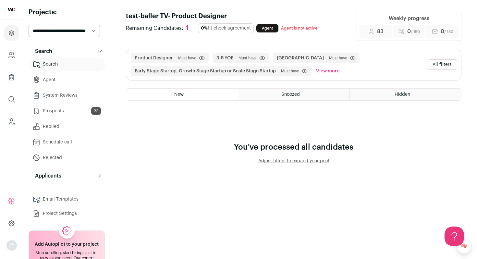
click at [67, 112] on link "Prospects 23" at bounding box center [67, 110] width 76 height 13
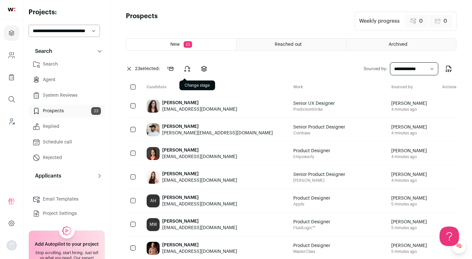
click at [187, 68] on icon at bounding box center [187, 69] width 8 height 8
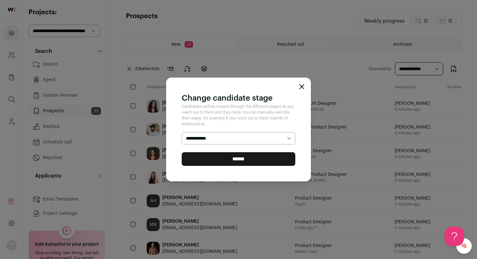
click at [209, 135] on select "**********" at bounding box center [239, 138] width 114 height 12
select select "********"
click at [182, 132] on select "**********" at bounding box center [239, 138] width 114 height 12
click at [203, 162] on input "******" at bounding box center [239, 159] width 114 height 14
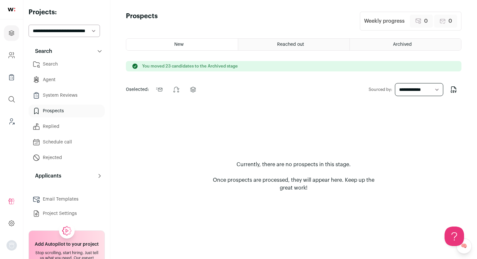
click at [66, 65] on link "Search" at bounding box center [67, 64] width 76 height 13
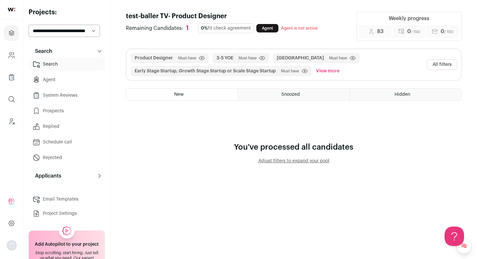
click at [435, 67] on html "Projects Company and ATS Settings Company Lists (Experimental) Global Search Le…" at bounding box center [238, 129] width 477 height 259
click at [434, 65] on button "All filters" at bounding box center [442, 64] width 30 height 10
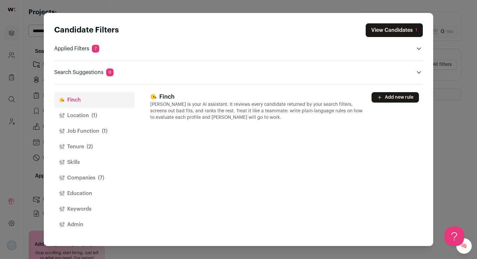
click at [75, 113] on button "Location (1)" at bounding box center [94, 116] width 80 height 16
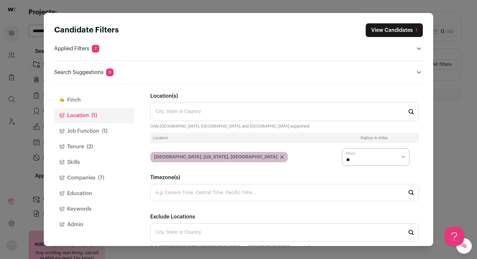
click at [84, 128] on button "Job Function (1)" at bounding box center [94, 131] width 80 height 16
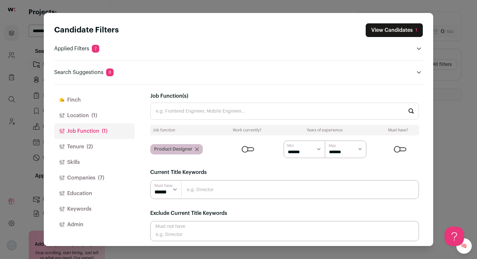
click at [93, 178] on button "Companies (7)" at bounding box center [94, 178] width 80 height 16
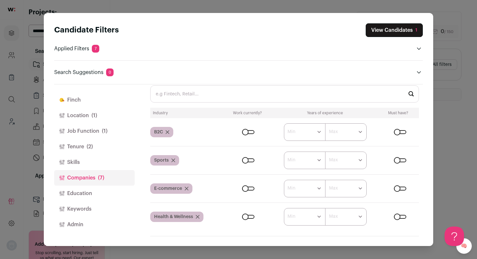
scroll to position [233, 0]
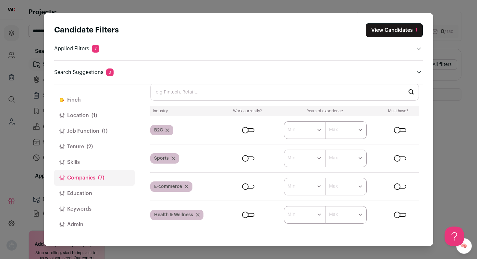
click at [394, 129] on div "Close modal via background" at bounding box center [400, 130] width 12 height 4
click at [245, 132] on form "****** ******* ******* ******* ******* ******* ******* ******* ******* ********…" at bounding box center [322, 130] width 194 height 18
click at [244, 130] on div "Close modal via background" at bounding box center [248, 130] width 12 height 4
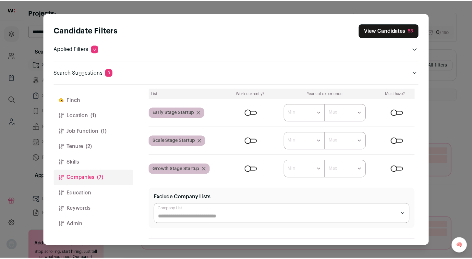
scroll to position [59, 0]
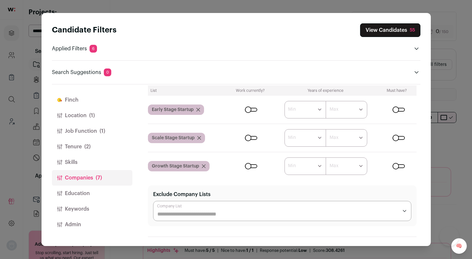
click at [394, 165] on div "Close modal via background" at bounding box center [398, 166] width 12 height 4
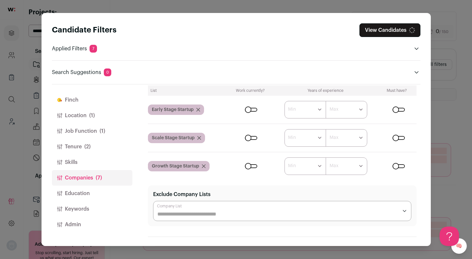
scroll to position [57, 0]
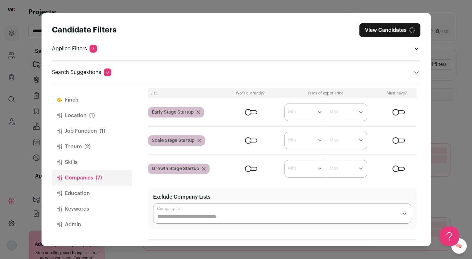
click at [392, 139] on div "Close modal via background" at bounding box center [398, 140] width 12 height 4
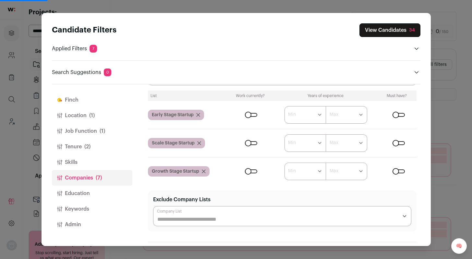
click at [250, 114] on div "Close modal via background" at bounding box center [251, 115] width 12 height 4
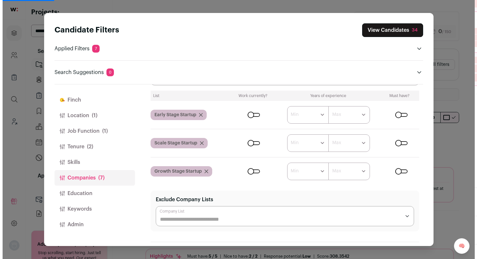
scroll to position [52, 0]
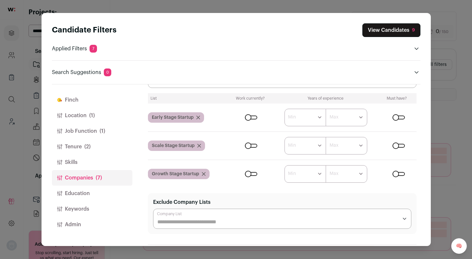
click at [458, 91] on div "Candidate Filters View Candidates 9 Applied Filters 7 Product Designer Must hav…" at bounding box center [236, 129] width 472 height 259
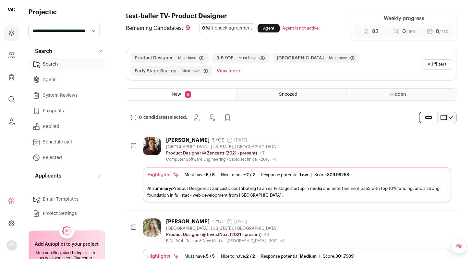
click at [347, 137] on div "Robert Cortez 5 YOE 27 days ago Admin only. The last time the profile was scrap…" at bounding box center [291, 169] width 330 height 81
click at [320, 141] on div "Robert Cortez 5 YOE 27 days ago Admin only. The last time the profile was scrap…" at bounding box center [297, 149] width 308 height 25
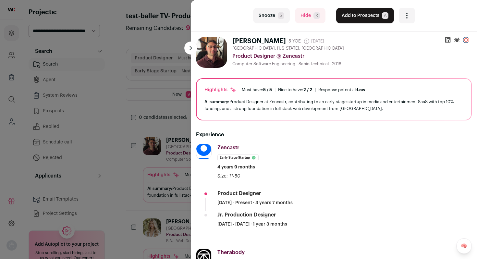
click at [354, 16] on button "Add to Prospects A" at bounding box center [365, 16] width 58 height 16
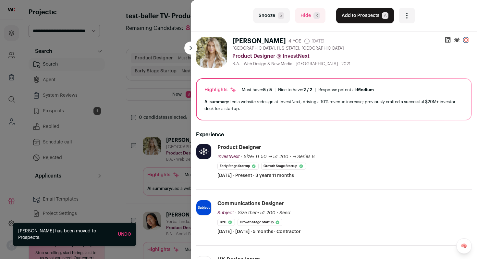
click at [354, 17] on button "Add to Prospects A" at bounding box center [365, 16] width 58 height 16
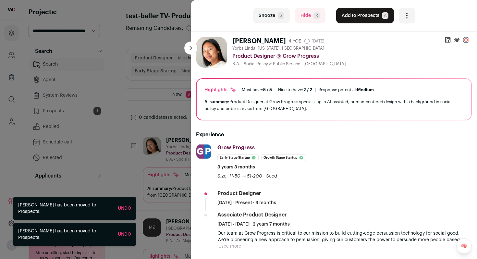
click at [354, 17] on button "Add to Prospects A" at bounding box center [365, 16] width 58 height 16
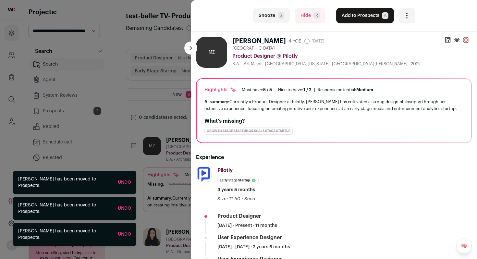
click at [354, 17] on button "Add to Prospects A" at bounding box center [365, 16] width 58 height 16
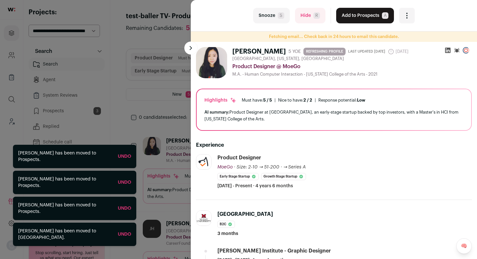
click at [354, 16] on button "Add to Prospects A" at bounding box center [365, 16] width 58 height 16
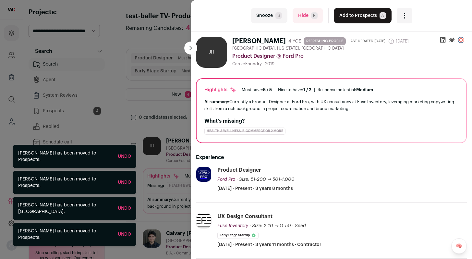
click at [354, 16] on button "Add to Prospects A" at bounding box center [363, 16] width 58 height 16
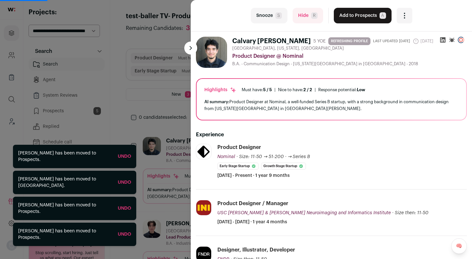
click at [354, 16] on button "Add to Prospects A" at bounding box center [363, 16] width 58 height 16
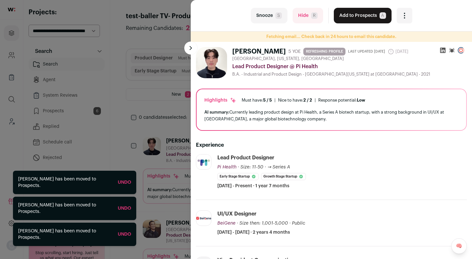
click at [354, 16] on button "Add to Prospects A" at bounding box center [363, 16] width 58 height 16
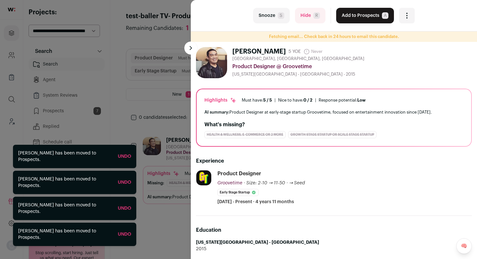
click at [354, 16] on button "Add to Prospects A" at bounding box center [365, 16] width 58 height 16
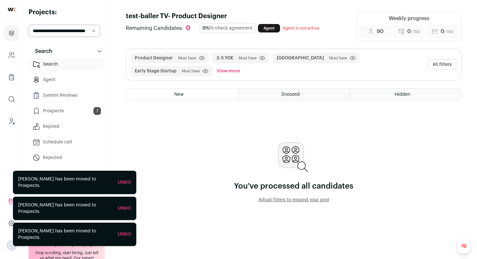
click at [443, 65] on button "All filters" at bounding box center [442, 64] width 30 height 10
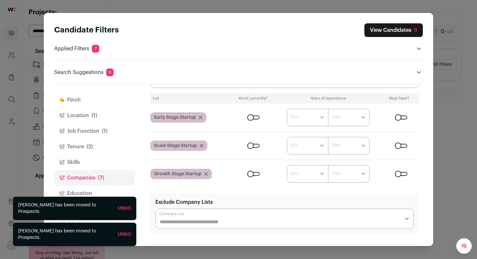
click at [394, 142] on form "****** ******* ******* ******* ******* ******* ******* ******* ******* ********…" at bounding box center [324, 146] width 187 height 18
click at [397, 147] on div "Close modal via background" at bounding box center [401, 146] width 12 height 4
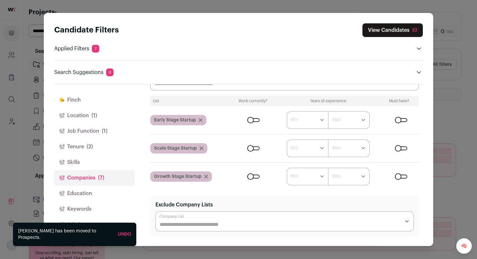
click at [252, 149] on div "Close modal via background" at bounding box center [253, 148] width 12 height 4
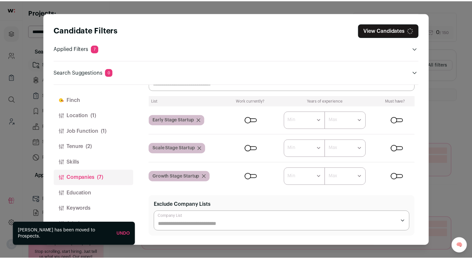
scroll to position [46, 0]
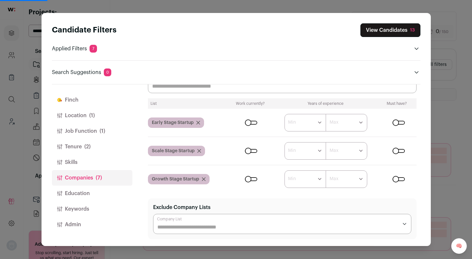
click at [248, 150] on div "Close modal via background" at bounding box center [251, 151] width 12 height 4
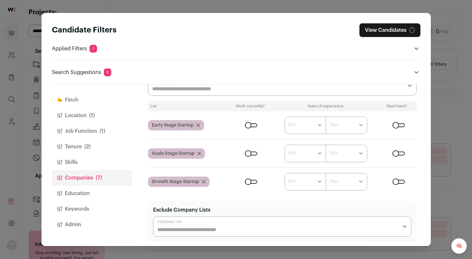
click at [394, 153] on div "Close modal via background" at bounding box center [398, 153] width 12 height 4
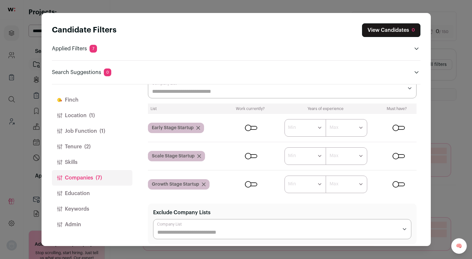
click at [396, 185] on div "Close modal via background" at bounding box center [398, 184] width 12 height 4
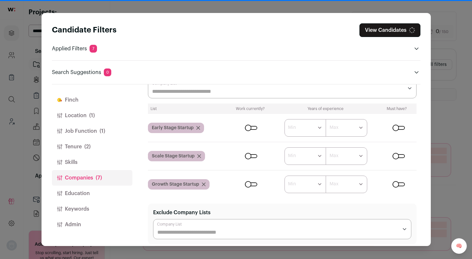
scroll to position [39, 0]
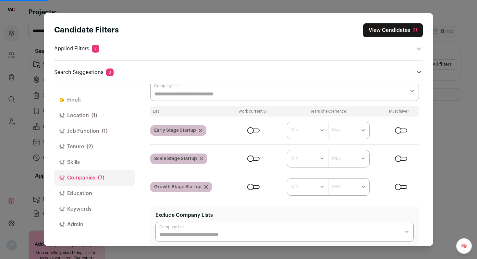
click at [250, 186] on div "Close modal via background" at bounding box center [253, 187] width 12 height 4
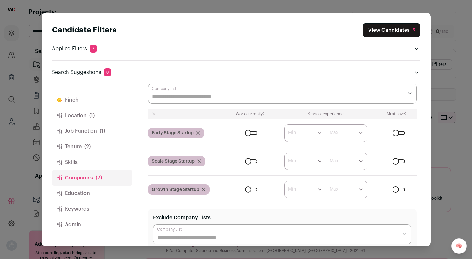
click at [461, 114] on div "Candidate Filters View Candidates 5 Applied Filters 7 Product Designer Must hav…" at bounding box center [236, 129] width 472 height 259
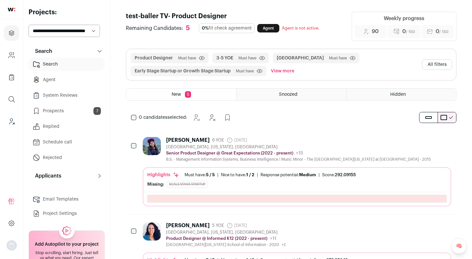
click at [352, 145] on div "[GEOGRAPHIC_DATA], [US_STATE], [GEOGRAPHIC_DATA]" at bounding box center [298, 146] width 265 height 5
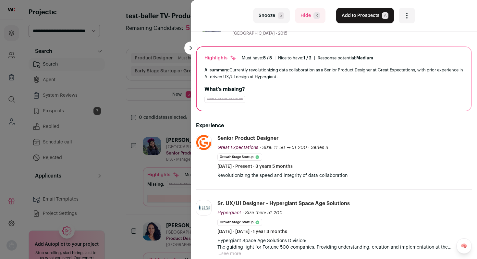
scroll to position [32, 0]
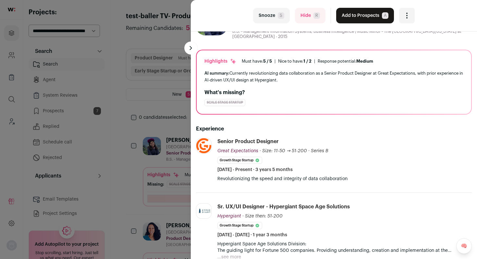
click at [360, 21] on button "Add to Prospects A" at bounding box center [365, 16] width 58 height 16
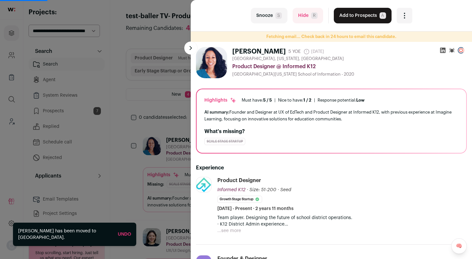
click at [360, 21] on button "Add to Prospects A" at bounding box center [363, 16] width 58 height 16
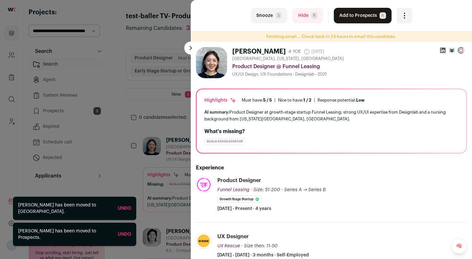
click at [360, 21] on button "Add to Prospects A" at bounding box center [363, 16] width 58 height 16
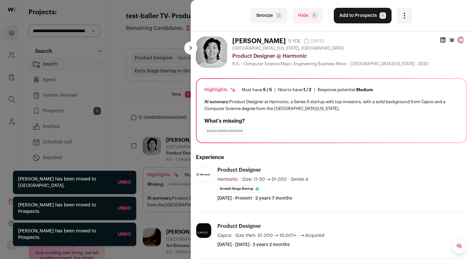
click at [360, 21] on button "Add to Prospects A" at bounding box center [363, 16] width 58 height 16
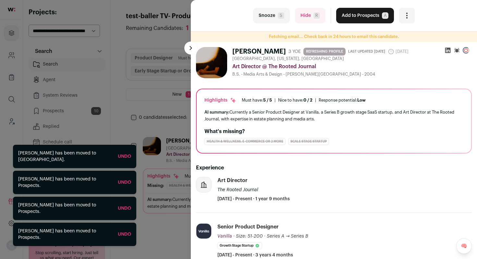
click at [360, 21] on button "Add to Prospects A" at bounding box center [365, 16] width 58 height 16
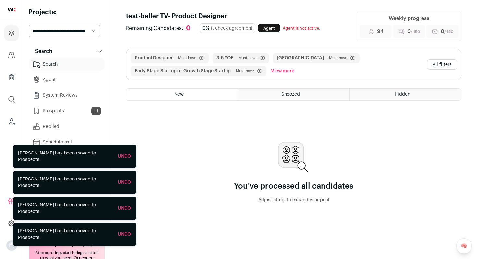
click at [441, 63] on button "All filters" at bounding box center [442, 64] width 30 height 10
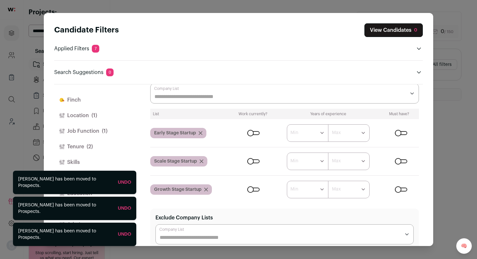
click at [250, 161] on div "Close modal via background" at bounding box center [253, 161] width 12 height 4
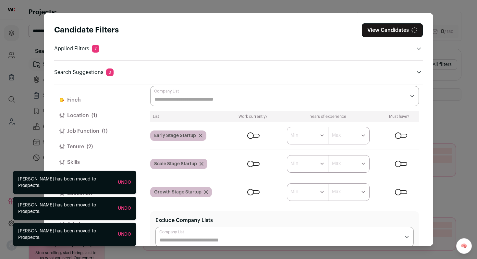
click at [399, 162] on div "Close modal via background" at bounding box center [401, 164] width 12 height 4
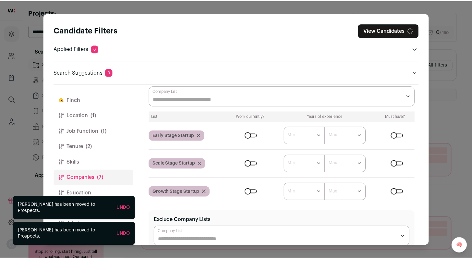
scroll to position [31, 0]
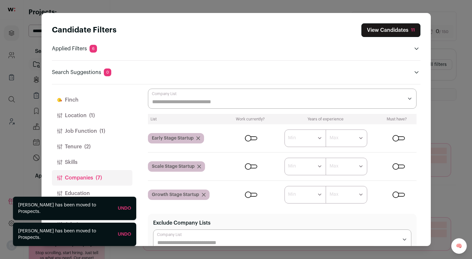
click at [448, 123] on div "Candidate Filters View Candidates 11 Applied Filters 6 Product Designer Must ha…" at bounding box center [236, 129] width 472 height 259
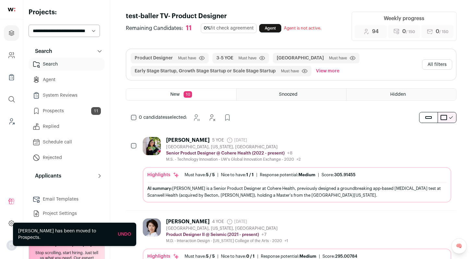
click at [373, 152] on div "Kelsey Minghan Guo 5 YOE 30 days ago Admin only. The last time the profile was …" at bounding box center [297, 149] width 308 height 25
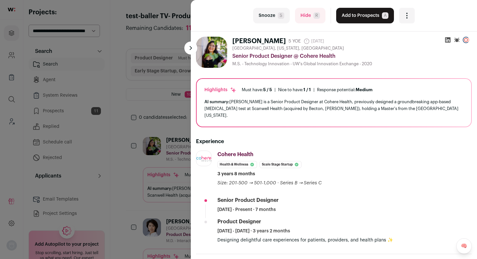
click at [355, 16] on button "Add to Prospects A" at bounding box center [365, 16] width 58 height 16
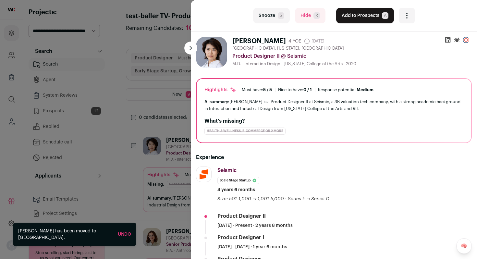
click at [355, 16] on button "Add to Prospects A" at bounding box center [365, 16] width 58 height 16
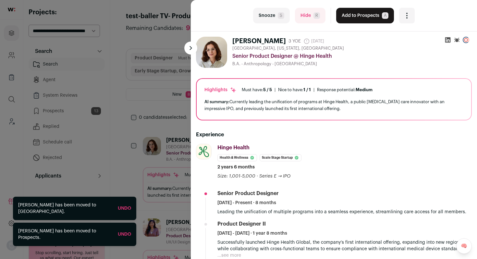
click at [355, 16] on button "Add to Prospects A" at bounding box center [365, 16] width 58 height 16
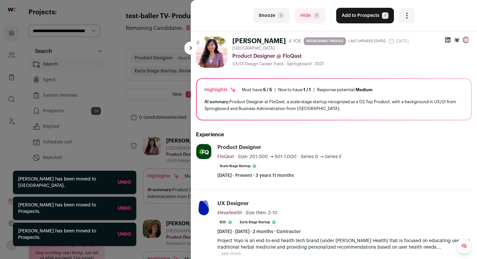
click at [355, 16] on button "Add to Prospects A" at bounding box center [365, 16] width 58 height 16
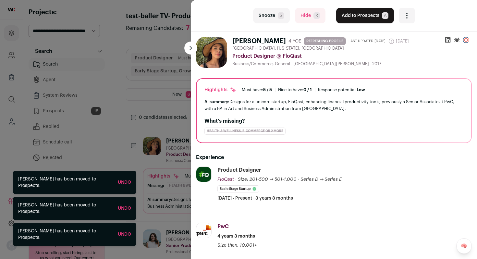
click at [355, 16] on button "Add to Prospects A" at bounding box center [365, 16] width 58 height 16
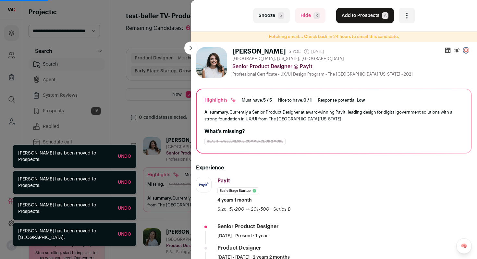
click at [355, 16] on button "Add to Prospects A" at bounding box center [365, 16] width 58 height 16
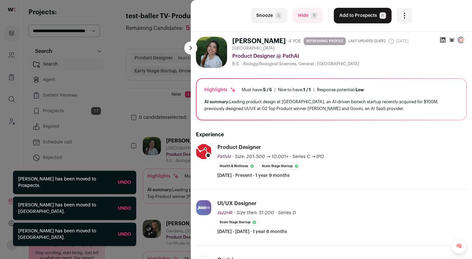
click at [355, 16] on button "Add to Prospects A" at bounding box center [363, 16] width 58 height 16
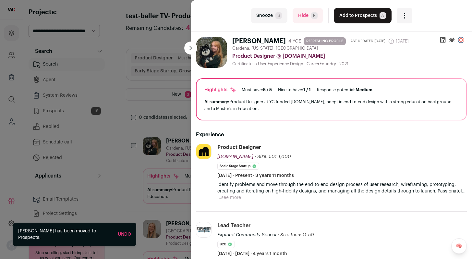
click at [305, 18] on button "Hide R" at bounding box center [308, 16] width 30 height 16
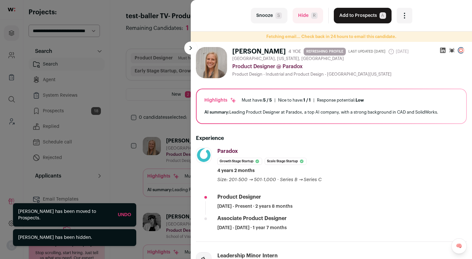
click at [337, 15] on button "Add to Prospects A" at bounding box center [363, 16] width 58 height 16
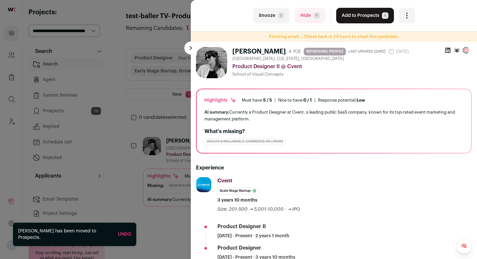
click at [314, 17] on span "R" at bounding box center [316, 15] width 6 height 6
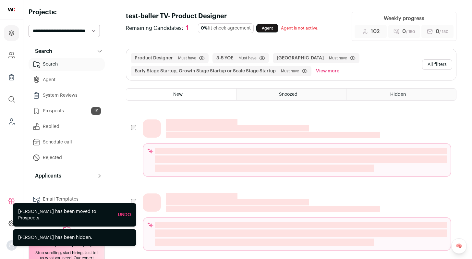
click at [73, 112] on link "Prospects 19" at bounding box center [67, 110] width 76 height 13
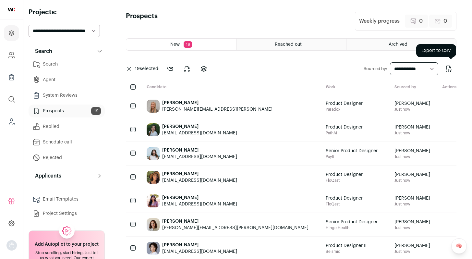
click at [452, 70] on icon "Export to CSV" at bounding box center [449, 69] width 8 height 8
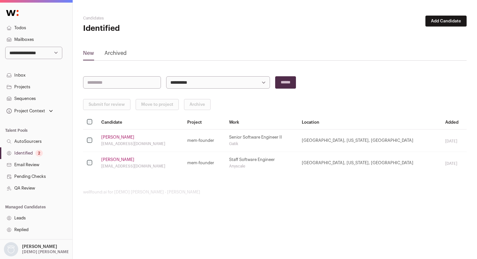
click at [30, 53] on select "**********" at bounding box center [33, 53] width 57 height 12
select select "*****"
click at [5, 47] on select "**********" at bounding box center [33, 53] width 57 height 12
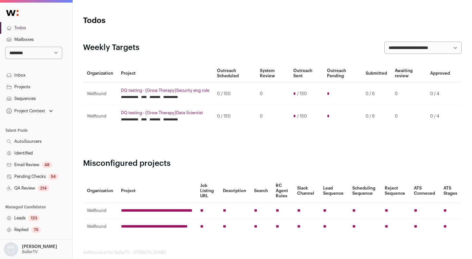
click at [38, 151] on link "Identified" at bounding box center [36, 153] width 72 height 12
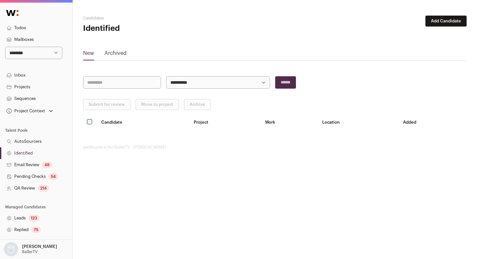
click at [47, 153] on link "Identified" at bounding box center [36, 153] width 72 height 12
click at [32, 154] on link "Identified" at bounding box center [36, 153] width 72 height 12
click at [438, 22] on button "Add Candidate" at bounding box center [445, 21] width 41 height 11
click at [421, 43] on link "From CSV file" at bounding box center [429, 46] width 78 height 10
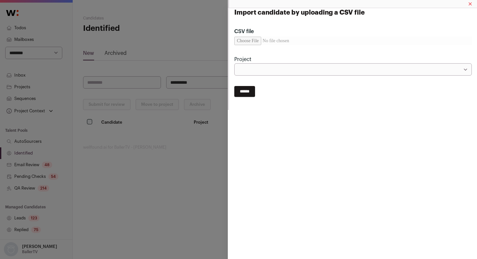
click at [258, 43] on input "CSV file" at bounding box center [352, 41] width 237 height 8
type input "**********"
click at [293, 74] on select "**********" at bounding box center [352, 69] width 237 height 12
select select "*****"
click at [234, 63] on select "**********" at bounding box center [352, 69] width 237 height 12
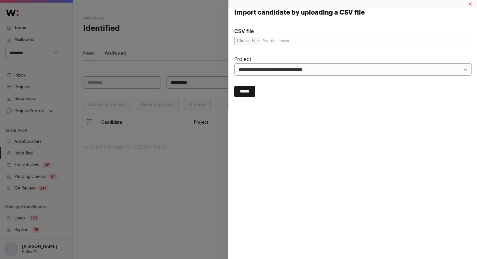
drag, startPoint x: 253, startPoint y: 90, endPoint x: 262, endPoint y: 84, distance: 10.8
click at [253, 90] on input "******" at bounding box center [244, 91] width 21 height 11
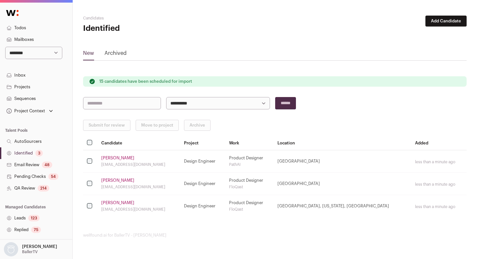
click at [36, 153] on div "3" at bounding box center [38, 153] width 7 height 6
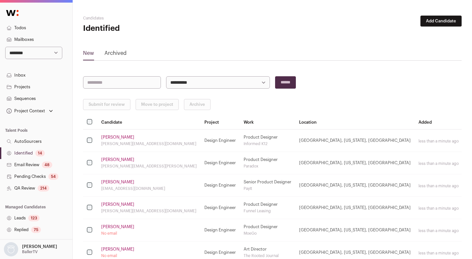
click at [36, 153] on div "14" at bounding box center [39, 153] width 9 height 6
click at [114, 137] on link "[PERSON_NAME]" at bounding box center [117, 137] width 33 height 5
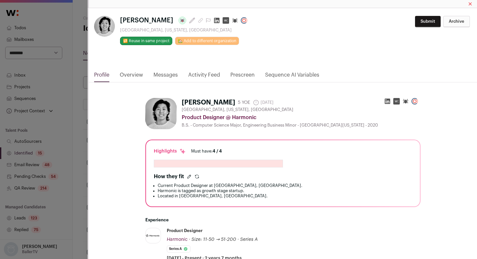
click at [214, 19] on icon "Close modal via background" at bounding box center [217, 21] width 6 height 6
click at [83, 133] on div "[PERSON_NAME] Last update: [DATE] [GEOGRAPHIC_DATA], [US_STATE], [GEOGRAPHIC_DA…" at bounding box center [238, 129] width 477 height 259
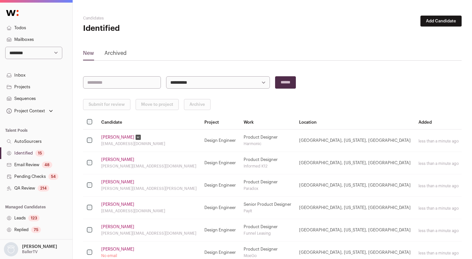
click at [112, 162] on td "[PERSON_NAME] [PERSON_NAME][EMAIL_ADDRESS][DOMAIN_NAME]" at bounding box center [148, 163] width 103 height 22
click at [113, 160] on link "[PERSON_NAME]" at bounding box center [117, 159] width 33 height 5
click at [114, 158] on link "[PERSON_NAME]" at bounding box center [117, 159] width 33 height 5
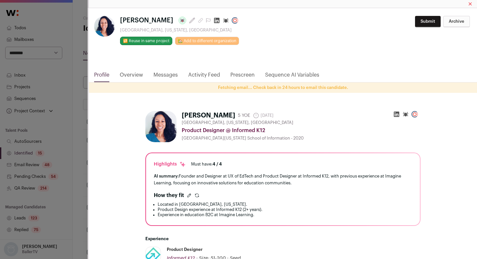
click at [213, 20] on icon "Close modal via background" at bounding box center [216, 20] width 6 height 6
click at [79, 105] on div "[PERSON_NAME] Last update: [DATE] [GEOGRAPHIC_DATA], [US_STATE], [GEOGRAPHIC_DA…" at bounding box center [238, 129] width 477 height 259
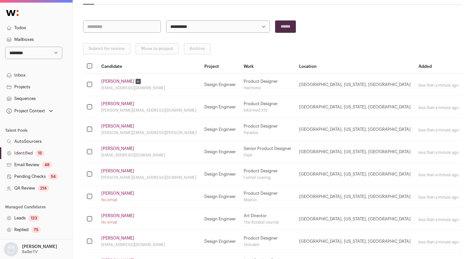
scroll to position [60, 0]
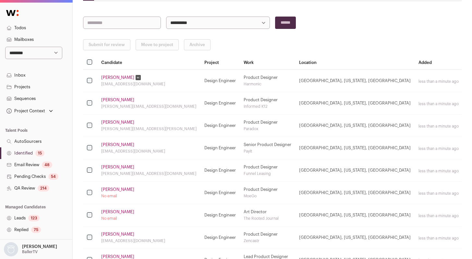
click at [108, 121] on link "[PERSON_NAME]" at bounding box center [117, 122] width 33 height 5
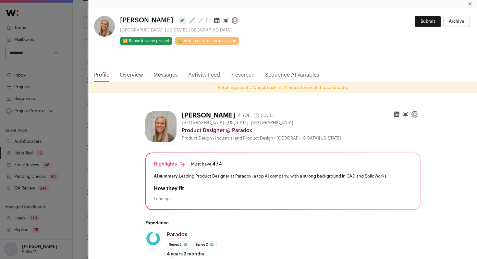
click at [213, 22] on icon "Close modal via background" at bounding box center [216, 20] width 6 height 6
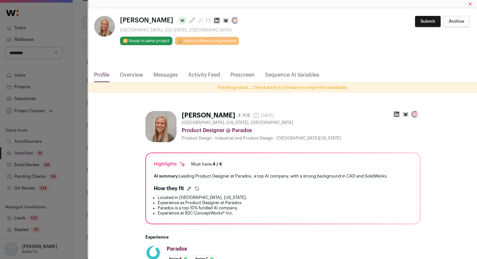
drag, startPoint x: 76, startPoint y: 132, endPoint x: 80, endPoint y: 131, distance: 3.7
click at [76, 132] on div "[PERSON_NAME] Last update: [DATE] [GEOGRAPHIC_DATA], [US_STATE], [GEOGRAPHIC_DA…" at bounding box center [238, 129] width 477 height 259
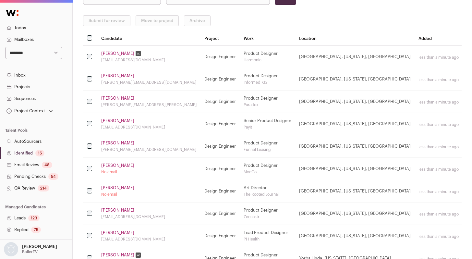
scroll to position [87, 0]
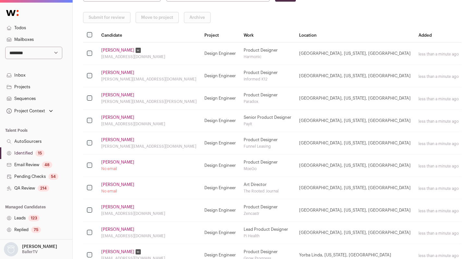
click at [109, 118] on link "[PERSON_NAME]" at bounding box center [117, 117] width 33 height 5
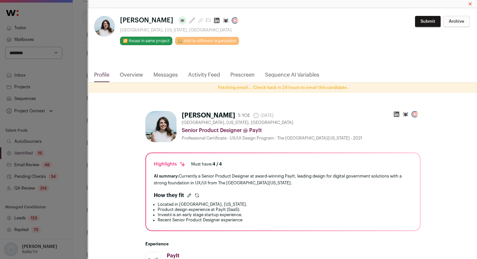
click at [69, 122] on div "[PERSON_NAME] Last update: [DATE] [GEOGRAPHIC_DATA], [US_STATE], [GEOGRAPHIC_DA…" at bounding box center [238, 129] width 477 height 259
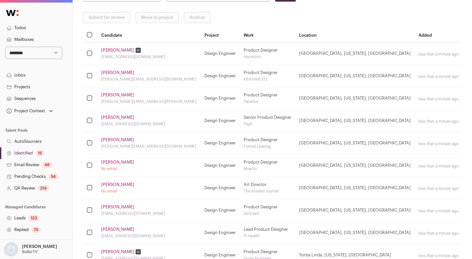
click at [107, 116] on link "[PERSON_NAME]" at bounding box center [117, 117] width 33 height 5
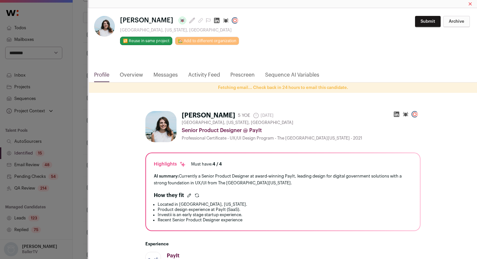
click at [215, 20] on icon "Close modal via background" at bounding box center [217, 21] width 6 height 6
click at [80, 117] on div "[PERSON_NAME] Last update: [DATE] [GEOGRAPHIC_DATA], [US_STATE], [GEOGRAPHIC_DA…" at bounding box center [238, 129] width 477 height 259
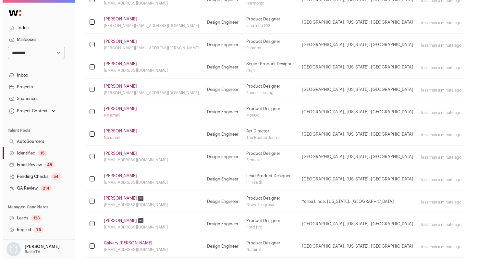
scroll to position [147, 0]
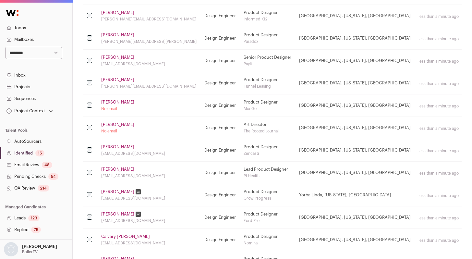
click at [117, 79] on link "[PERSON_NAME]" at bounding box center [117, 79] width 33 height 5
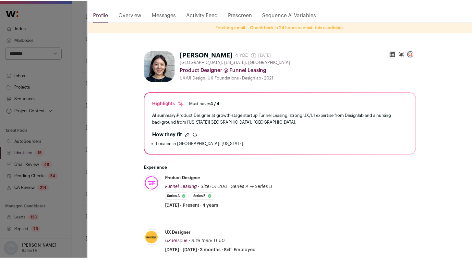
scroll to position [0, 0]
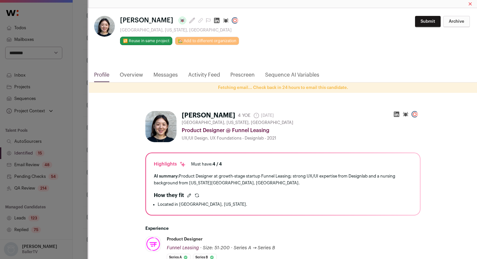
click at [213, 21] on icon "Close modal via background" at bounding box center [216, 20] width 6 height 6
click at [84, 127] on div "**********" at bounding box center [238, 129] width 477 height 259
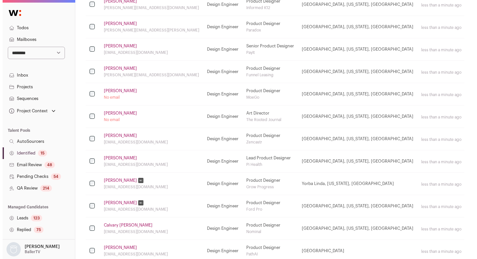
scroll to position [174, 0]
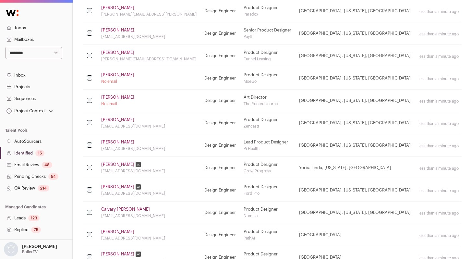
click at [113, 73] on link "[PERSON_NAME]" at bounding box center [117, 74] width 33 height 5
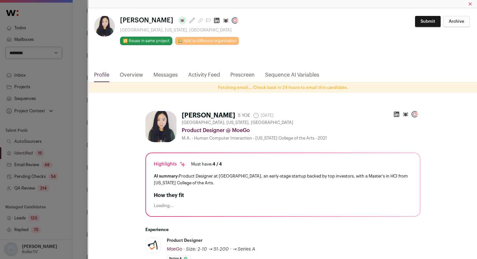
click at [214, 20] on icon "Close modal via background" at bounding box center [217, 21] width 6 height 6
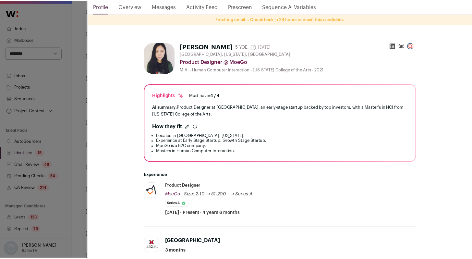
scroll to position [92, 0]
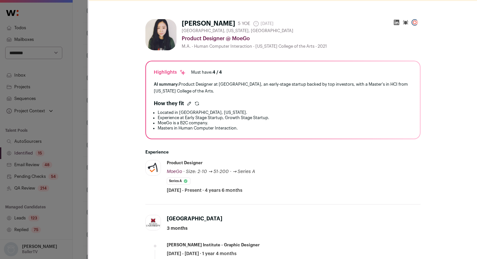
click at [71, 115] on div "**********" at bounding box center [238, 129] width 477 height 259
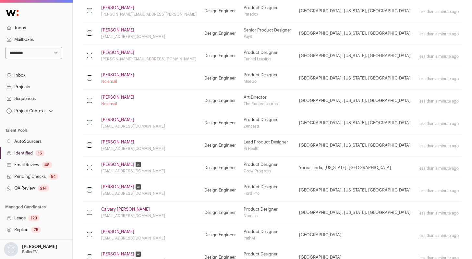
click at [112, 95] on link "[PERSON_NAME]" at bounding box center [117, 97] width 33 height 5
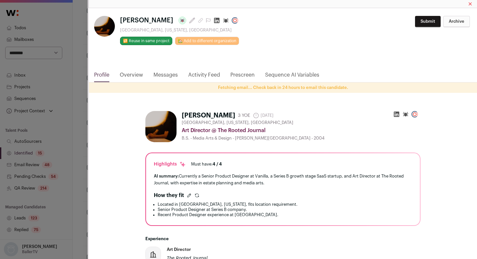
click at [214, 21] on icon "Close modal via background" at bounding box center [216, 20] width 6 height 6
click at [72, 112] on div "[PERSON_NAME] Last update: [DATE] [GEOGRAPHIC_DATA], [US_STATE], [GEOGRAPHIC_DA…" at bounding box center [238, 129] width 477 height 259
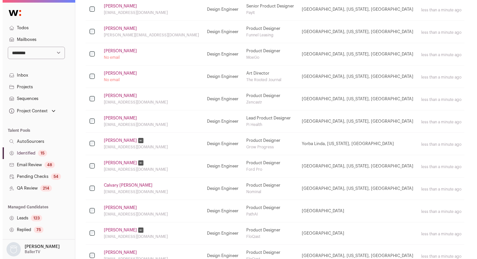
scroll to position [201, 0]
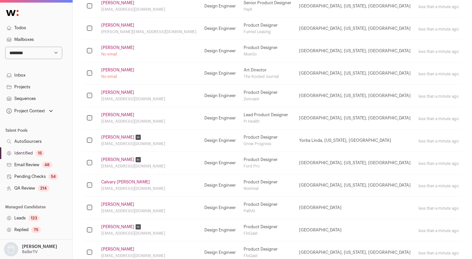
click at [126, 90] on link "[PERSON_NAME]" at bounding box center [117, 92] width 33 height 5
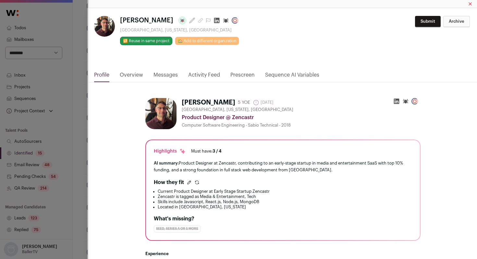
click at [78, 113] on div "[PERSON_NAME] Last update: [DATE] [GEOGRAPHIC_DATA], [US_STATE], [GEOGRAPHIC_DA…" at bounding box center [238, 129] width 477 height 259
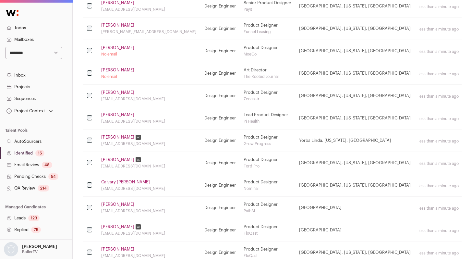
click at [122, 114] on link "[PERSON_NAME]" at bounding box center [117, 114] width 33 height 5
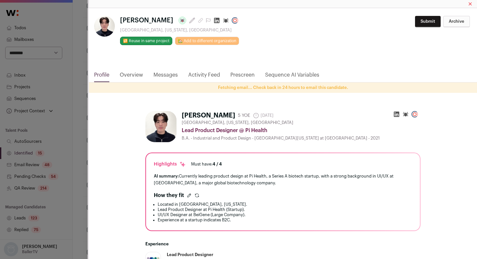
click at [214, 19] on icon "Close modal via background" at bounding box center [217, 21] width 6 height 6
click at [75, 124] on div "[PERSON_NAME] Last update: [DATE] [GEOGRAPHIC_DATA], [US_STATE], [GEOGRAPHIC_DA…" at bounding box center [238, 129] width 477 height 259
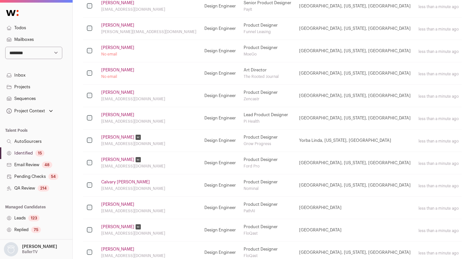
click at [113, 137] on link "[PERSON_NAME]" at bounding box center [117, 137] width 33 height 5
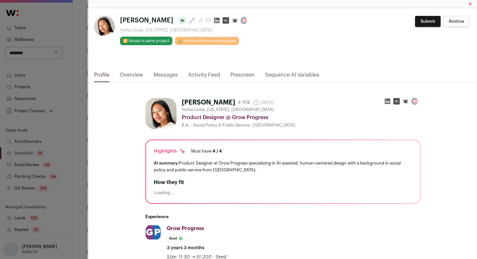
click at [47, 160] on div "[PERSON_NAME] Last update: [DATE] [PERSON_NAME], [US_STATE], [GEOGRAPHIC_DATA] …" at bounding box center [238, 129] width 477 height 259
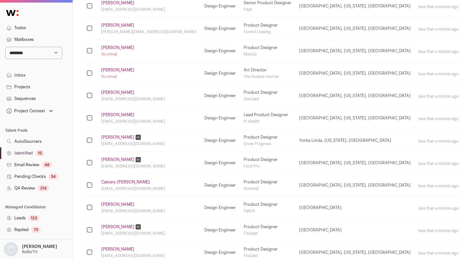
click at [111, 158] on link "[PERSON_NAME]" at bounding box center [117, 159] width 33 height 5
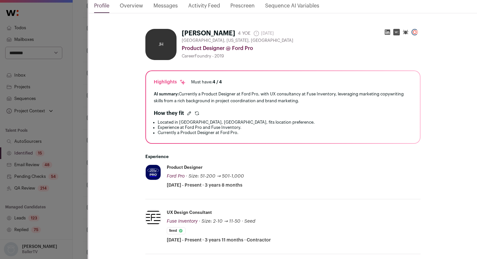
scroll to position [0, 0]
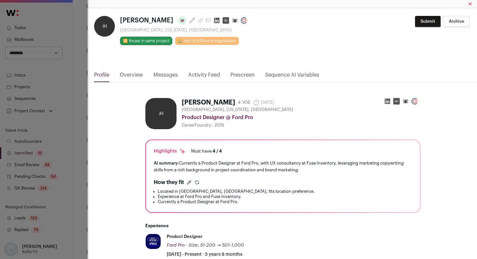
click at [450, 24] on button "Archive" at bounding box center [456, 21] width 27 height 11
click at [393, 22] on select "**********" at bounding box center [376, 22] width 137 height 12
select select "**********"
click at [308, 16] on select "**********" at bounding box center [376, 22] width 137 height 12
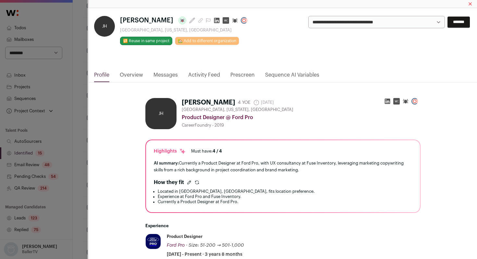
click at [447, 22] on input "*******" at bounding box center [458, 22] width 22 height 11
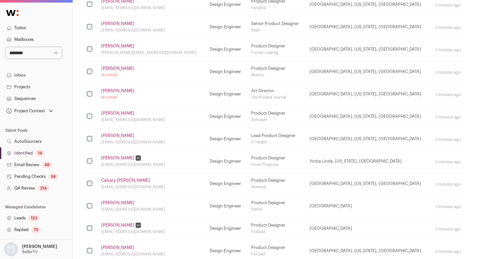
scroll to position [222, 0]
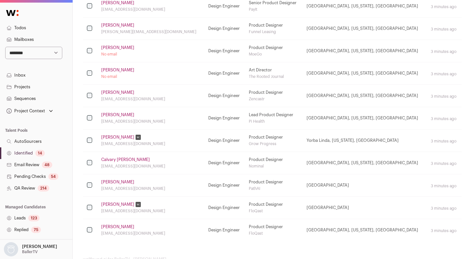
click at [114, 160] on link "Calvary [PERSON_NAME]" at bounding box center [125, 159] width 49 height 5
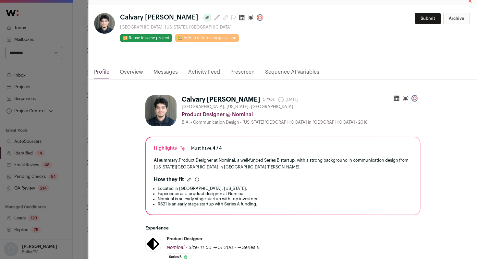
scroll to position [0, 0]
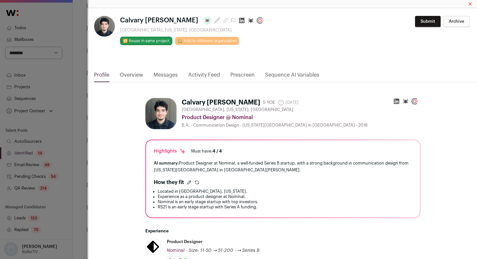
click at [238, 20] on icon "Close modal via background" at bounding box center [241, 20] width 6 height 6
click at [79, 157] on div "Calvary [PERSON_NAME] Last update: [DATE] [GEOGRAPHIC_DATA], [US_STATE], [GEOGR…" at bounding box center [238, 129] width 477 height 259
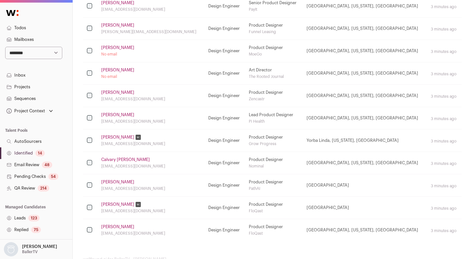
click at [105, 182] on link "[PERSON_NAME]" at bounding box center [117, 181] width 33 height 5
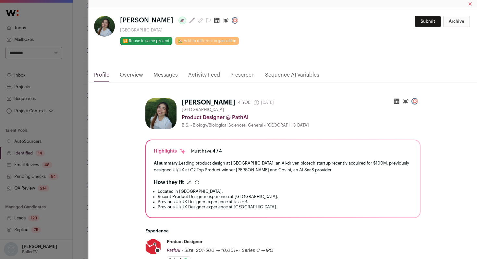
click at [213, 20] on icon "Close modal via background" at bounding box center [216, 20] width 6 height 6
click at [64, 113] on div "**********" at bounding box center [238, 129] width 477 height 259
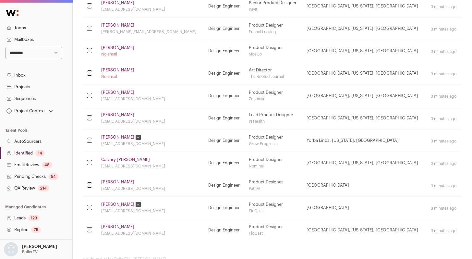
click at [111, 203] on link "[PERSON_NAME]" at bounding box center [117, 204] width 33 height 5
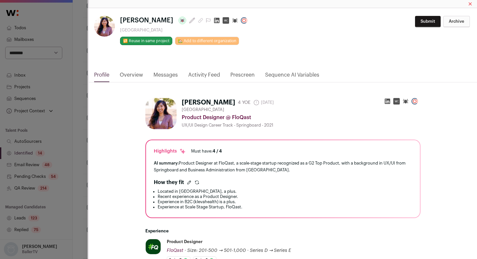
click at [222, 21] on rect "Close modal via background" at bounding box center [225, 20] width 6 height 6
click at [214, 20] on icon "Close modal via background" at bounding box center [217, 21] width 6 height 6
click at [75, 138] on div "[PERSON_NAME] Last update: [DATE] [GEOGRAPHIC_DATA] 🔂 Reuse in same project 🏡 A…" at bounding box center [238, 129] width 477 height 259
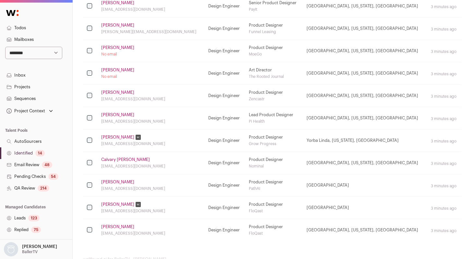
click at [112, 225] on link "[PERSON_NAME]" at bounding box center [117, 226] width 33 height 5
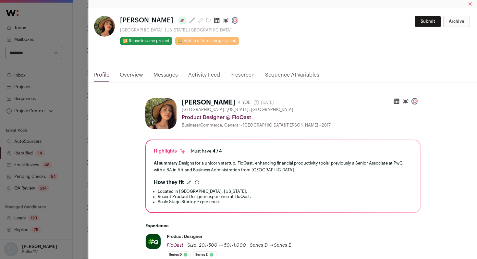
click at [213, 18] on icon "Close modal via background" at bounding box center [216, 20] width 6 height 6
click at [73, 113] on div "[PERSON_NAME] Last update: [DATE] [GEOGRAPHIC_DATA], [US_STATE], [GEOGRAPHIC_DA…" at bounding box center [238, 129] width 477 height 259
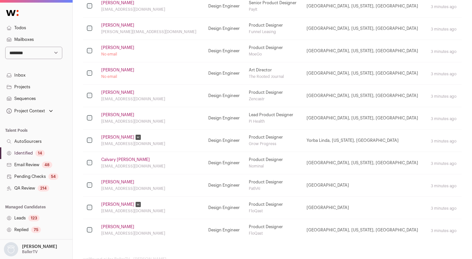
click at [36, 150] on link "Identified 14" at bounding box center [36, 153] width 72 height 12
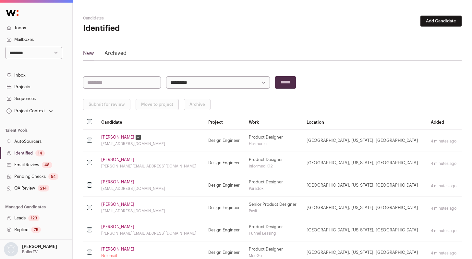
click at [27, 153] on link "Identified 14" at bounding box center [36, 153] width 72 height 12
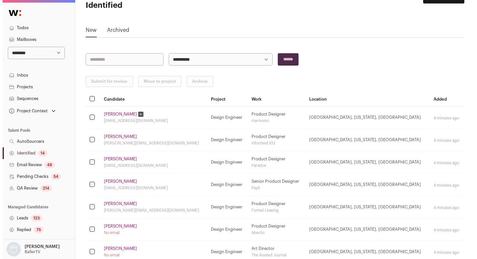
scroll to position [27, 0]
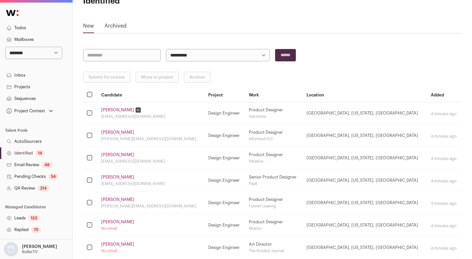
click at [89, 99] on th at bounding box center [90, 95] width 14 height 14
click at [98, 78] on button "Submit for review" at bounding box center [106, 77] width 47 height 11
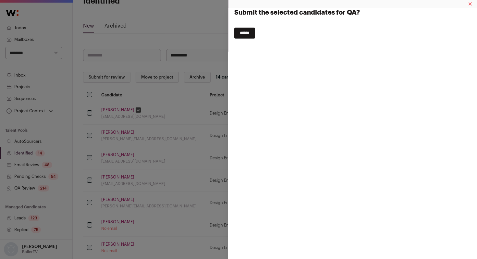
click at [254, 31] on input "******" at bounding box center [244, 33] width 21 height 11
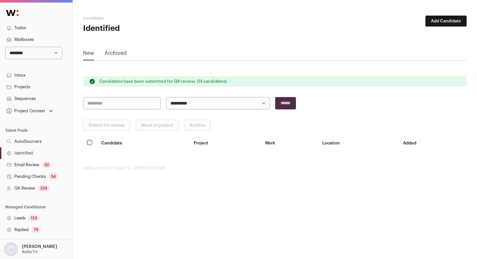
click at [29, 150] on link "Identified" at bounding box center [36, 153] width 72 height 12
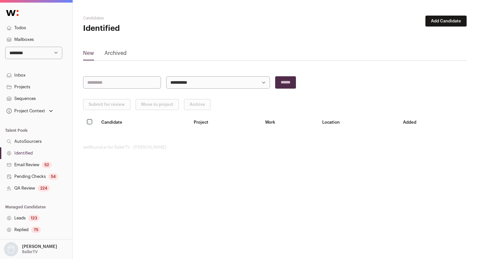
click at [28, 190] on link "QA Review 224" at bounding box center [36, 188] width 72 height 12
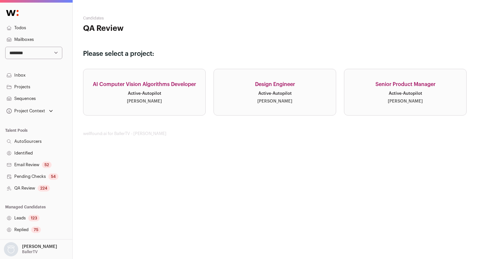
click at [262, 93] on div "Active · Autopilot" at bounding box center [274, 93] width 33 height 5
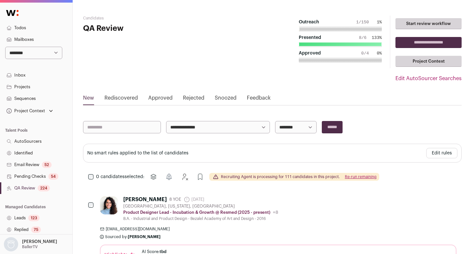
click at [357, 175] on button "Re-run remaining" at bounding box center [361, 176] width 32 height 5
click at [357, 177] on button "Re-run remaining" at bounding box center [361, 176] width 32 height 5
click at [358, 175] on button "Re-run remaining" at bounding box center [361, 176] width 32 height 5
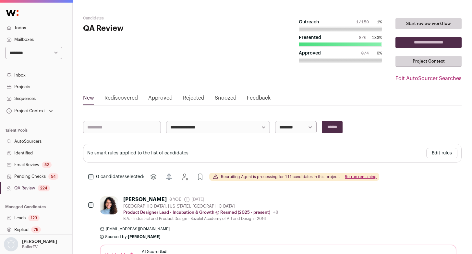
click at [35, 165] on link "Email Review 52" at bounding box center [36, 165] width 72 height 12
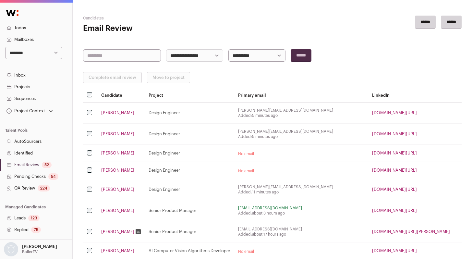
click at [35, 189] on link "QA Review 224" at bounding box center [36, 188] width 72 height 12
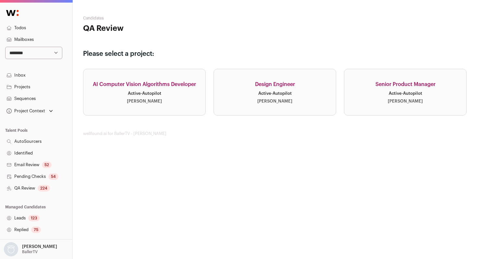
click at [287, 92] on div "Active · Autopilot" at bounding box center [274, 93] width 33 height 5
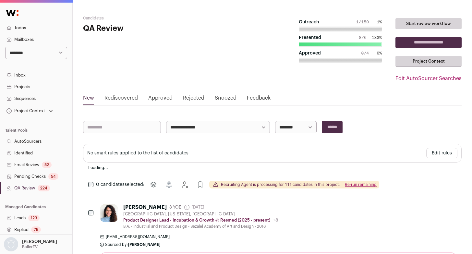
click at [19, 191] on link "QA Review 224" at bounding box center [36, 188] width 72 height 12
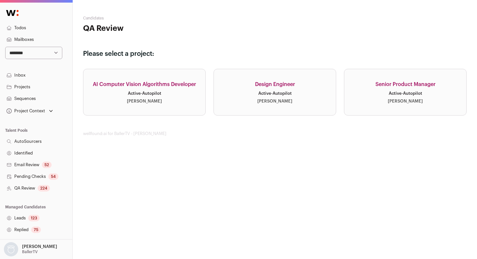
click at [267, 102] on div "[PERSON_NAME]" at bounding box center [274, 101] width 35 height 5
